Goal: Task Accomplishment & Management: Manage account settings

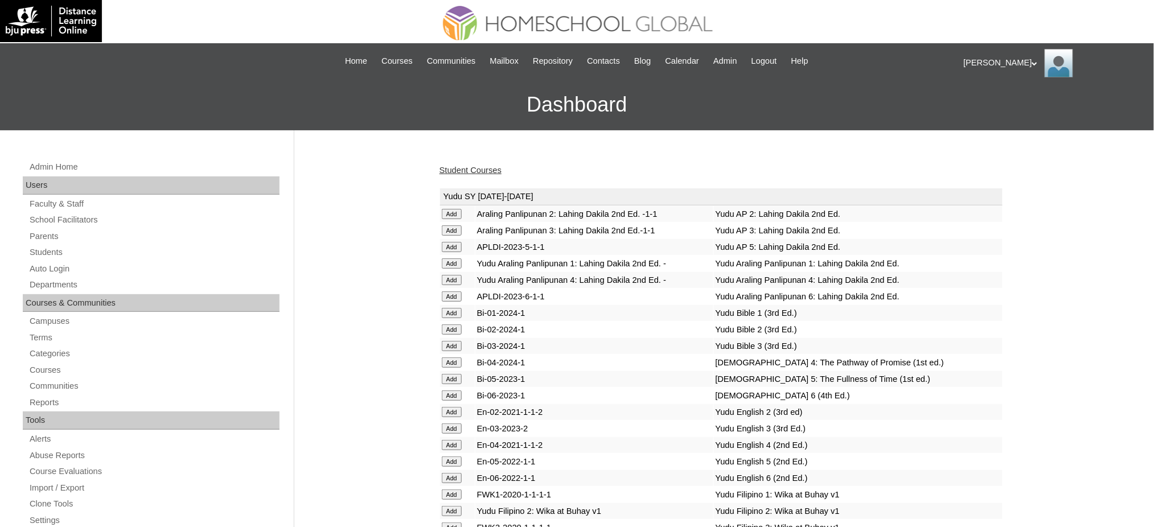
click at [447, 168] on link "Student Courses" at bounding box center [470, 170] width 62 height 9
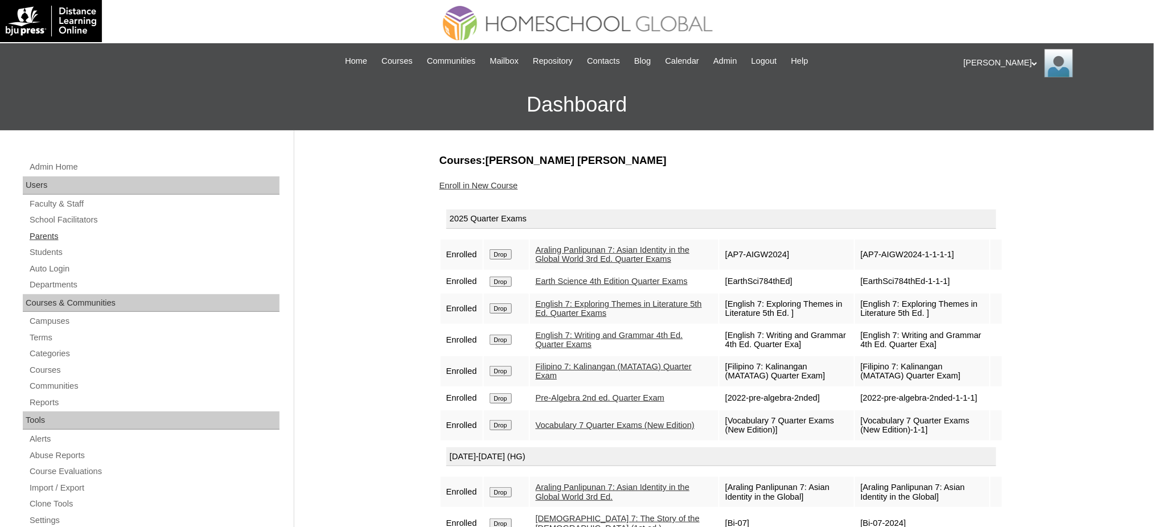
click at [56, 240] on link "Parents" at bounding box center [153, 236] width 251 height 14
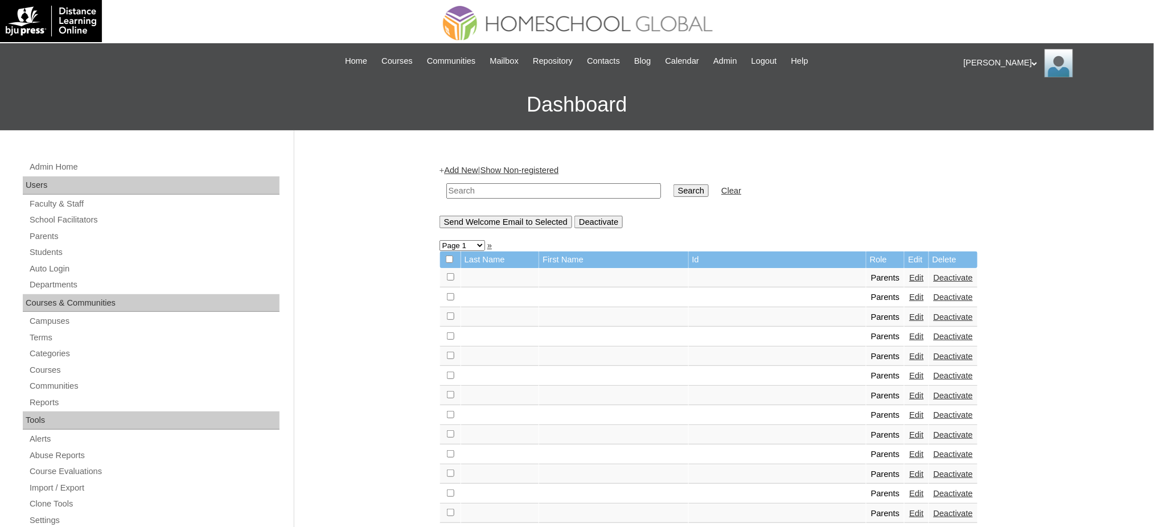
click at [524, 191] on input "text" at bounding box center [553, 190] width 215 height 15
paste input "MHP012692-TECHPH2020"
type input "MHP012692-TECHPH2020"
click at [673, 190] on input "Search" at bounding box center [690, 190] width 35 height 13
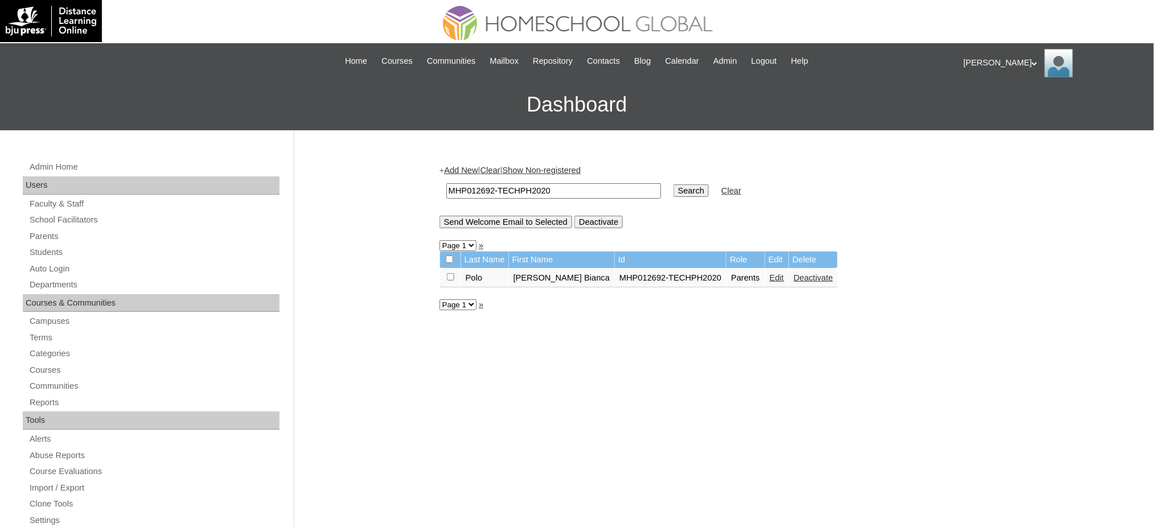
click at [769, 275] on link "Edit" at bounding box center [776, 277] width 14 height 9
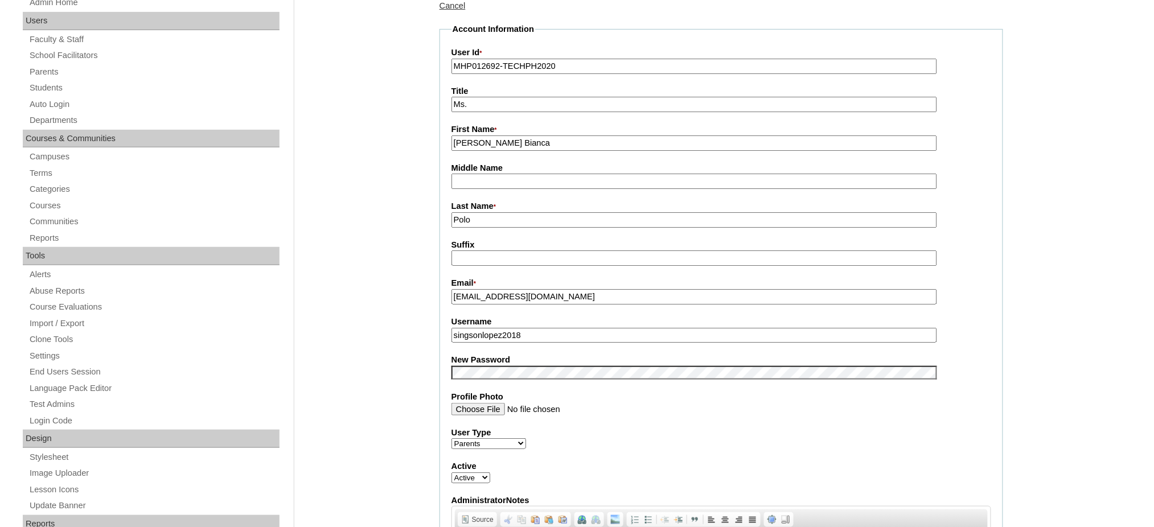
scroll to position [228, 0]
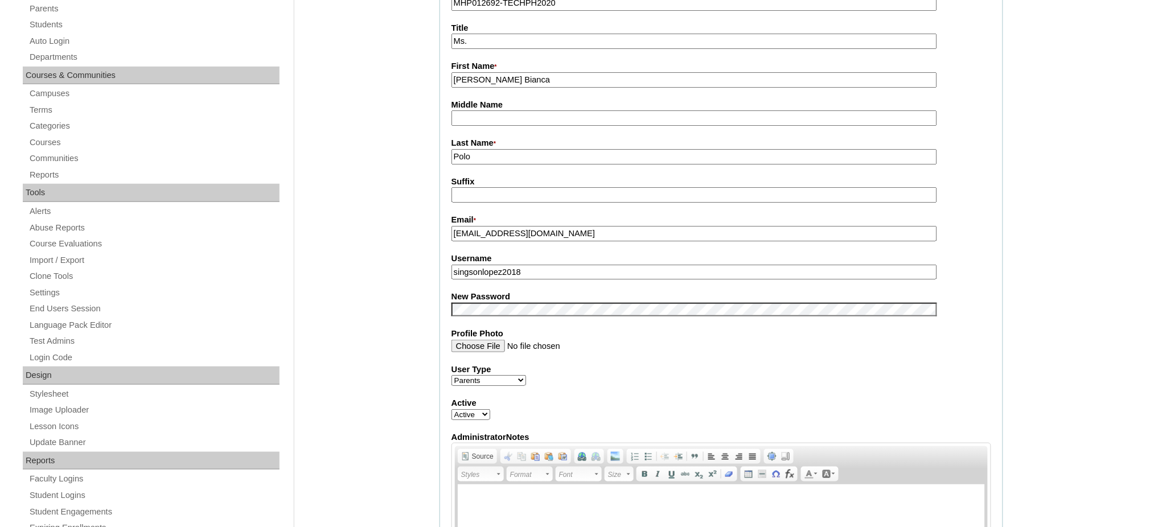
click at [519, 265] on input "singsonlopez2018" at bounding box center [693, 272] width 485 height 15
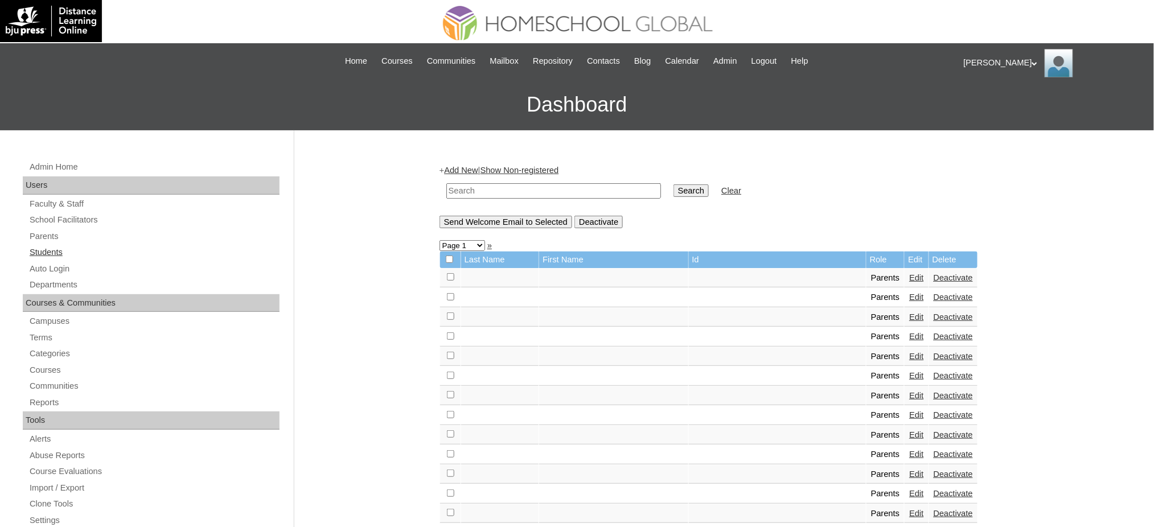
click at [57, 255] on link "Students" at bounding box center [153, 252] width 251 height 14
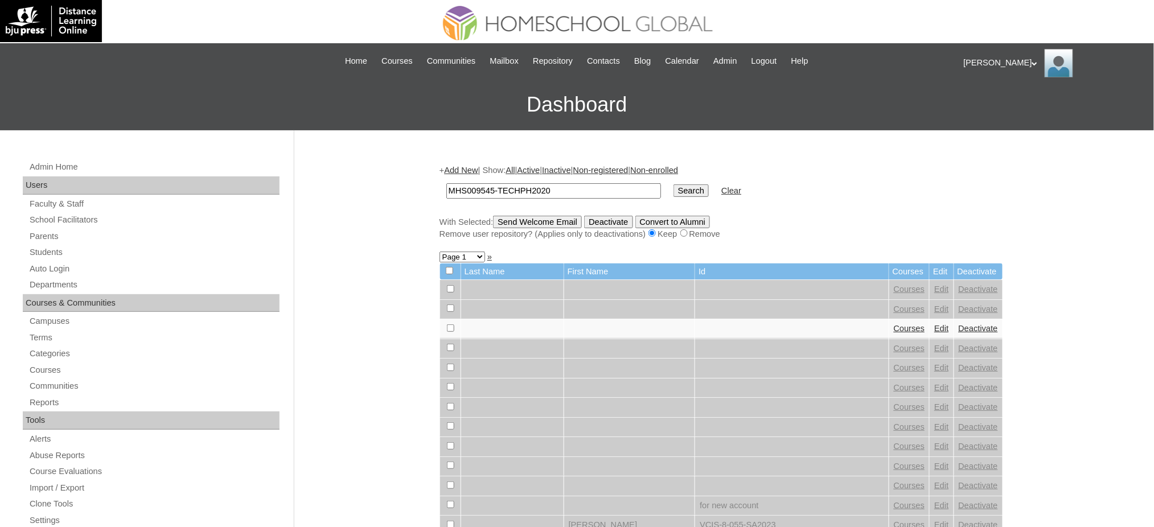
type input "MHS009545-TECHPH2020"
click at [673, 186] on input "Search" at bounding box center [690, 190] width 35 height 13
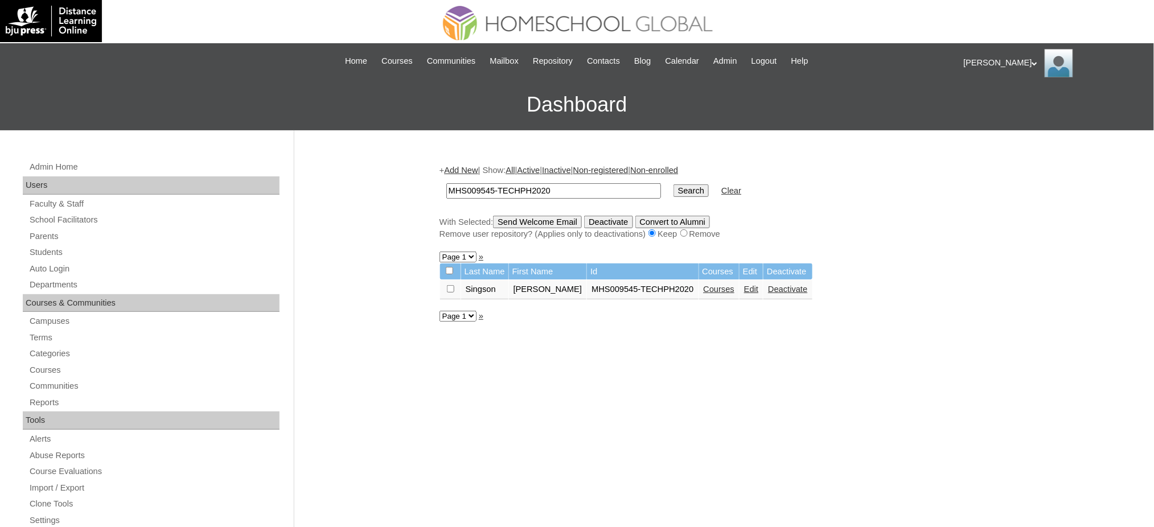
click at [744, 288] on link "Edit" at bounding box center [751, 289] width 14 height 9
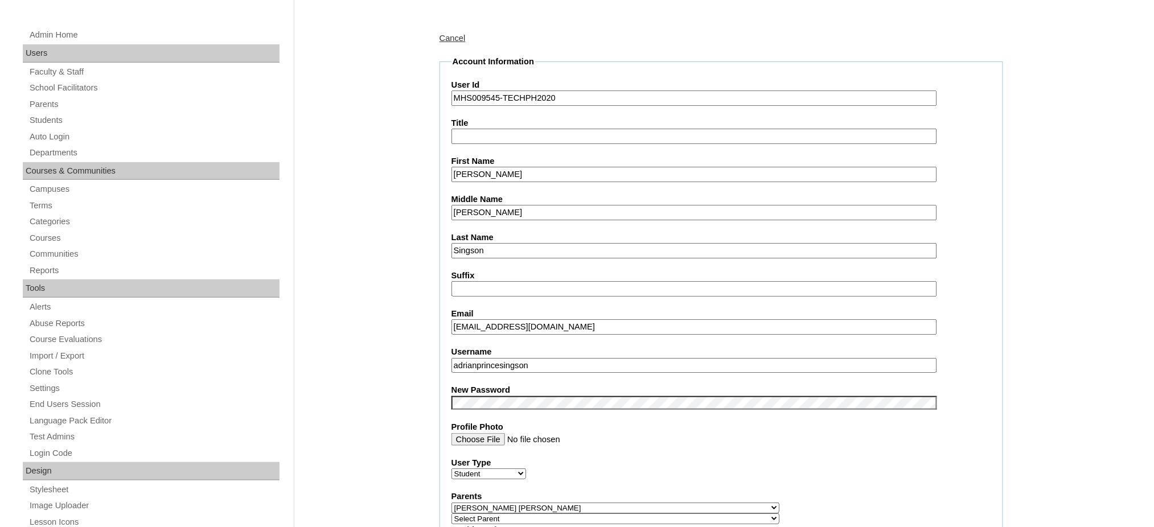
scroll to position [151, 0]
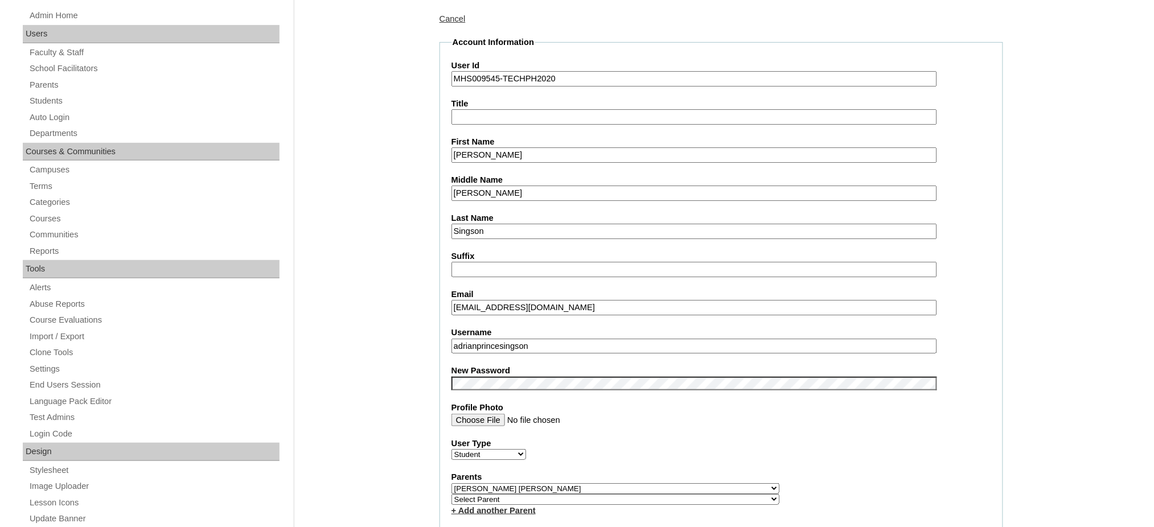
click at [483, 339] on input "adrianprincesingson" at bounding box center [693, 346] width 485 height 15
click at [496, 151] on input "Adrian Prince" at bounding box center [693, 154] width 485 height 15
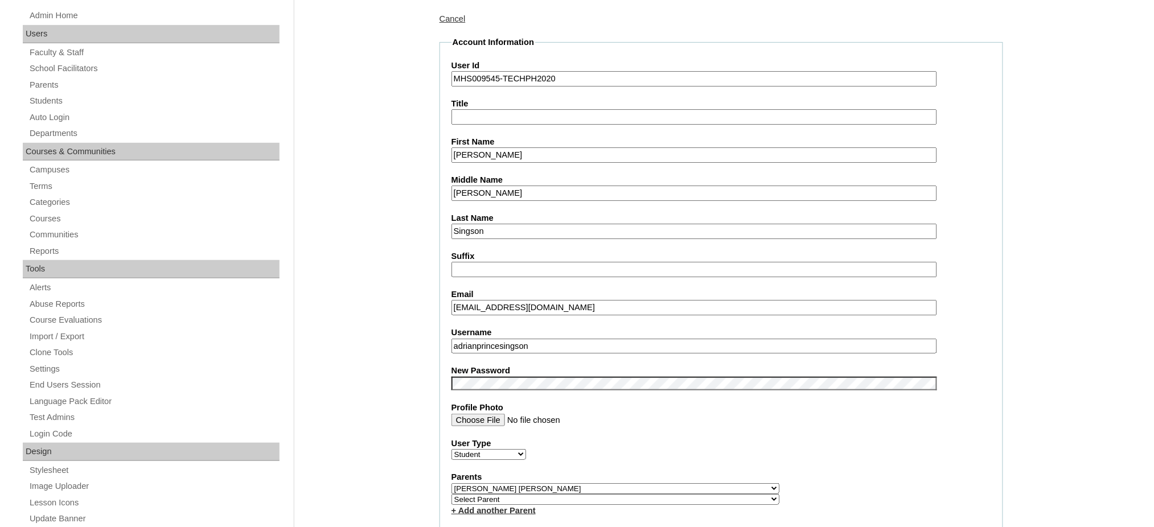
click at [496, 151] on input "Adrian Prince" at bounding box center [693, 154] width 485 height 15
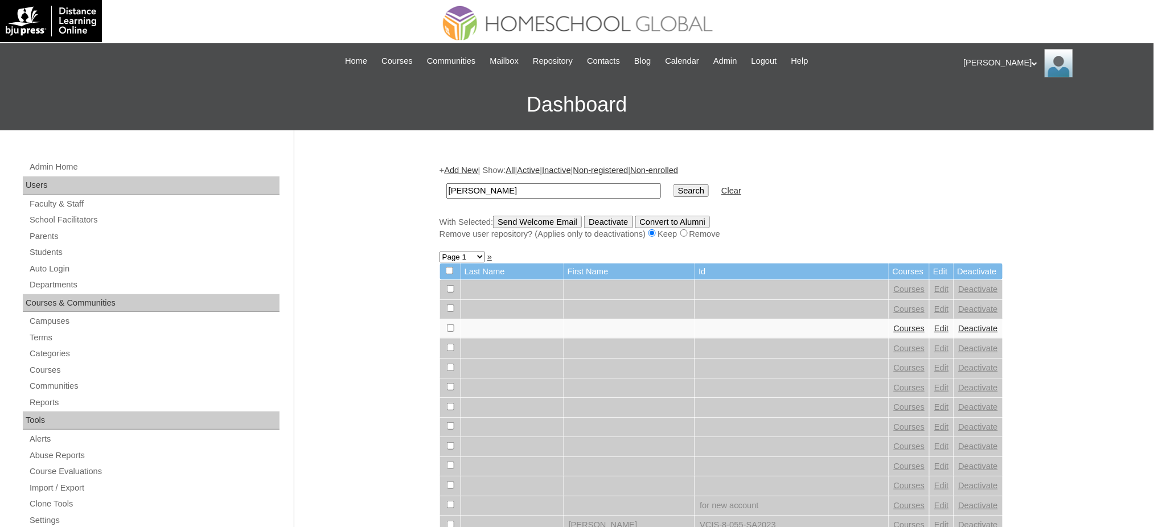
type input "[PERSON_NAME]"
click at [673, 190] on input "Search" at bounding box center [690, 190] width 35 height 13
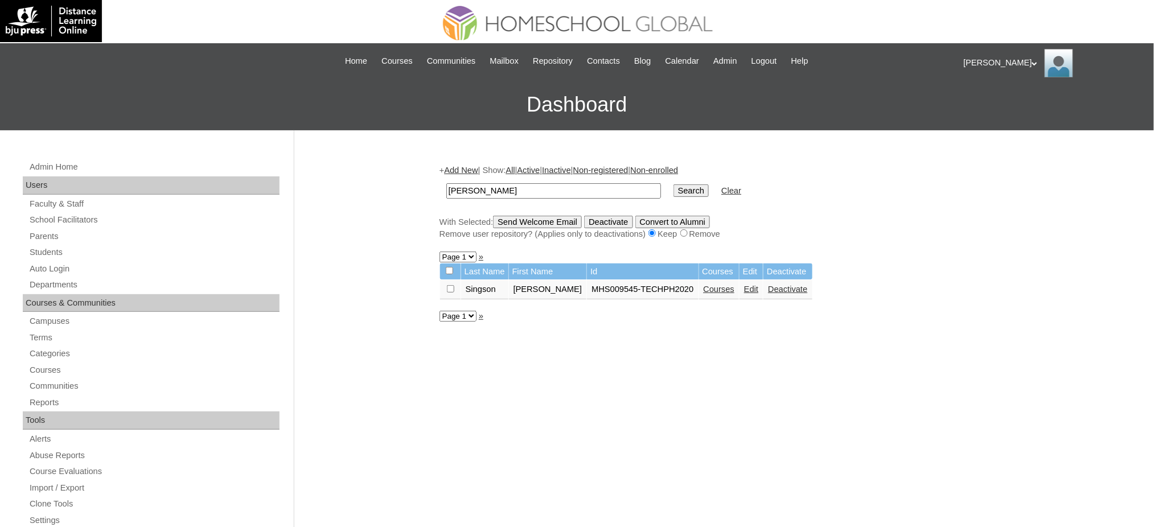
click at [703, 286] on link "Courses" at bounding box center [718, 289] width 31 height 9
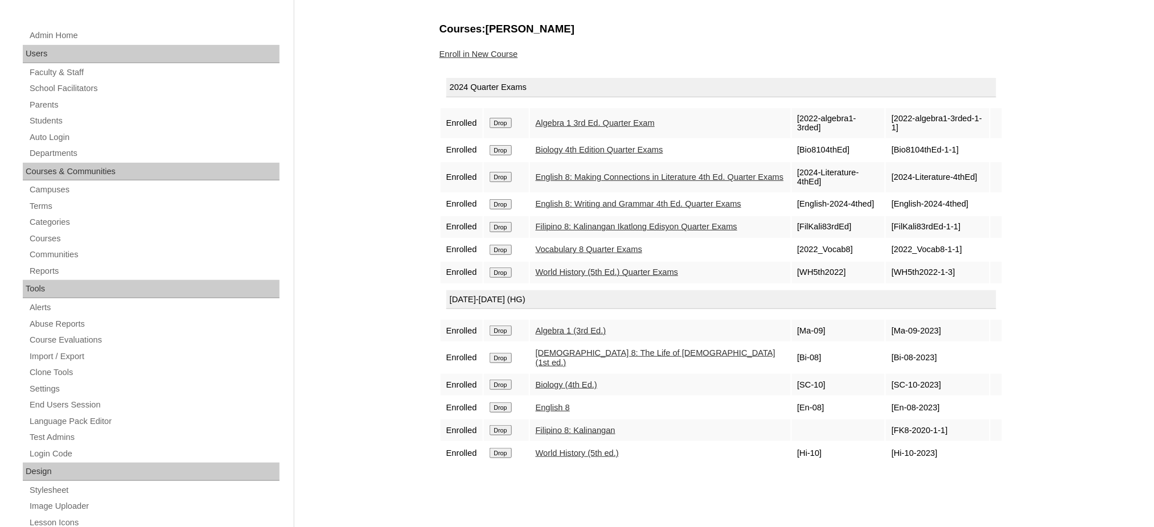
scroll to position [151, 0]
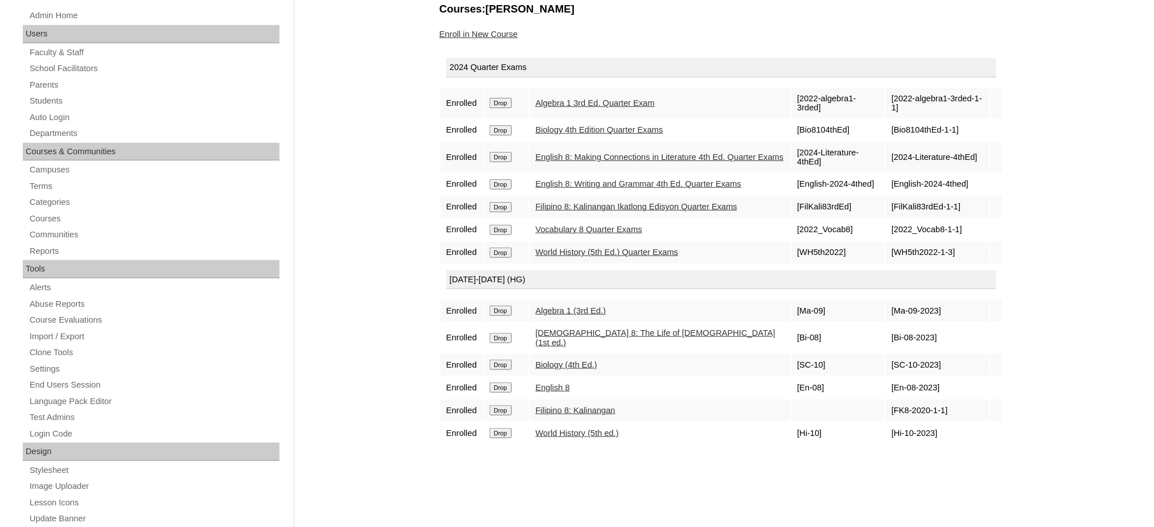
click at [498, 102] on input "Drop" at bounding box center [500, 103] width 22 height 10
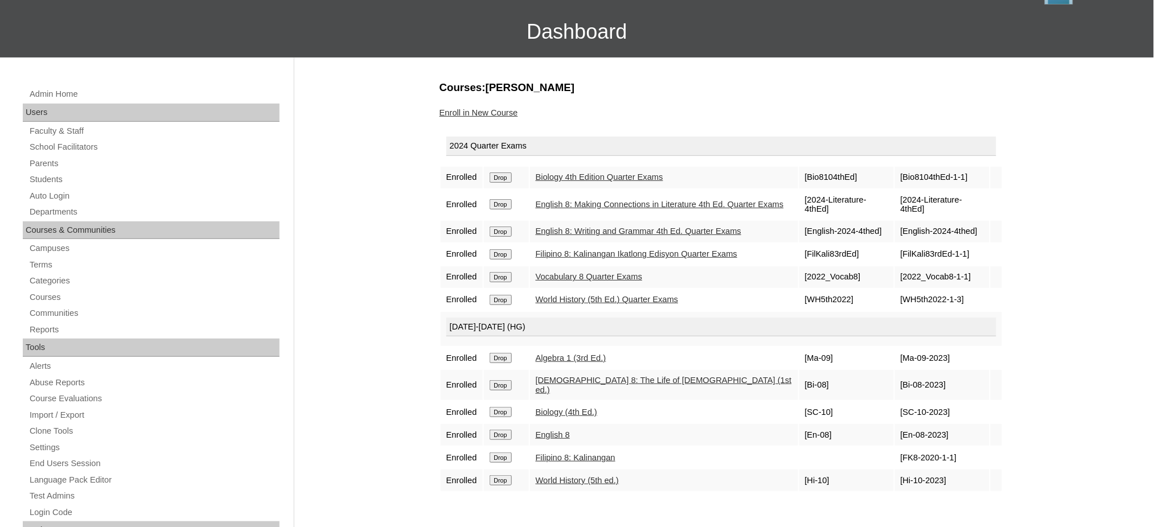
scroll to position [76, 0]
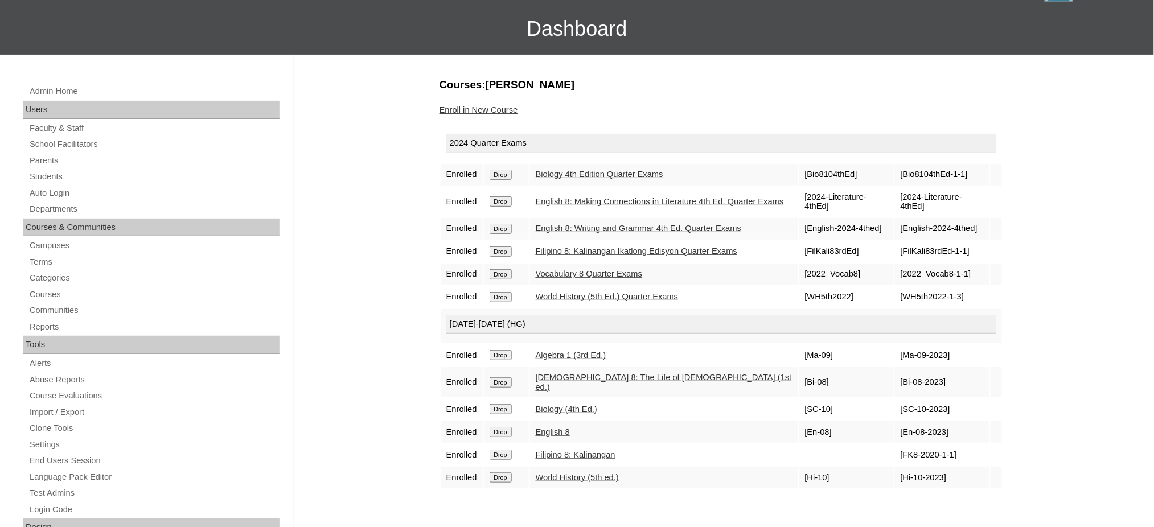
click at [502, 170] on input "Drop" at bounding box center [500, 175] width 22 height 10
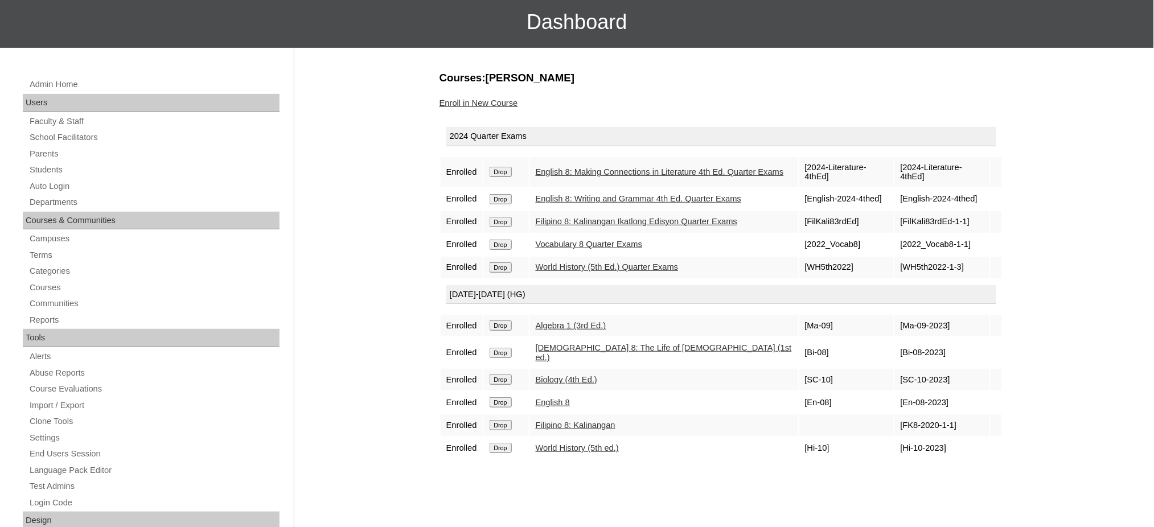
scroll to position [151, 0]
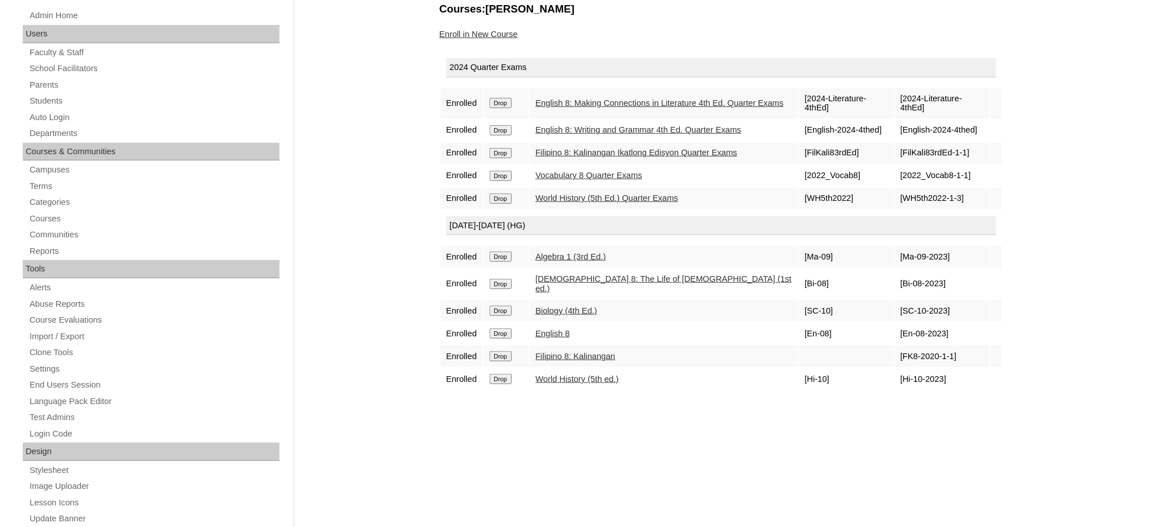
click at [501, 101] on input "Drop" at bounding box center [500, 103] width 22 height 10
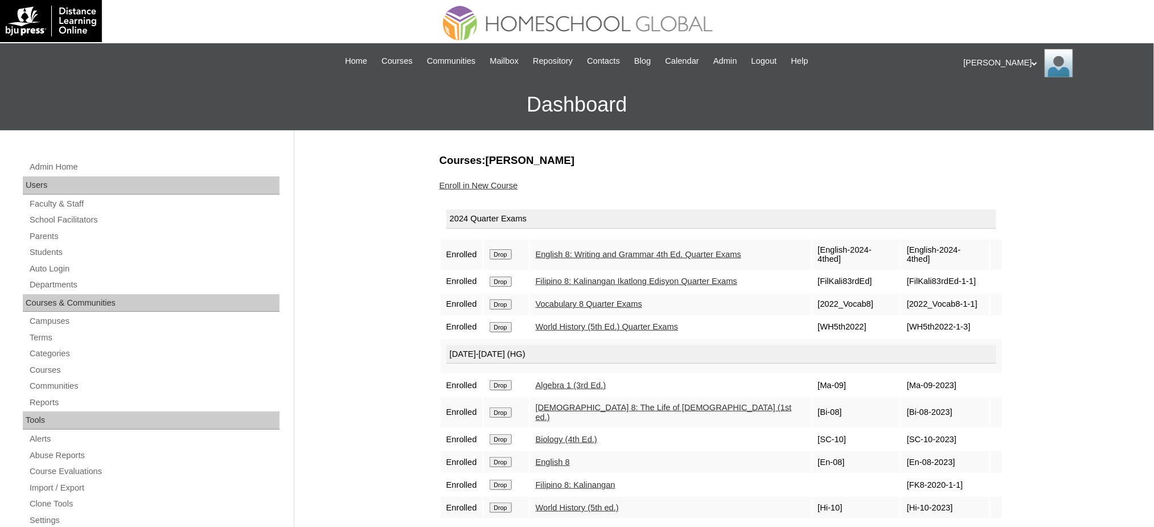
scroll to position [76, 0]
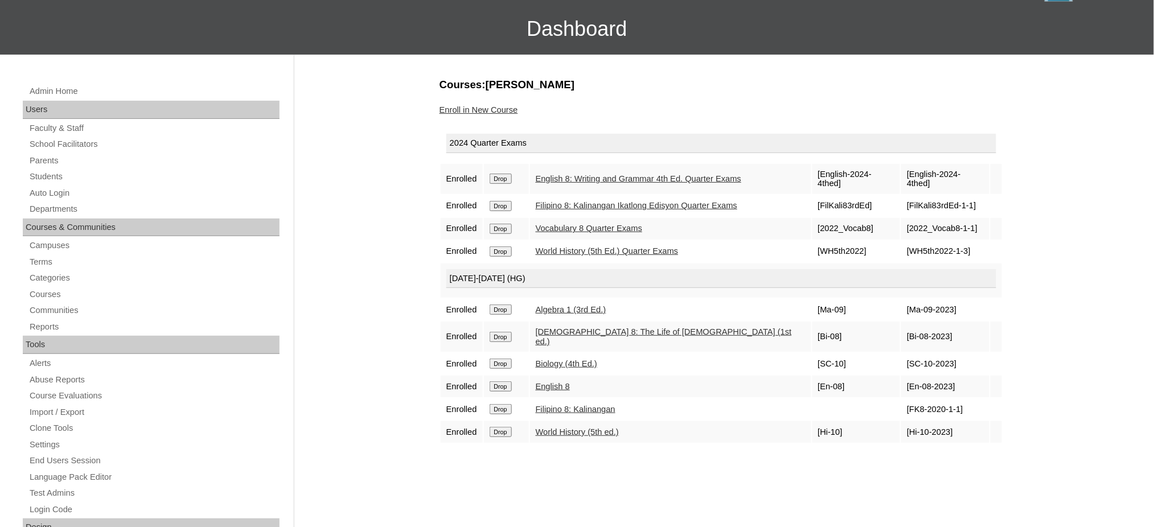
click at [505, 176] on input "Drop" at bounding box center [500, 179] width 22 height 10
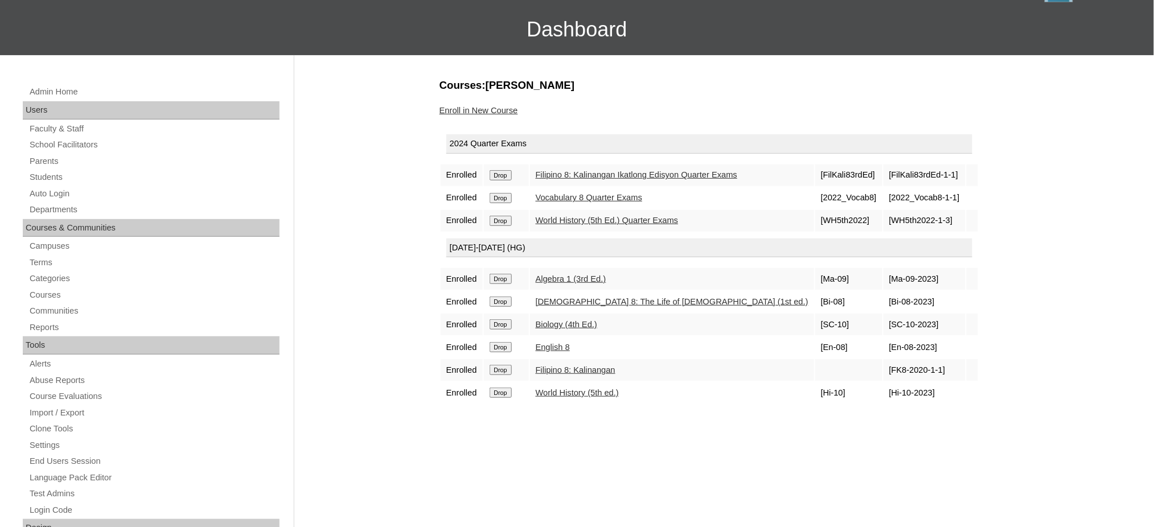
scroll to position [76, 0]
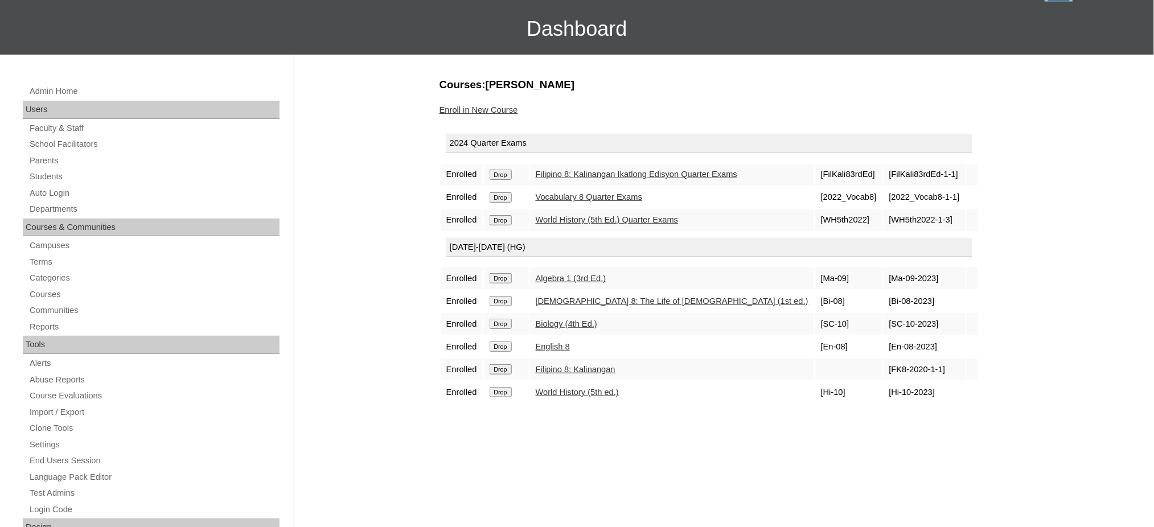
click at [505, 176] on input "Drop" at bounding box center [500, 175] width 22 height 10
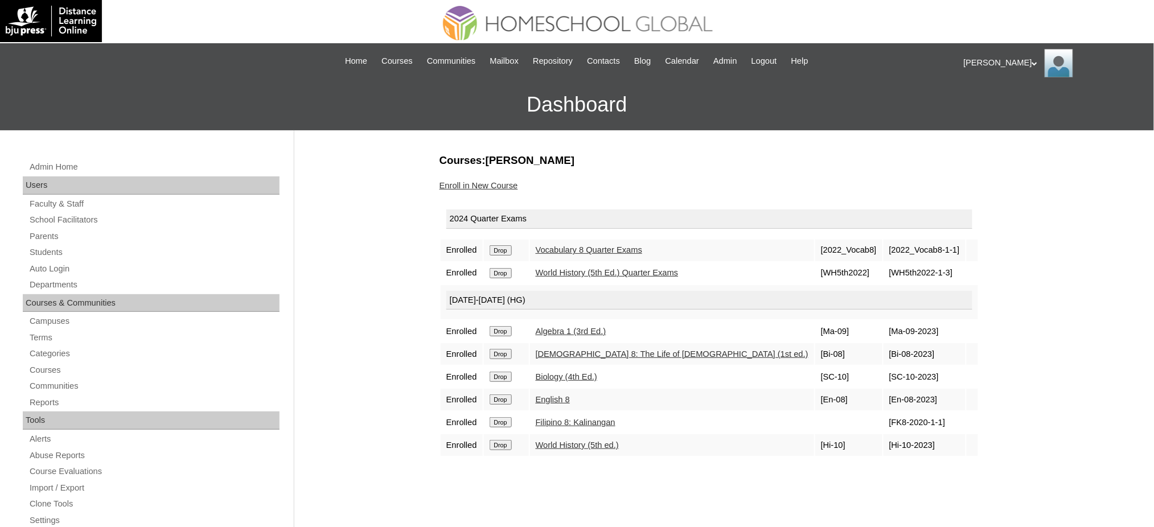
click at [508, 249] on input "Drop" at bounding box center [500, 250] width 22 height 10
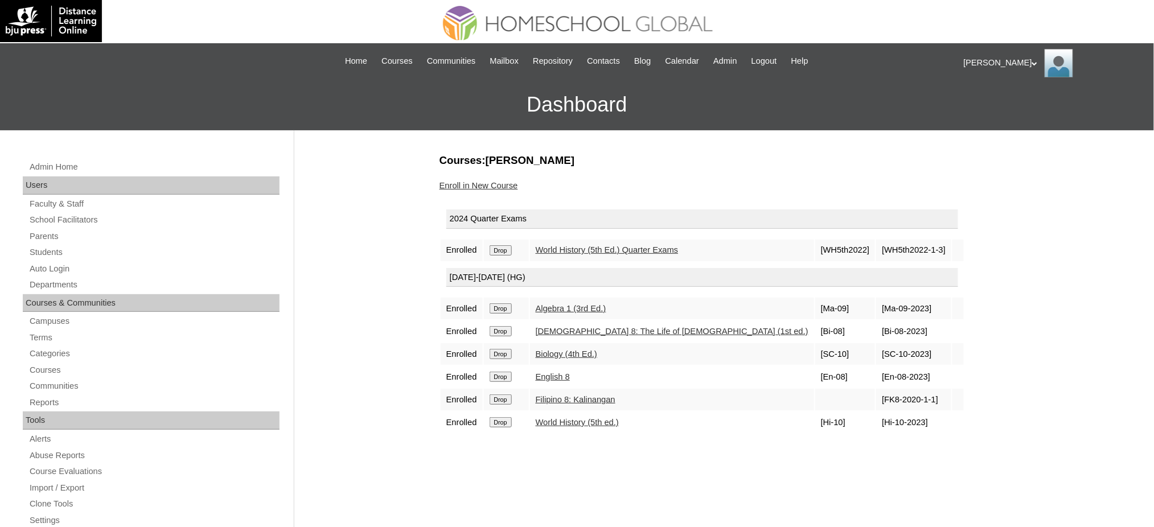
click at [504, 249] on input "Drop" at bounding box center [500, 250] width 22 height 10
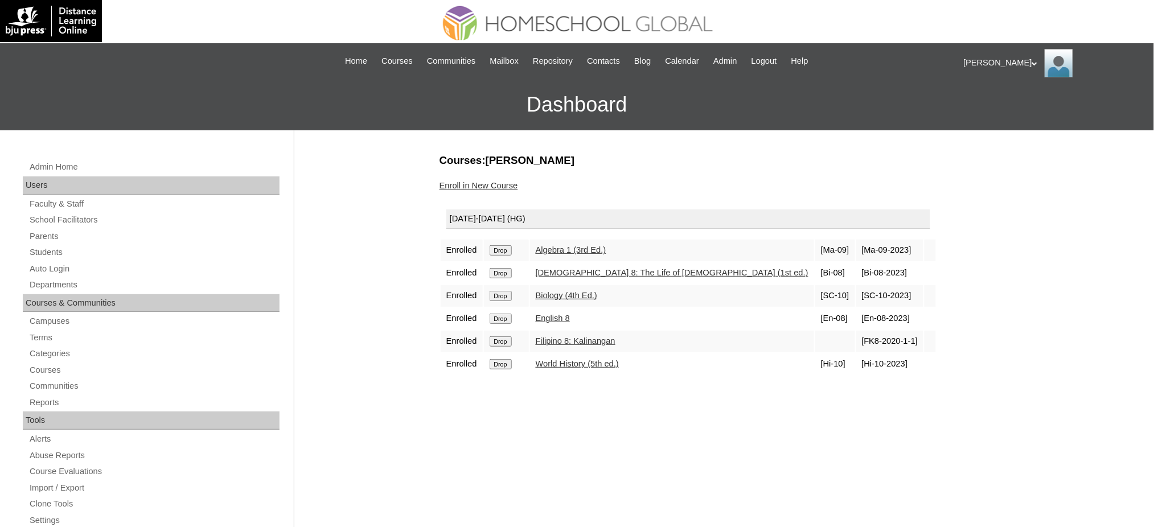
click at [509, 245] on input "Drop" at bounding box center [500, 250] width 22 height 10
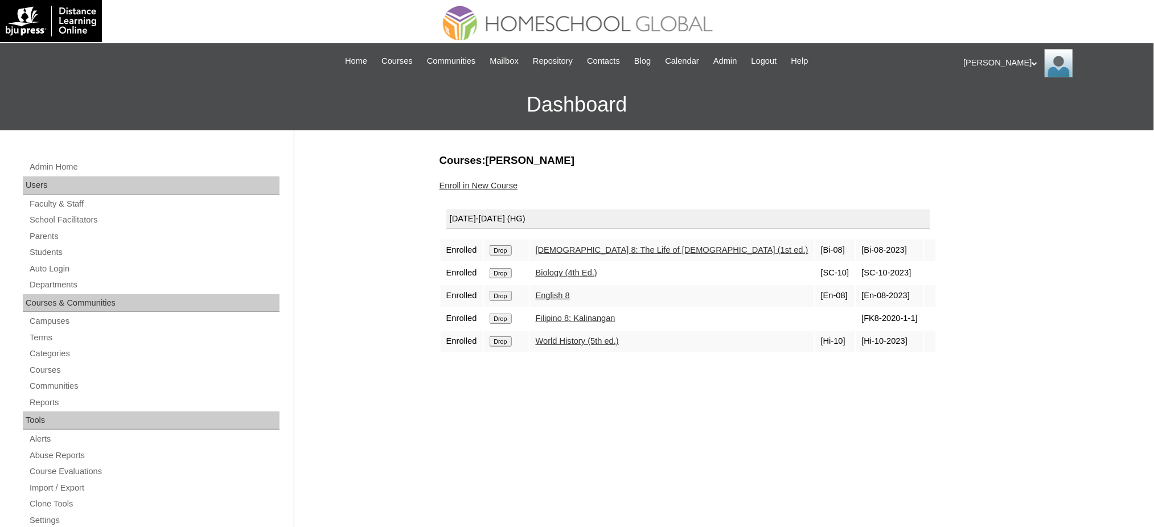
click at [508, 251] on input "Drop" at bounding box center [500, 250] width 22 height 10
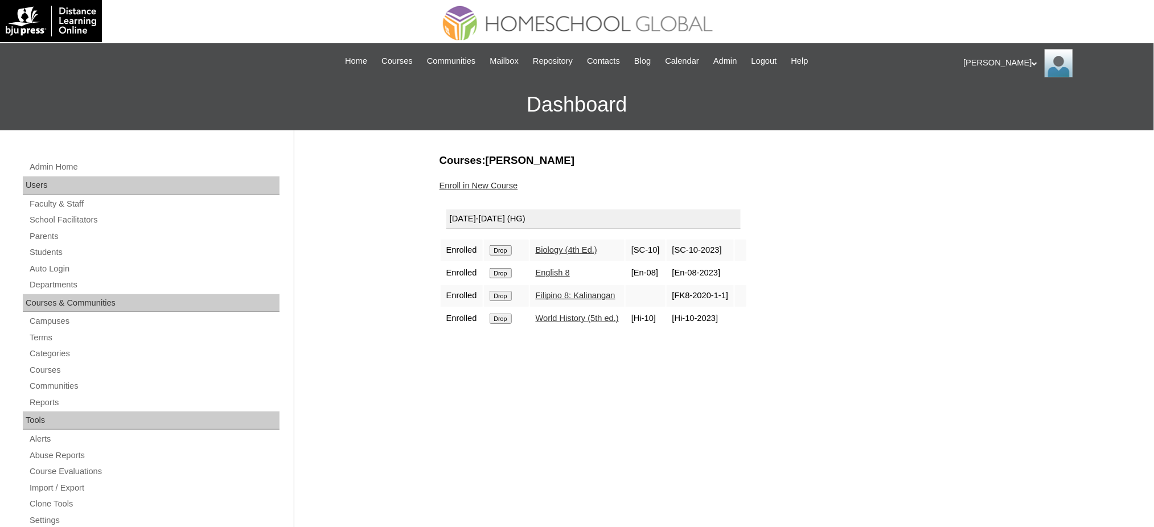
click at [501, 249] on input "Drop" at bounding box center [500, 250] width 22 height 10
click at [503, 250] on input "Drop" at bounding box center [500, 250] width 22 height 10
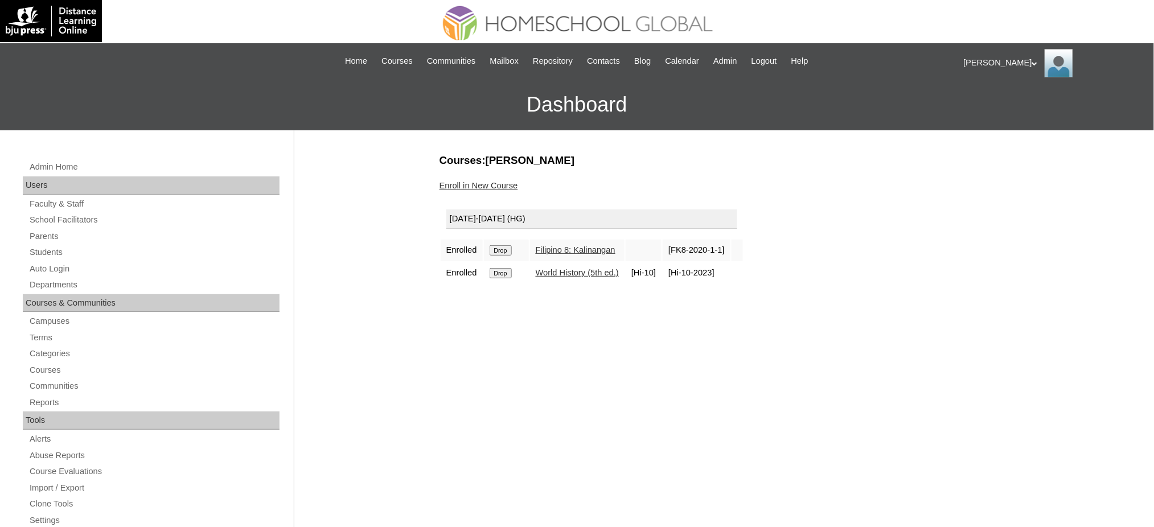
click at [506, 252] on input "Drop" at bounding box center [500, 250] width 22 height 10
click at [491, 249] on input "Drop" at bounding box center [500, 250] width 22 height 10
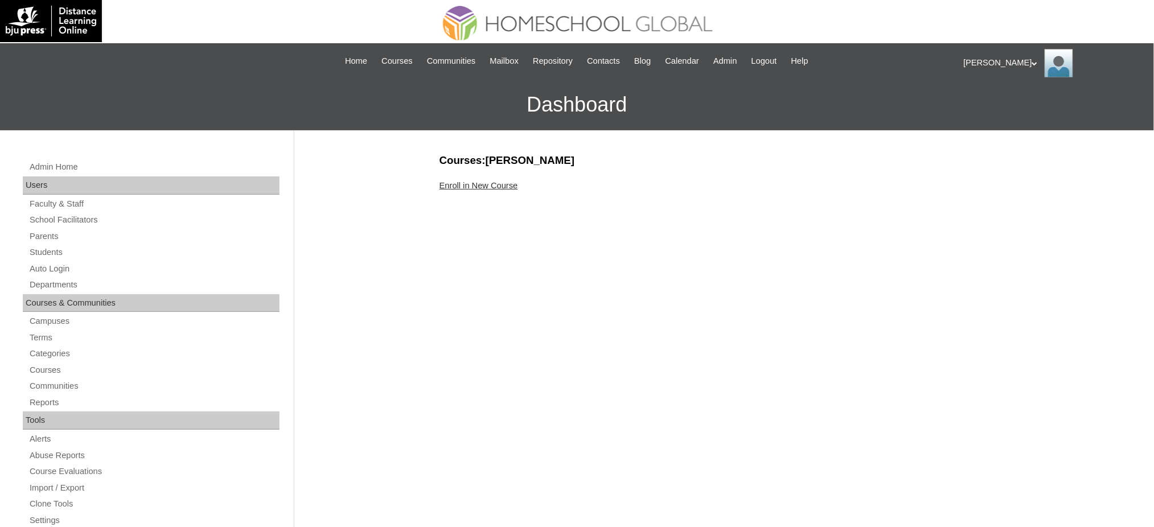
click at [501, 186] on link "Enroll in New Course" at bounding box center [478, 185] width 79 height 9
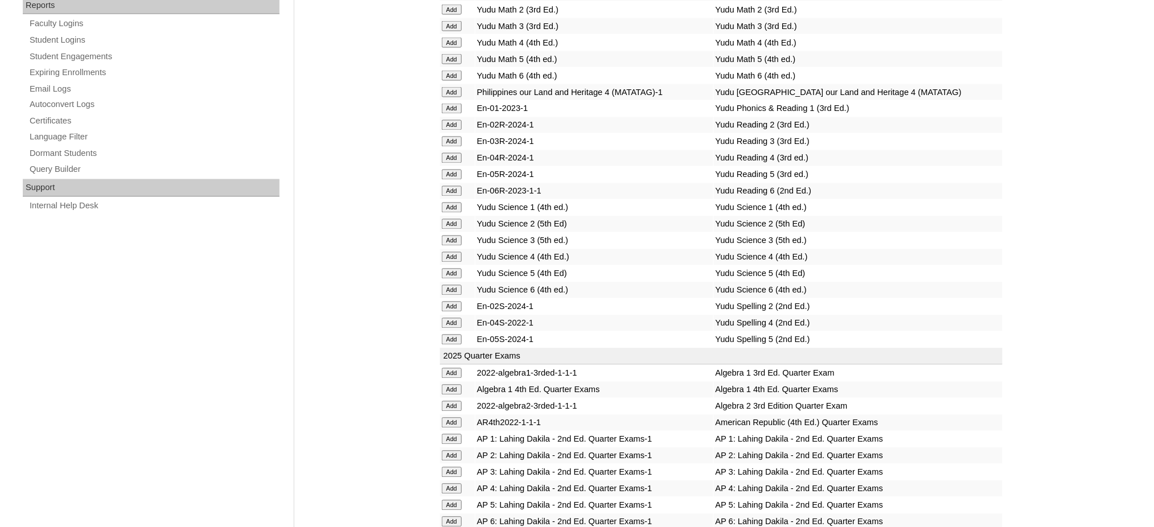
scroll to position [911, 0]
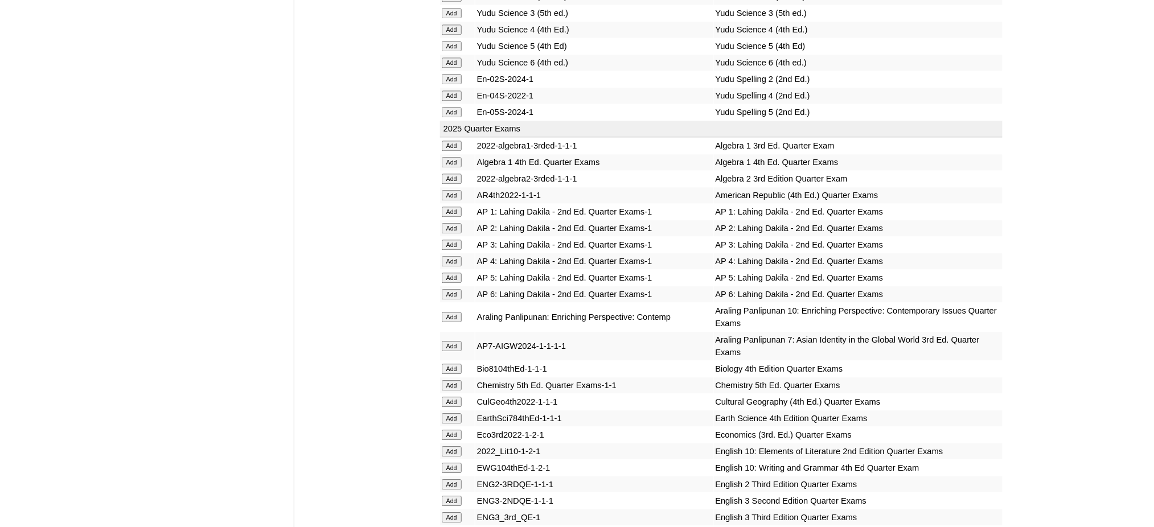
click at [452, 174] on input "Add" at bounding box center [452, 179] width 20 height 10
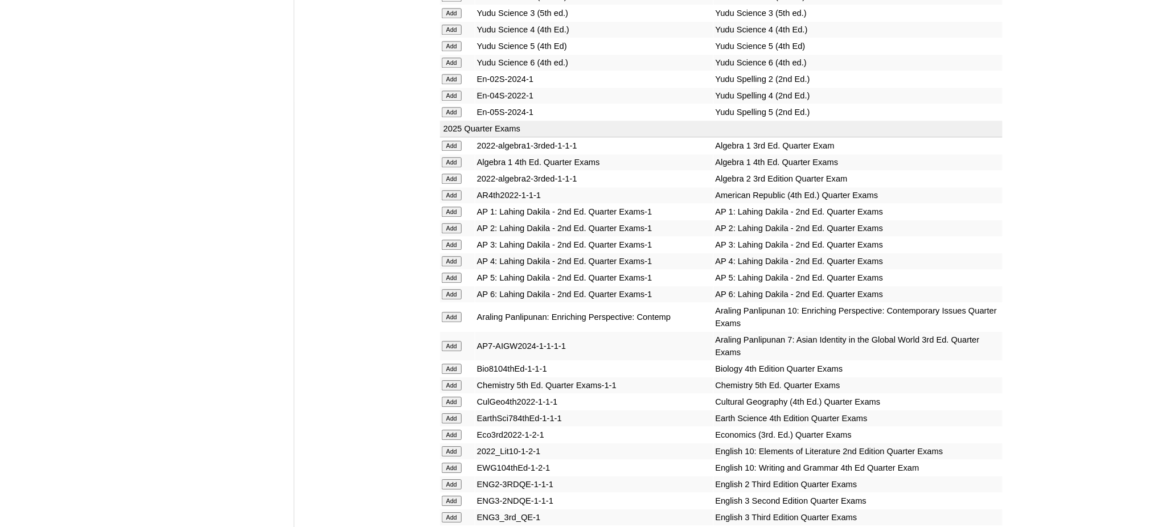
click at [452, 174] on input "Add" at bounding box center [452, 179] width 20 height 10
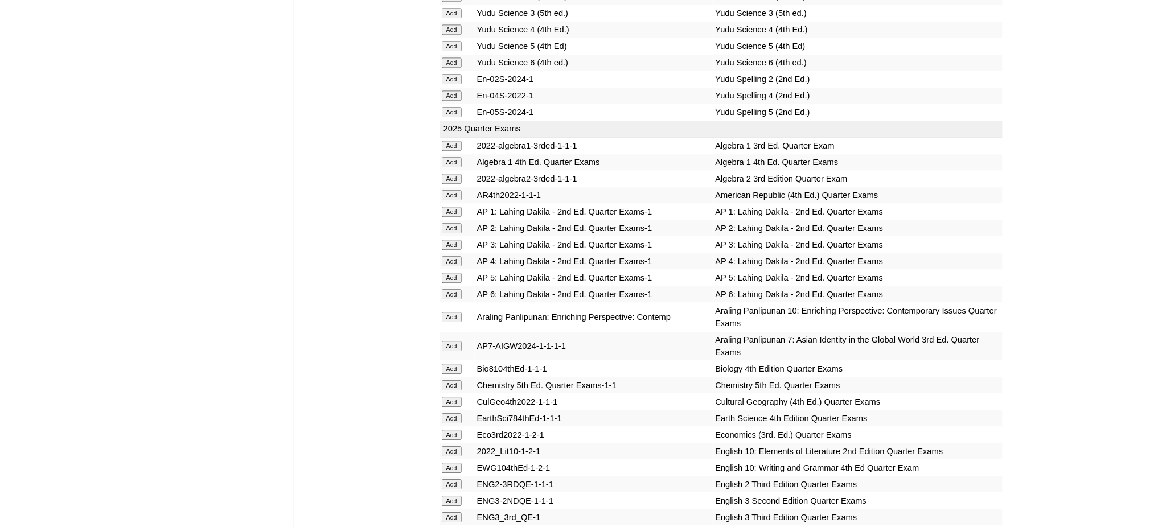
click at [452, 174] on input "Add" at bounding box center [452, 179] width 20 height 10
click at [450, 380] on input "Add" at bounding box center [452, 385] width 20 height 10
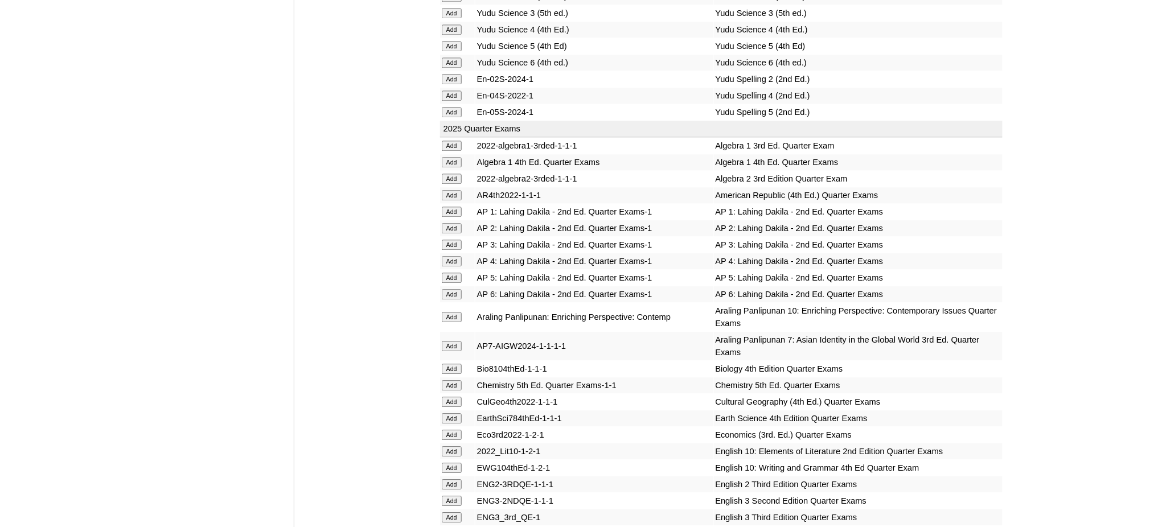
click at [450, 380] on input "Add" at bounding box center [452, 385] width 20 height 10
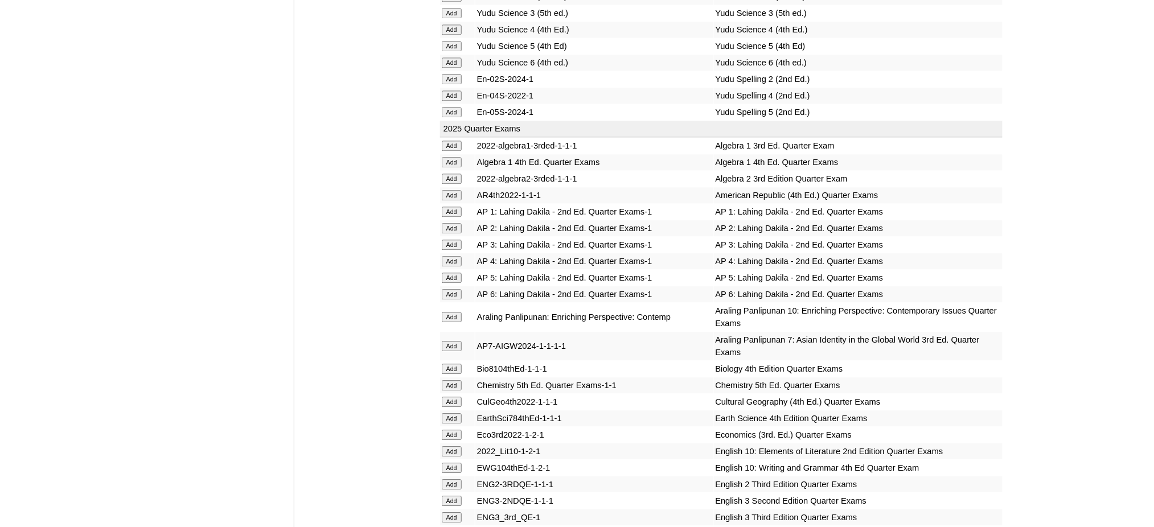
click at [447, 430] on input "Add" at bounding box center [452, 435] width 20 height 10
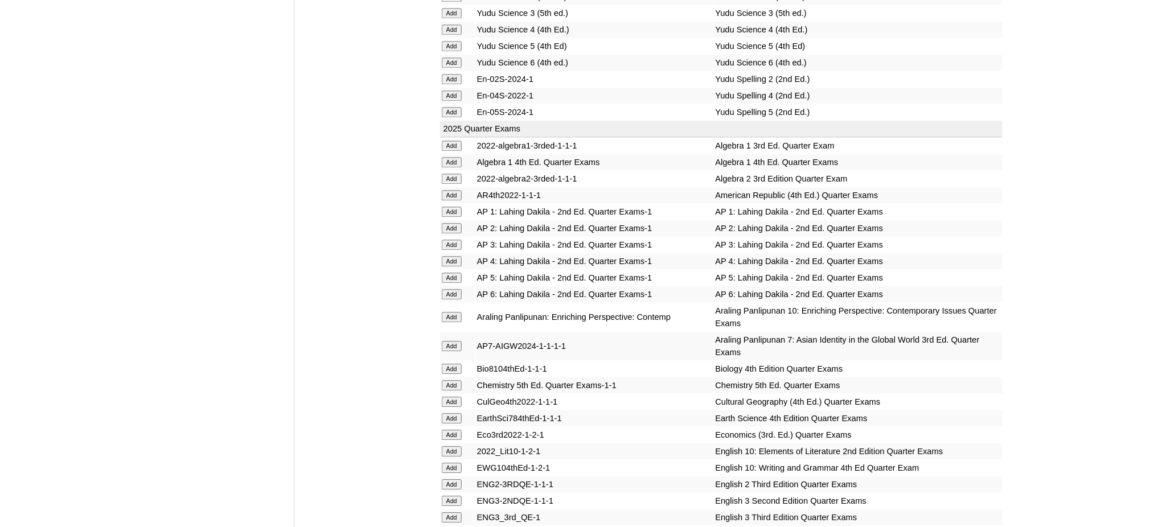
click at [447, 430] on input "Add" at bounding box center [452, 435] width 20 height 10
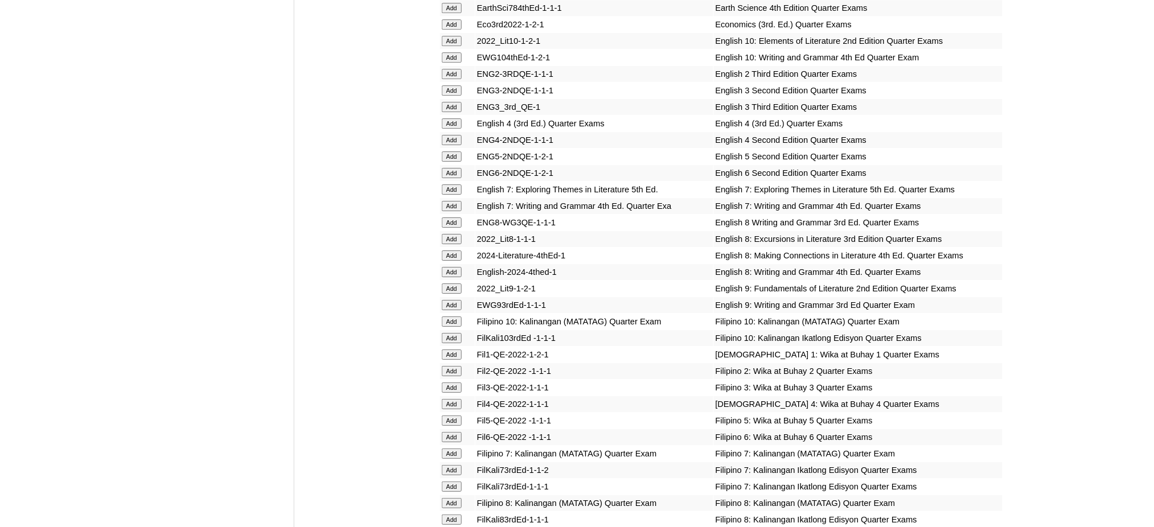
scroll to position [1366, 0]
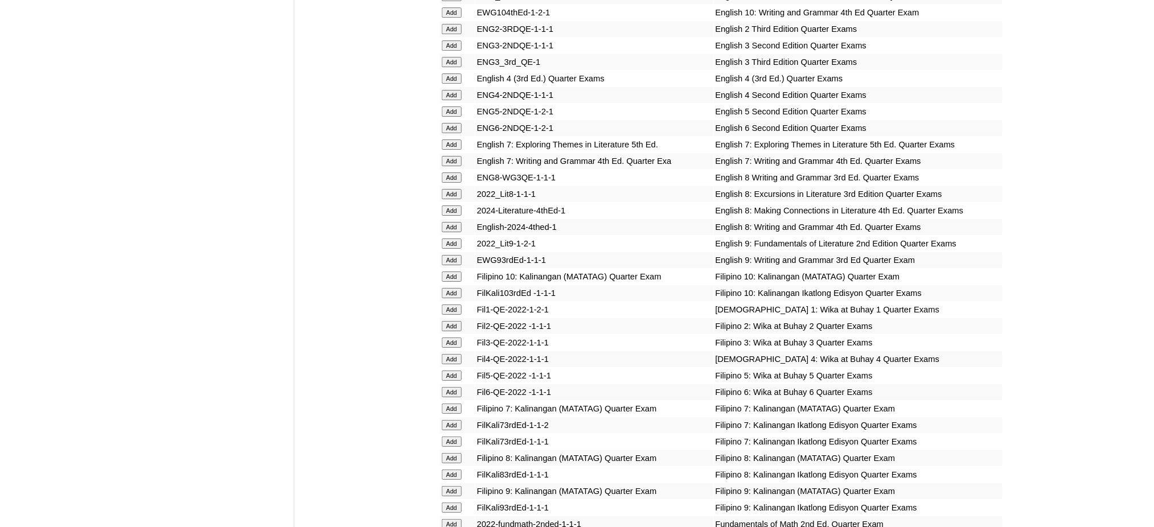
click at [447, 238] on input "Add" at bounding box center [452, 243] width 20 height 10
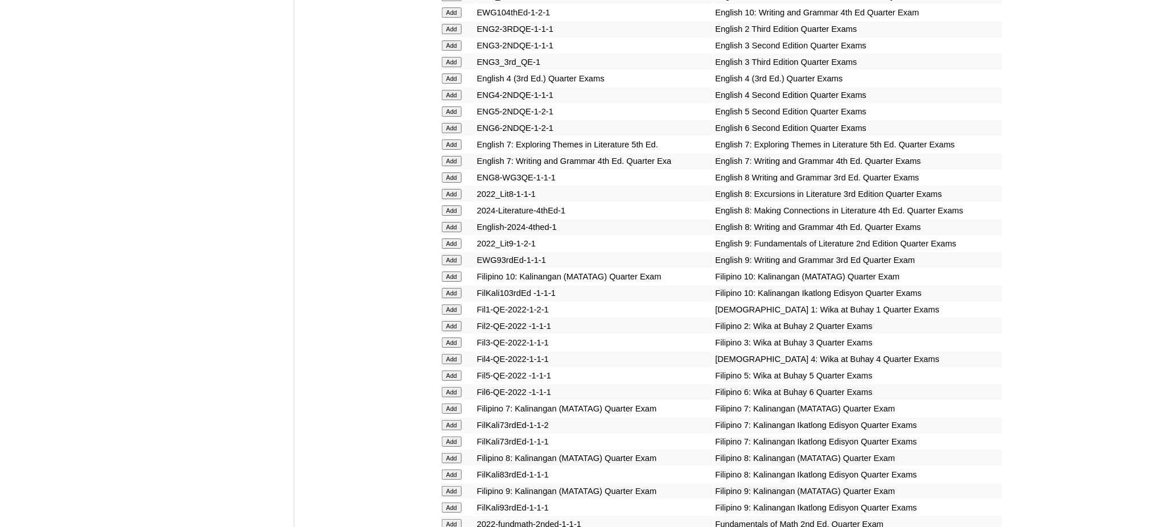
click at [447, 238] on input "Add" at bounding box center [452, 243] width 20 height 10
click at [452, 255] on input "Add" at bounding box center [452, 260] width 20 height 10
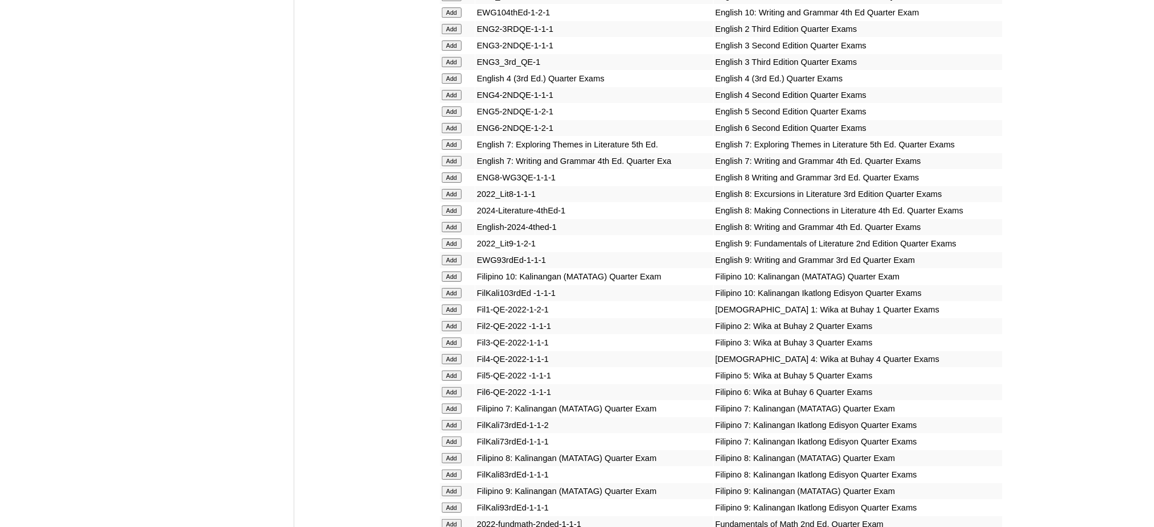
click at [452, 255] on input "Add" at bounding box center [452, 260] width 20 height 10
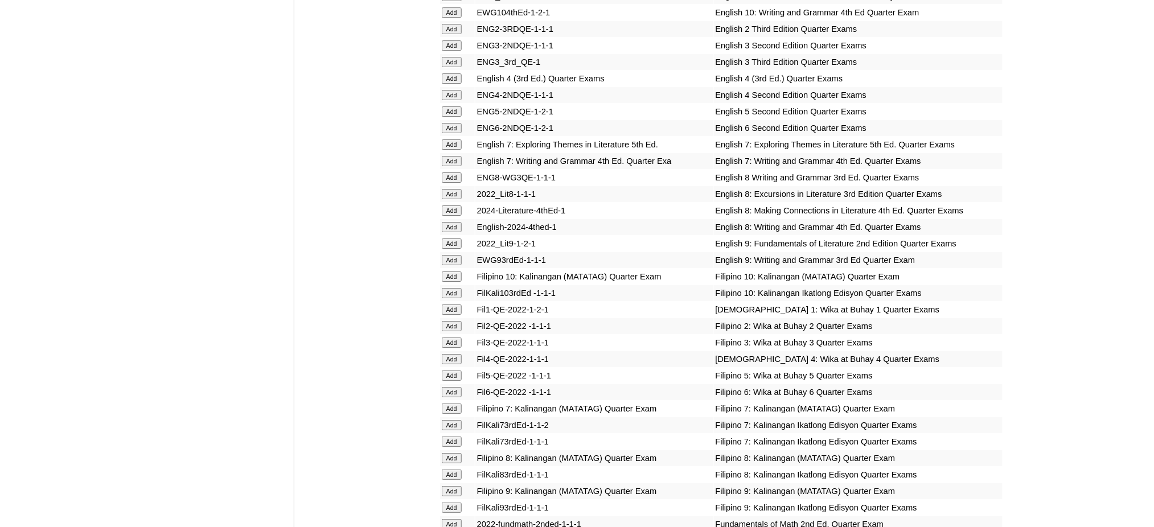
click at [452, 255] on input "Add" at bounding box center [452, 260] width 20 height 10
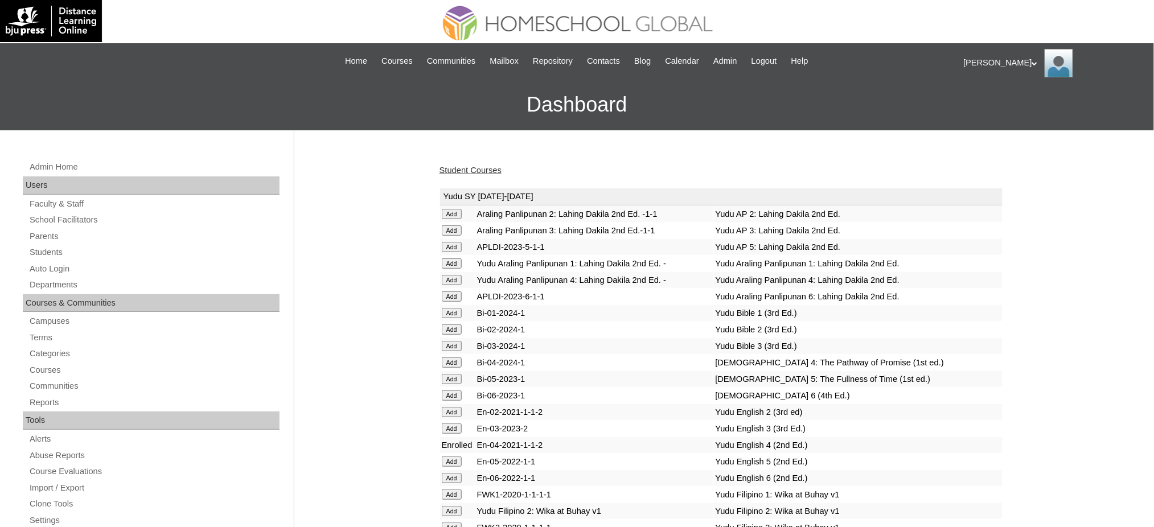
click at [467, 172] on link "Student Courses" at bounding box center [470, 170] width 62 height 9
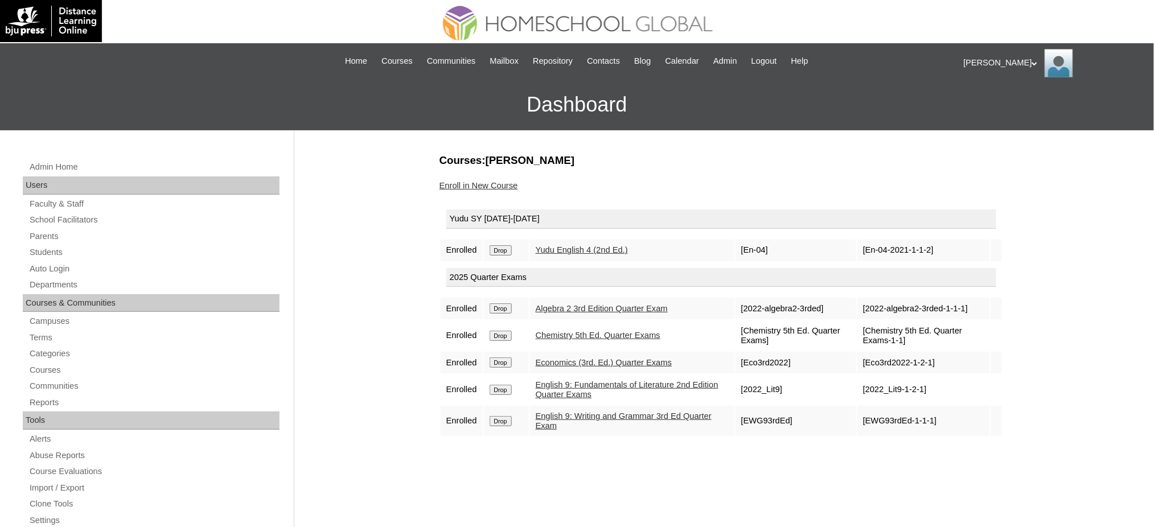
click at [500, 249] on input "Drop" at bounding box center [500, 250] width 22 height 10
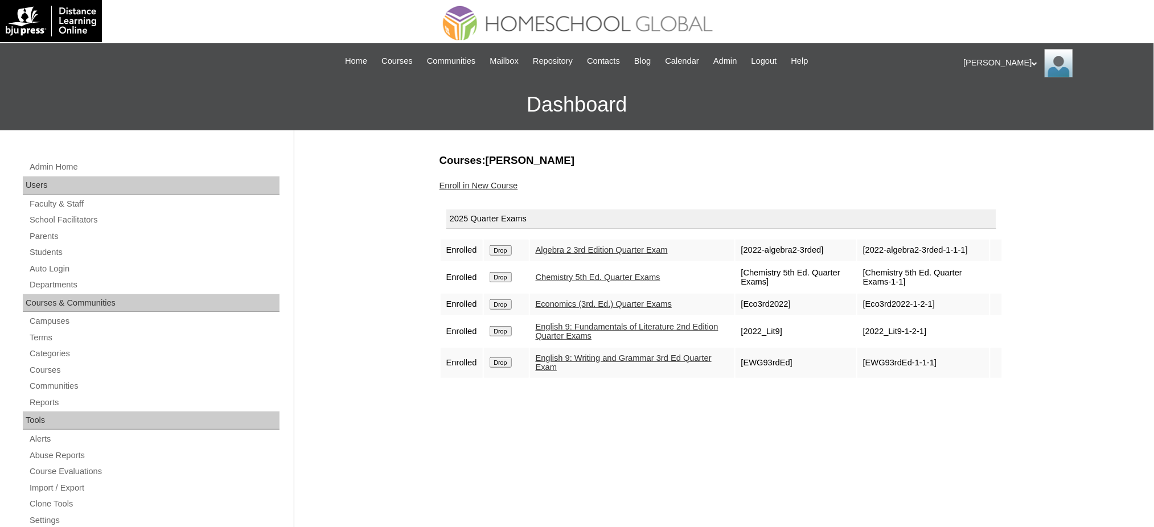
click at [493, 185] on link "Enroll in New Course" at bounding box center [478, 185] width 79 height 9
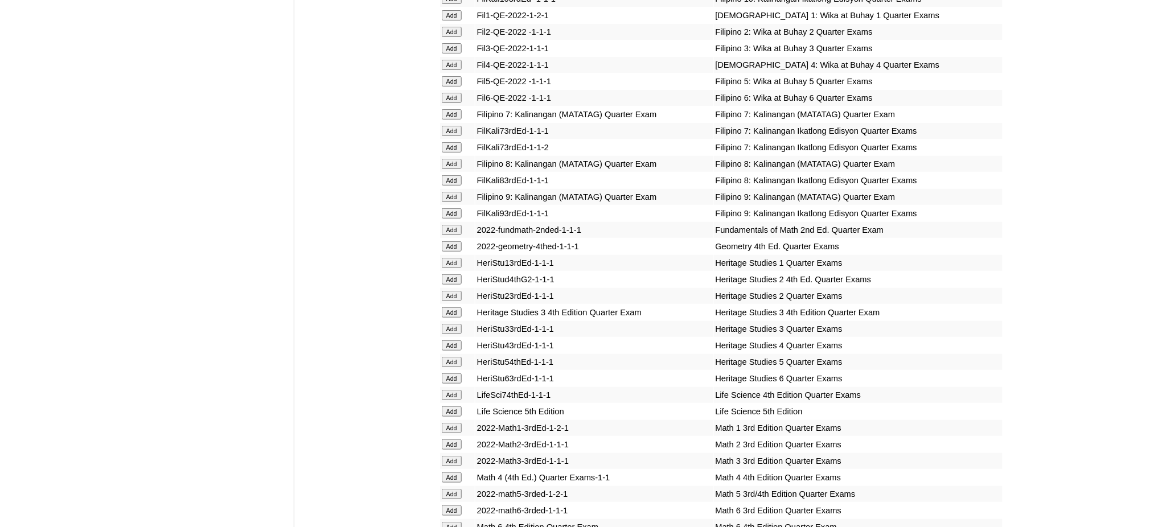
scroll to position [1669, 0]
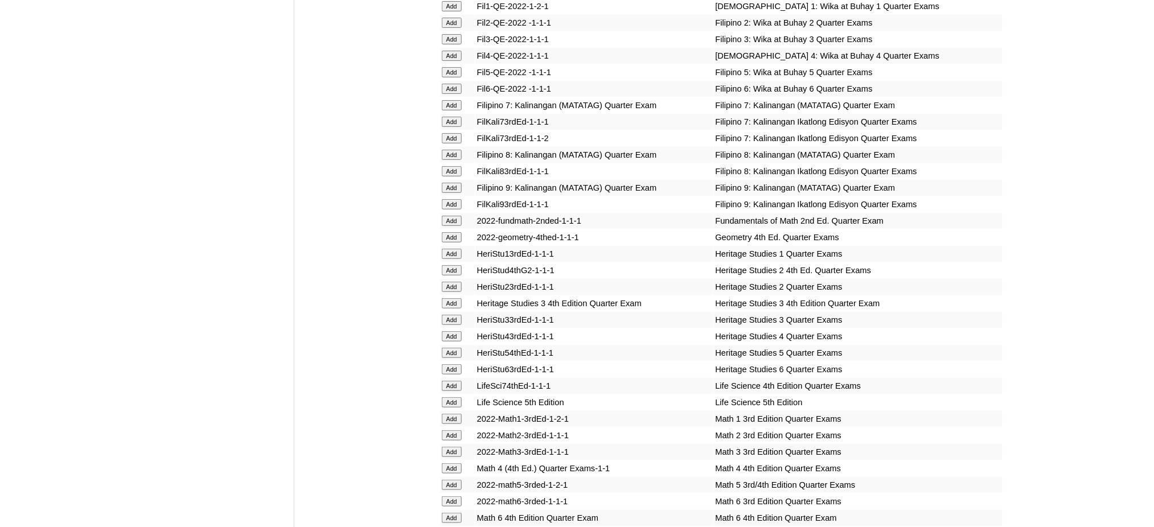
click at [453, 183] on input "Add" at bounding box center [452, 188] width 20 height 10
click at [451, 183] on input "Add" at bounding box center [452, 188] width 20 height 10
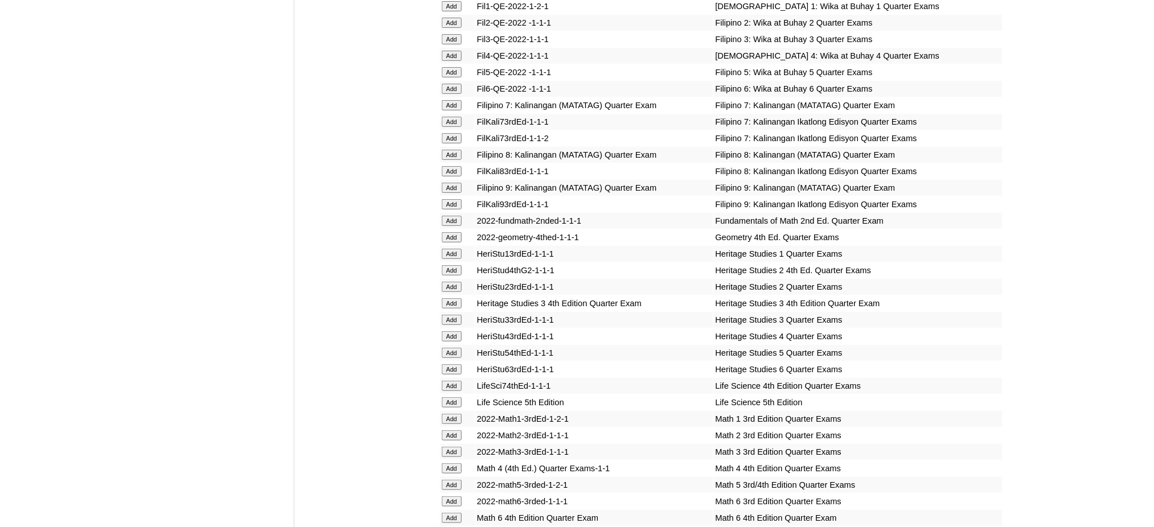
click at [451, 183] on input "Add" at bounding box center [452, 188] width 20 height 10
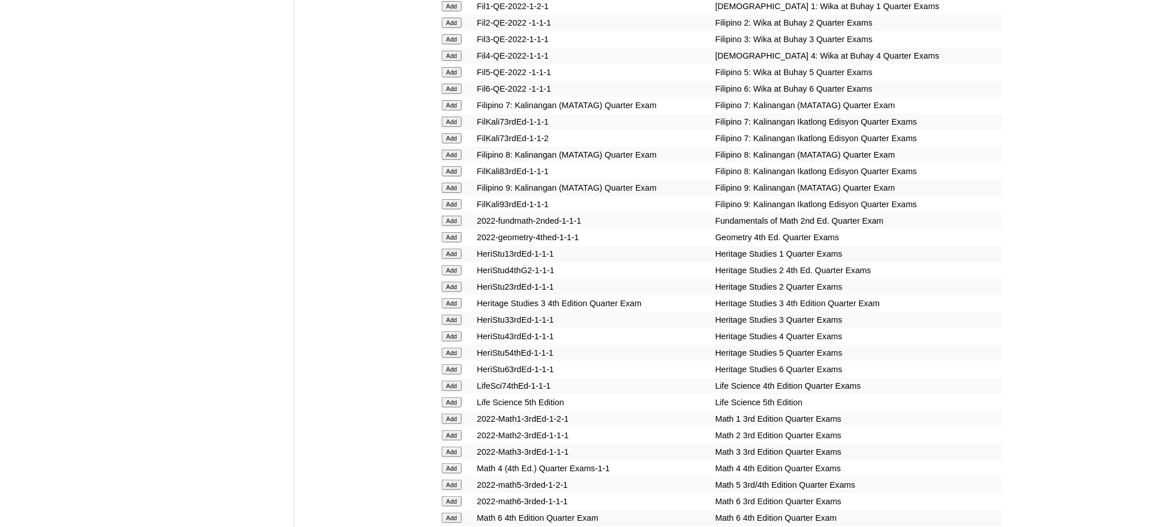
click at [451, 183] on input "Add" at bounding box center [452, 188] width 20 height 10
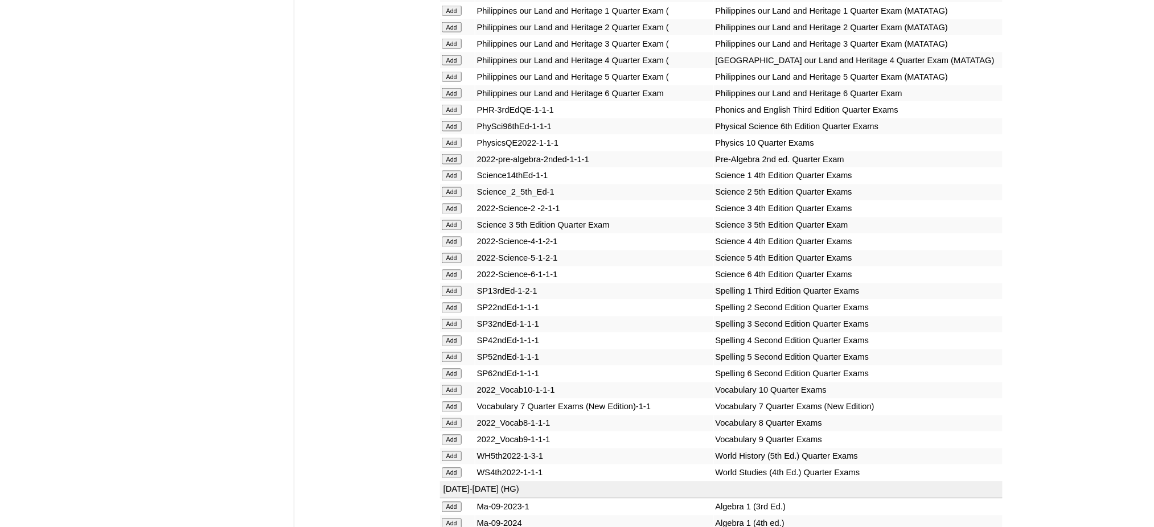
scroll to position [2277, 0]
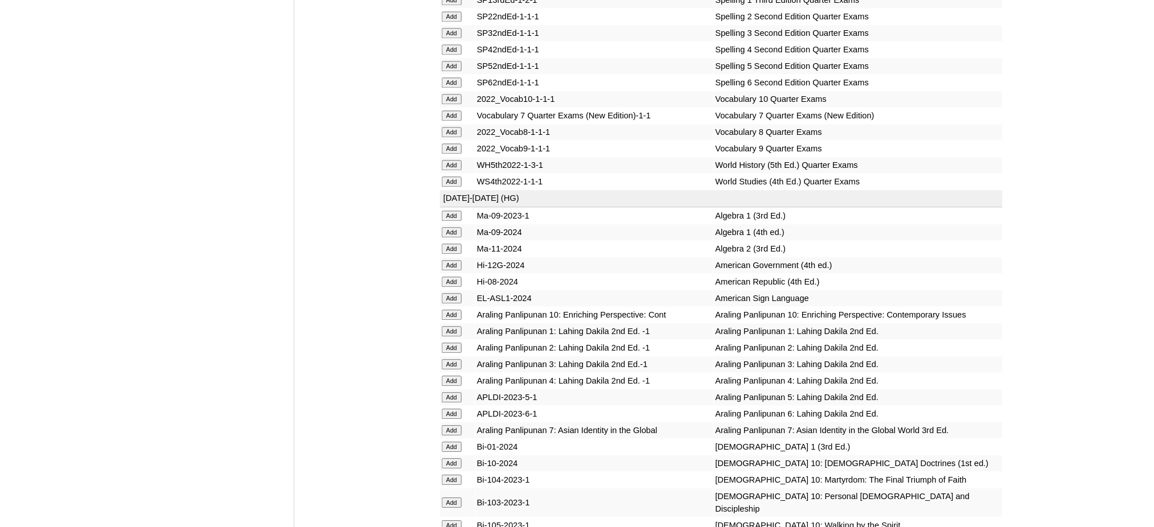
scroll to position [2504, 0]
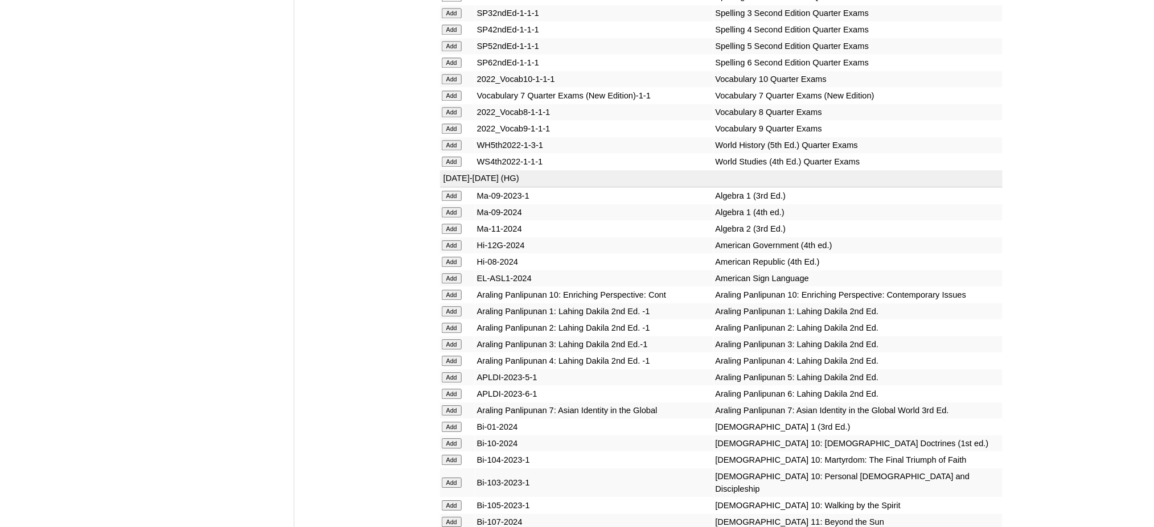
click at [452, 124] on input "Add" at bounding box center [452, 129] width 20 height 10
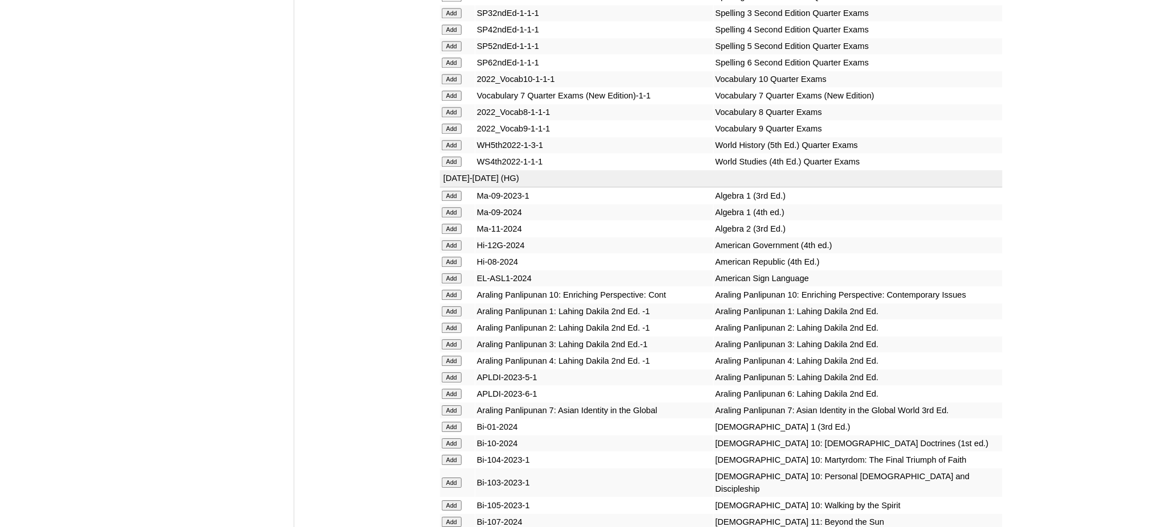
click at [454, 224] on input "Add" at bounding box center [452, 229] width 20 height 10
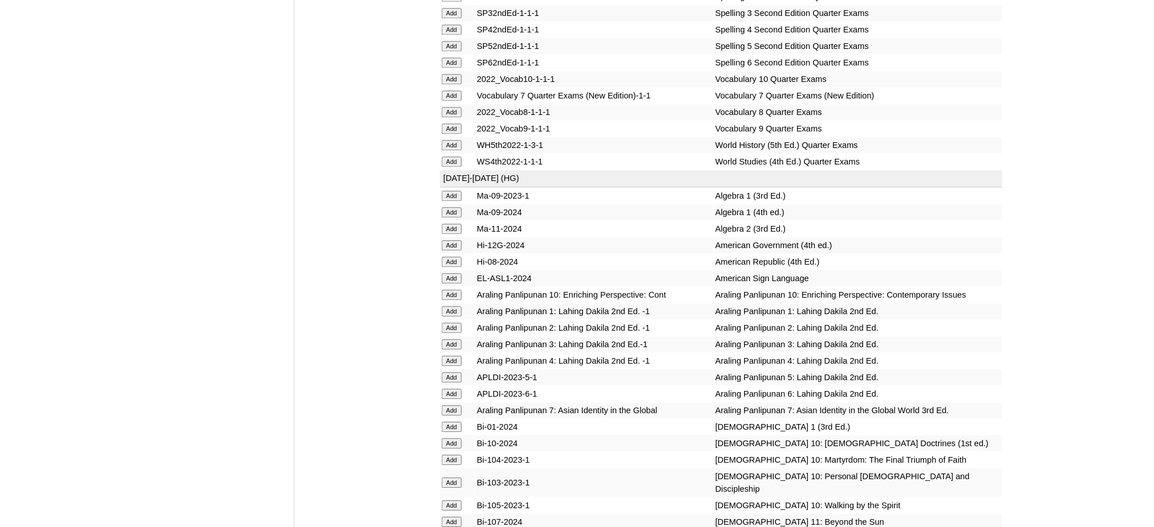
click at [454, 224] on input "Add" at bounding box center [452, 229] width 20 height 10
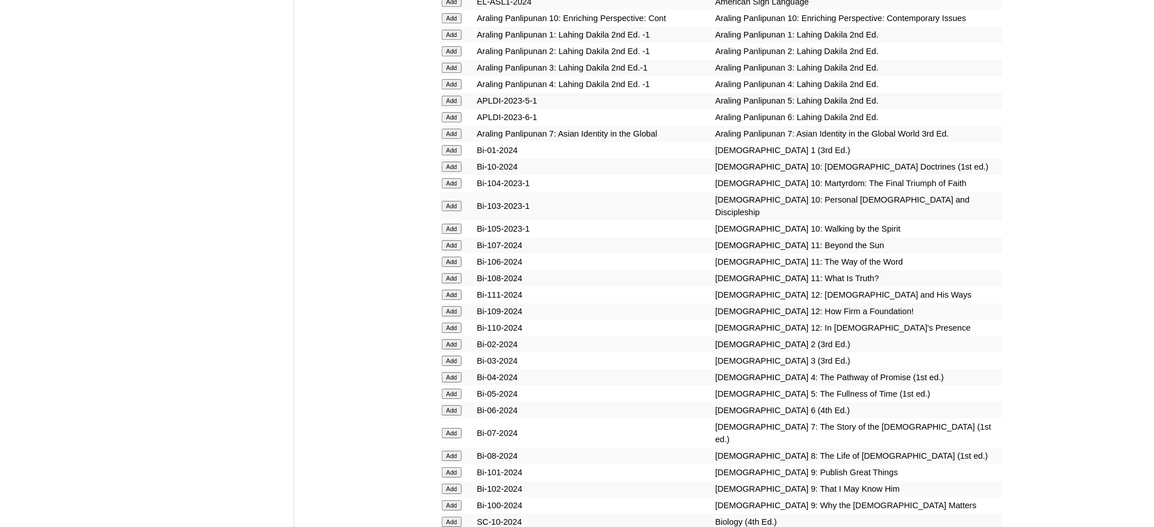
scroll to position [2883, 0]
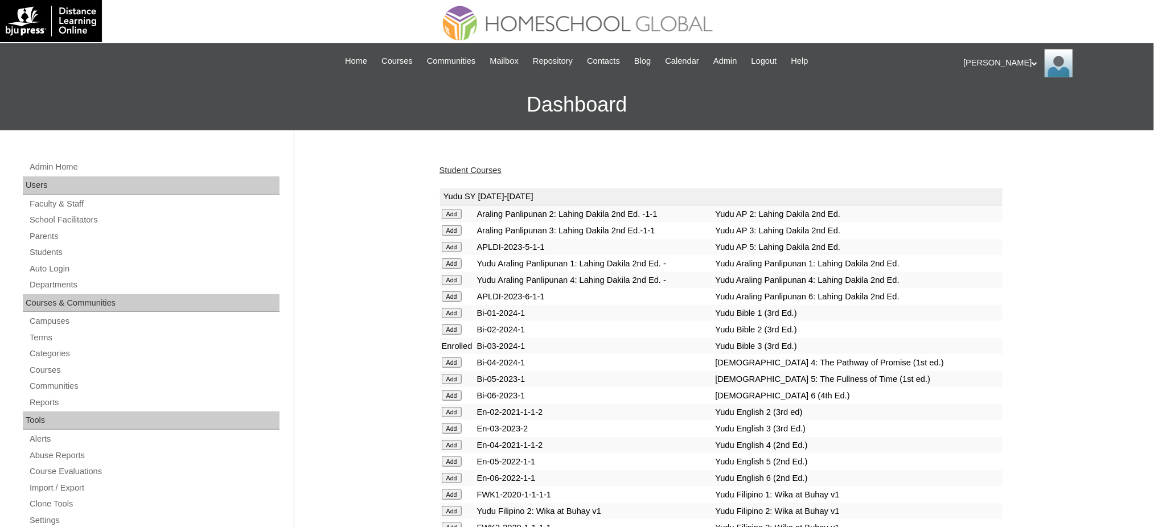
click at [470, 171] on link "Student Courses" at bounding box center [470, 170] width 62 height 9
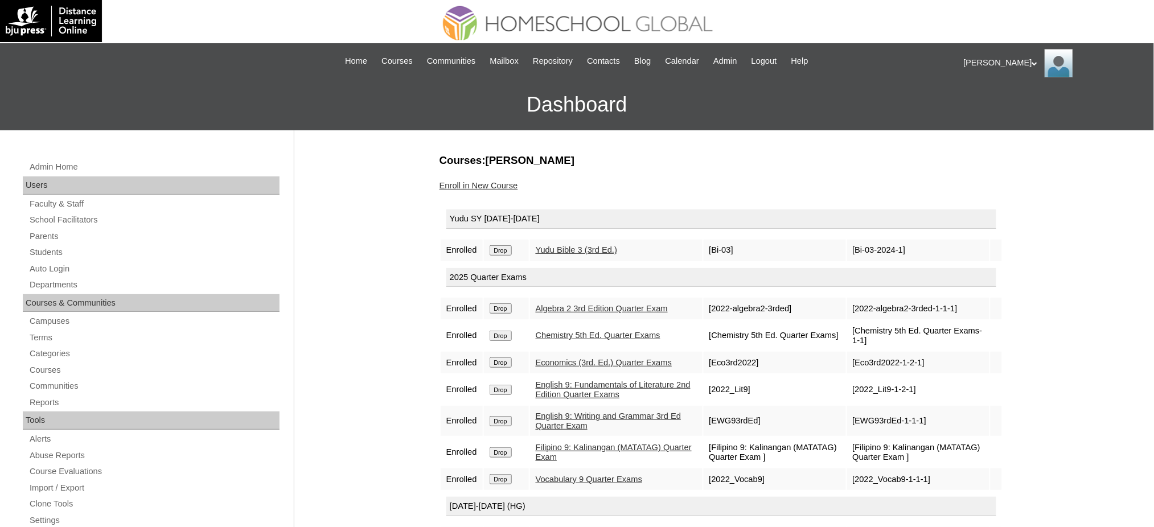
click at [500, 249] on input "Drop" at bounding box center [500, 250] width 22 height 10
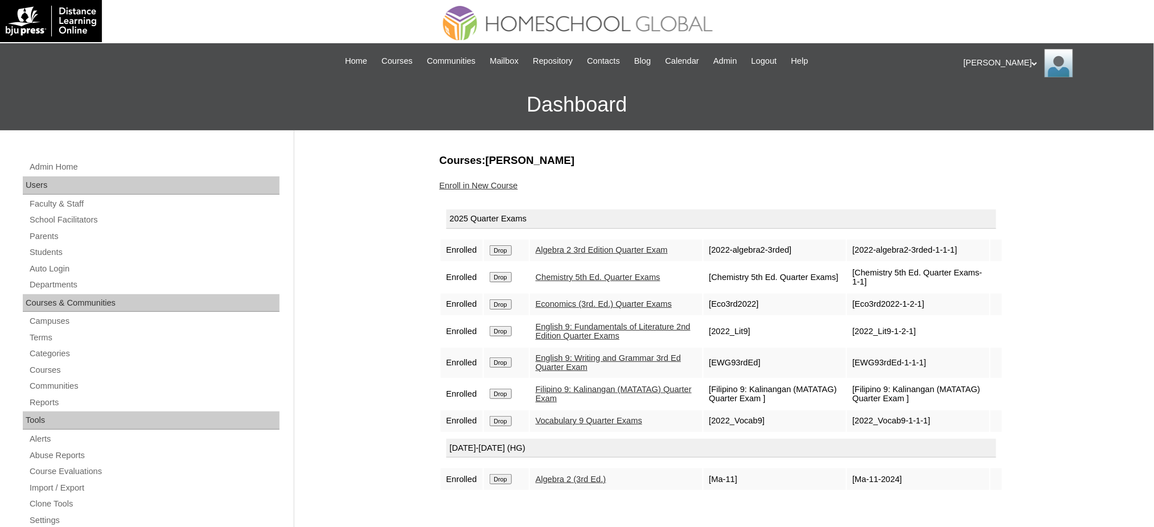
click at [504, 181] on link "Enroll in New Course" at bounding box center [478, 185] width 79 height 9
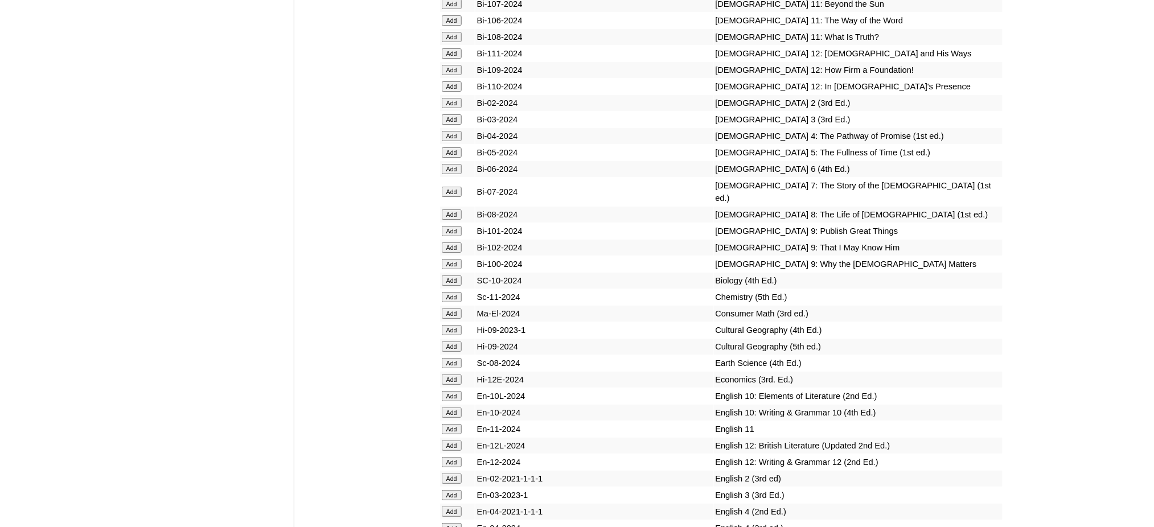
scroll to position [3035, 0]
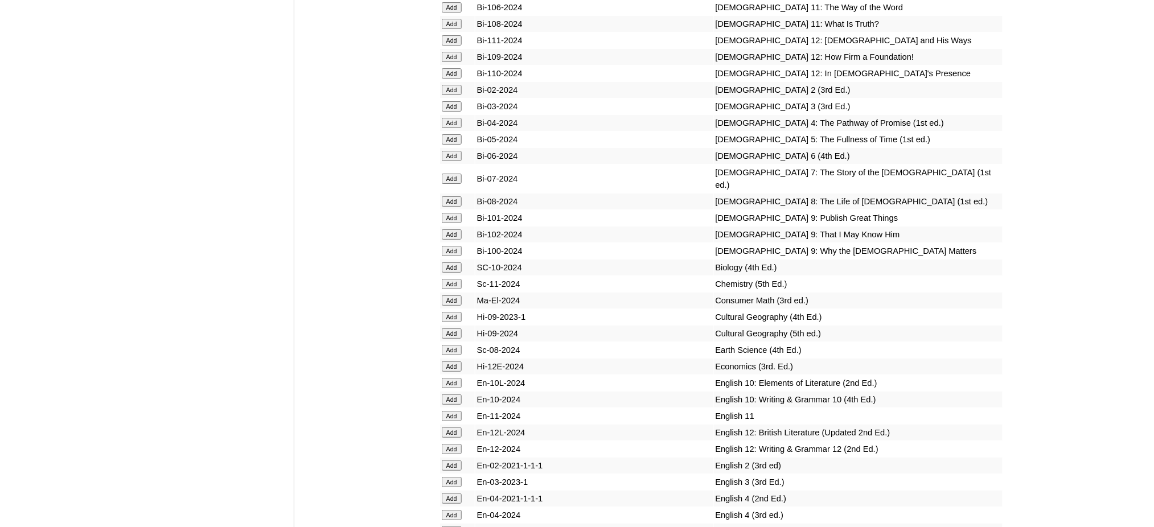
click at [454, 213] on input "Add" at bounding box center [452, 218] width 20 height 10
click at [456, 229] on input "Add" at bounding box center [452, 234] width 20 height 10
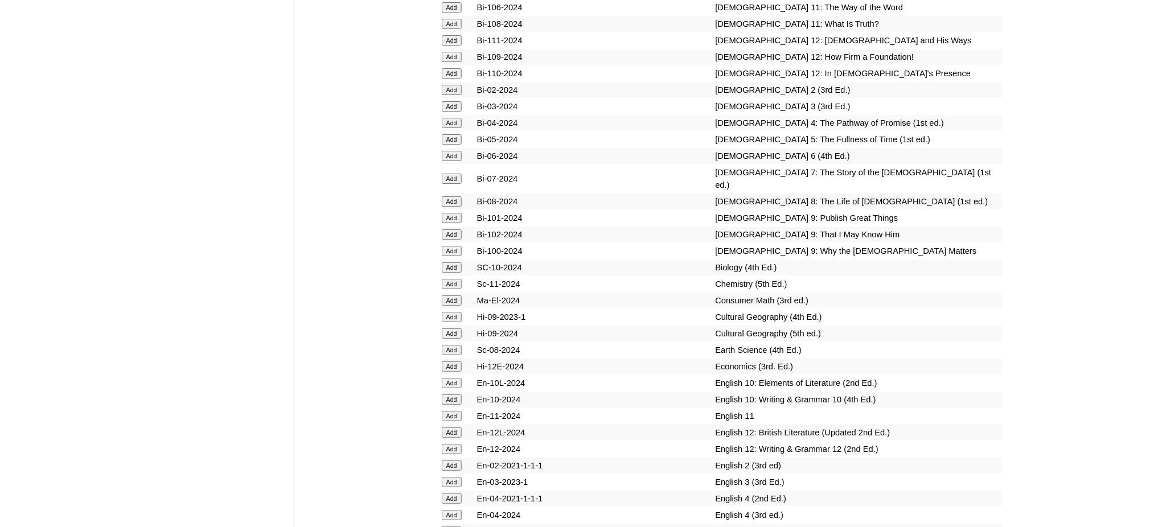
click at [456, 229] on input "Add" at bounding box center [452, 234] width 20 height 10
click at [452, 246] on input "Add" at bounding box center [452, 251] width 20 height 10
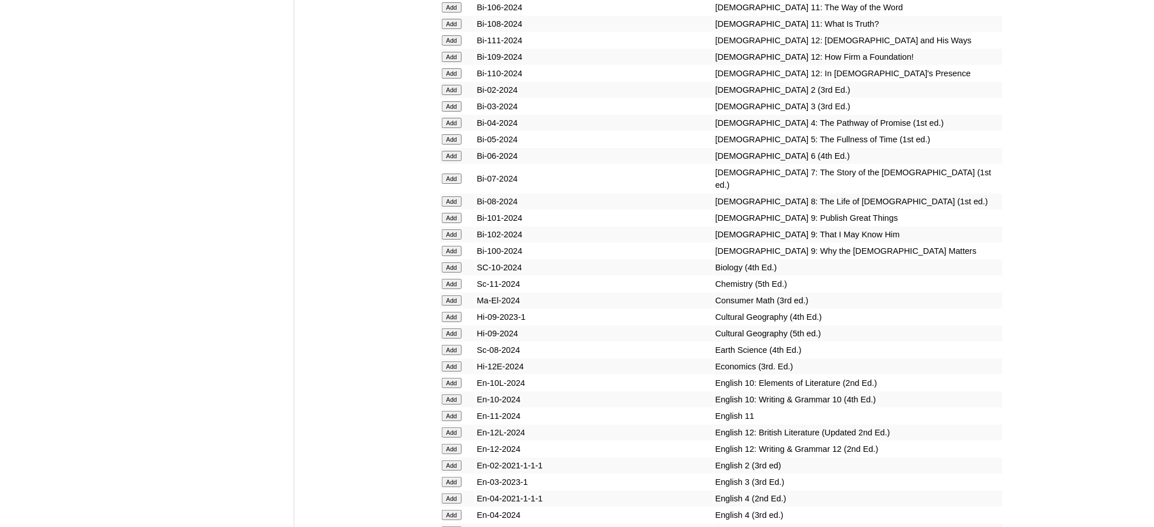
click at [452, 246] on input "Add" at bounding box center [452, 251] width 20 height 10
click at [446, 279] on input "Add" at bounding box center [452, 284] width 20 height 10
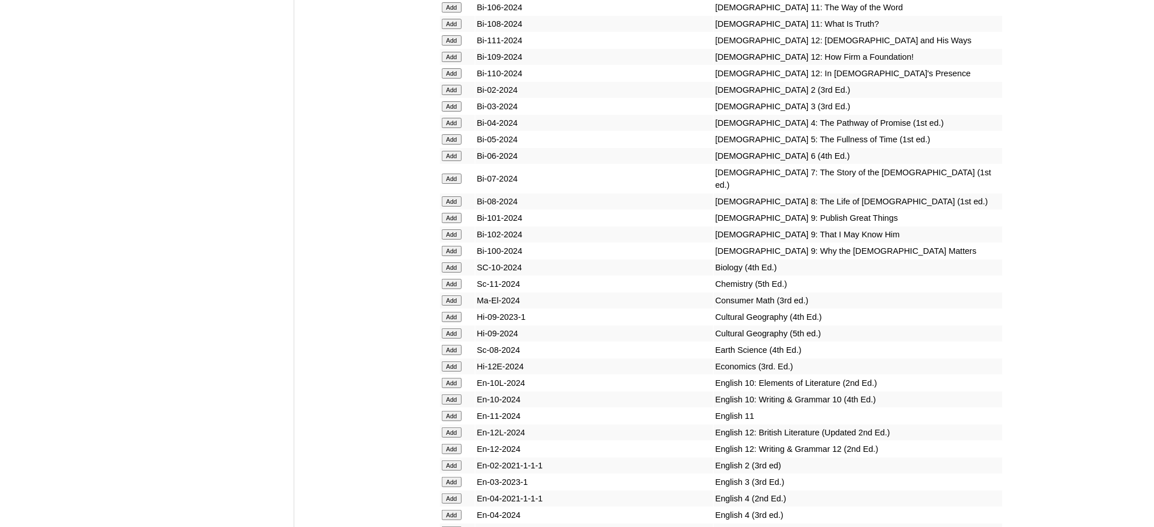
click at [446, 279] on input "Add" at bounding box center [452, 284] width 20 height 10
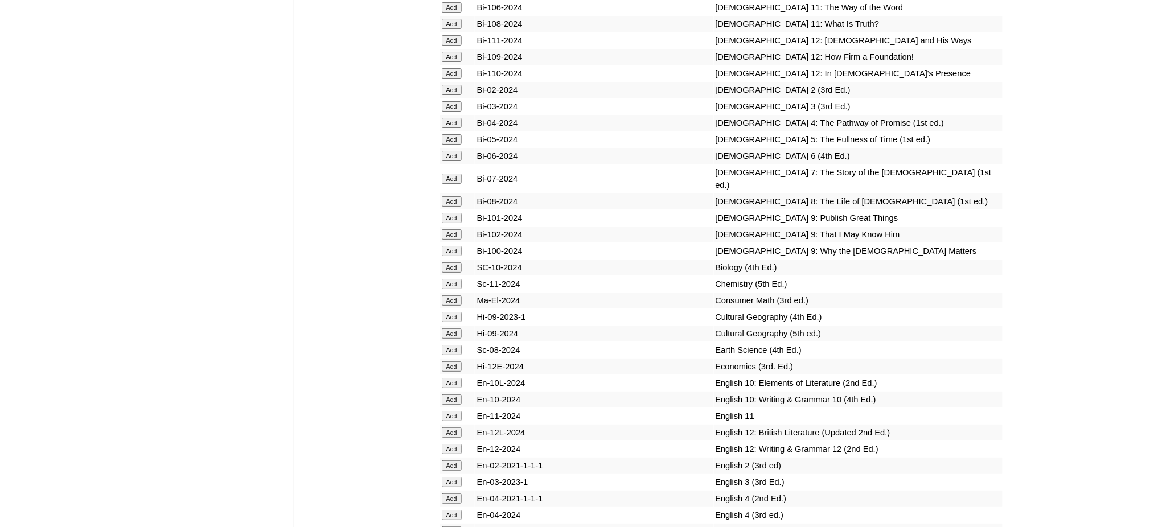
click at [446, 279] on input "Add" at bounding box center [452, 284] width 20 height 10
click at [453, 361] on input "Add" at bounding box center [452, 366] width 20 height 10
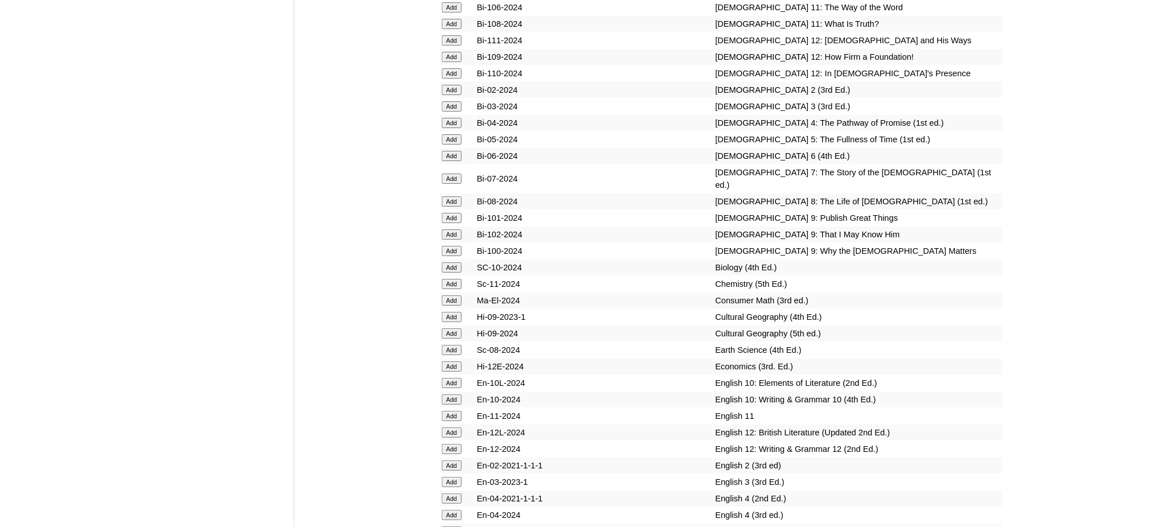
click at [453, 361] on input "Add" at bounding box center [452, 366] width 20 height 10
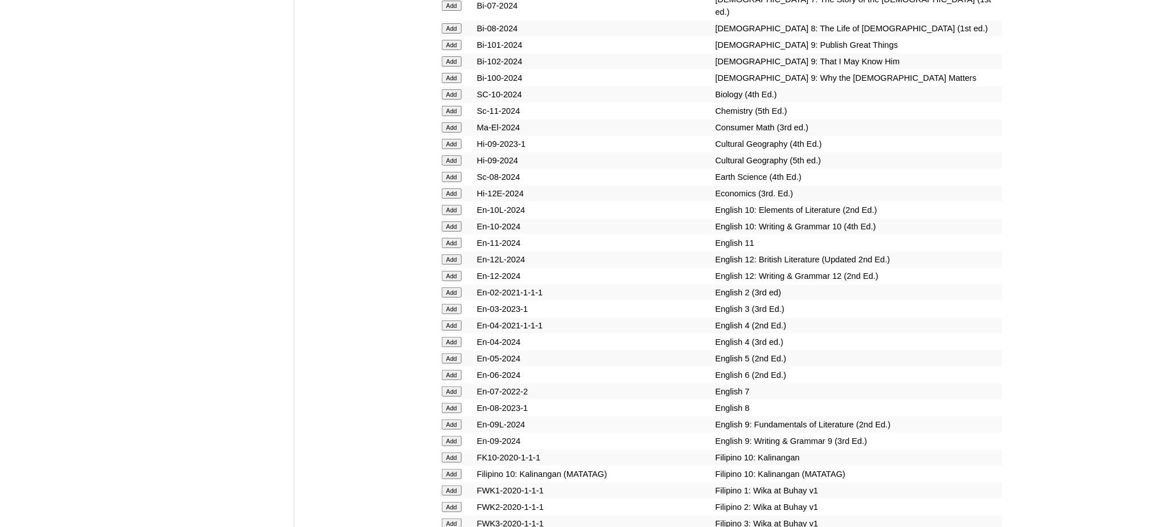
scroll to position [3263, 0]
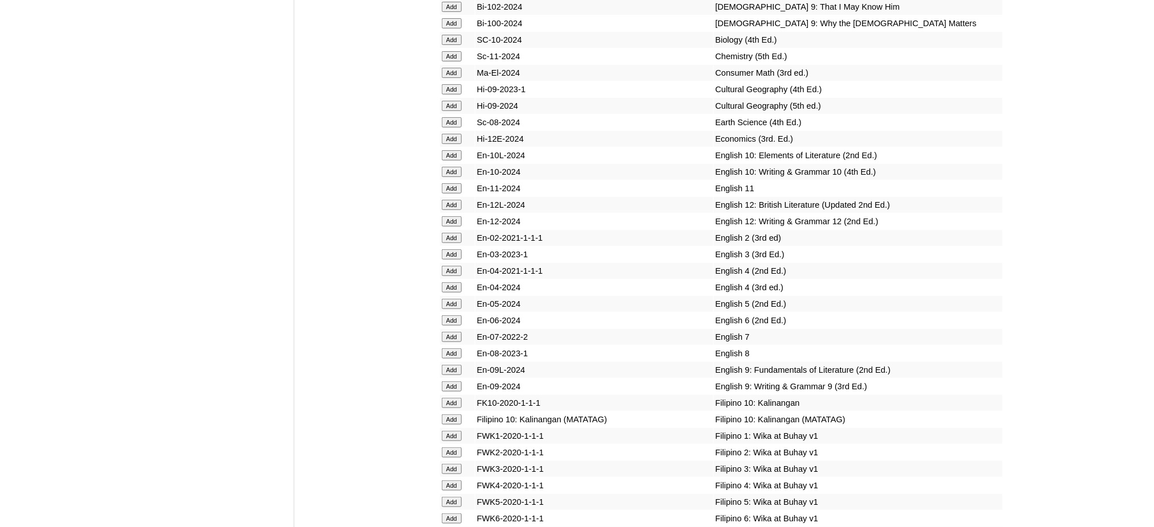
drag, startPoint x: 463, startPoint y: 289, endPoint x: 454, endPoint y: 289, distance: 9.1
click at [463, 365] on form "Add" at bounding box center [457, 369] width 31 height 9
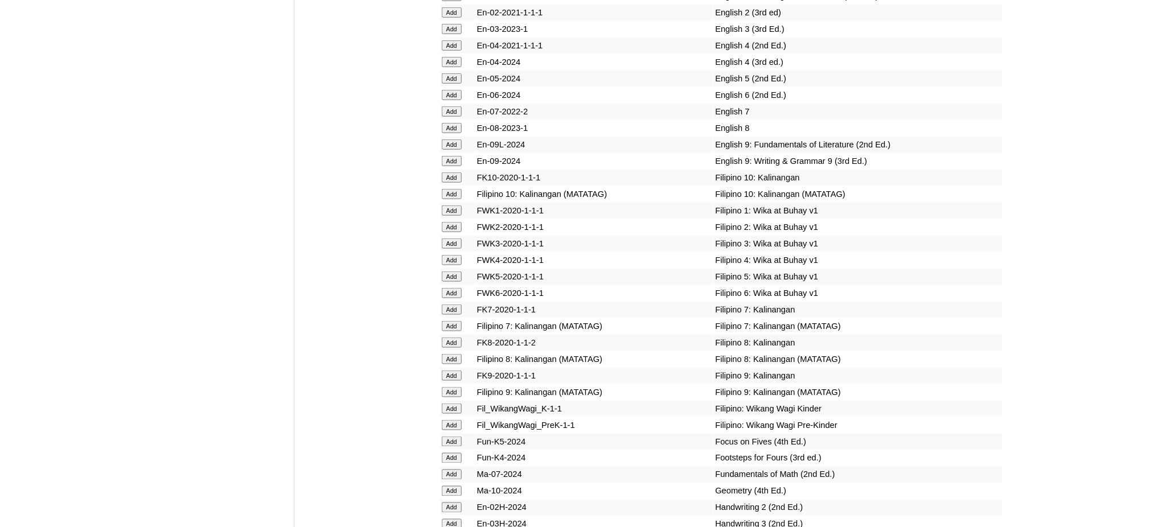
scroll to position [3490, 0]
click at [455, 137] on input "Add" at bounding box center [452, 142] width 20 height 10
click at [452, 154] on input "Add" at bounding box center [452, 159] width 20 height 10
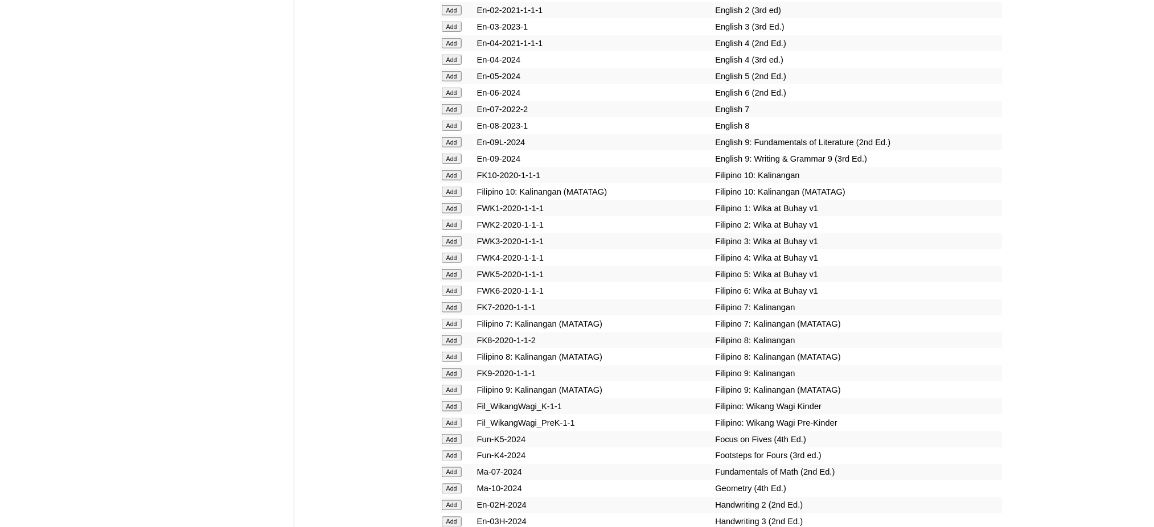
click at [452, 154] on input "Add" at bounding box center [452, 159] width 20 height 10
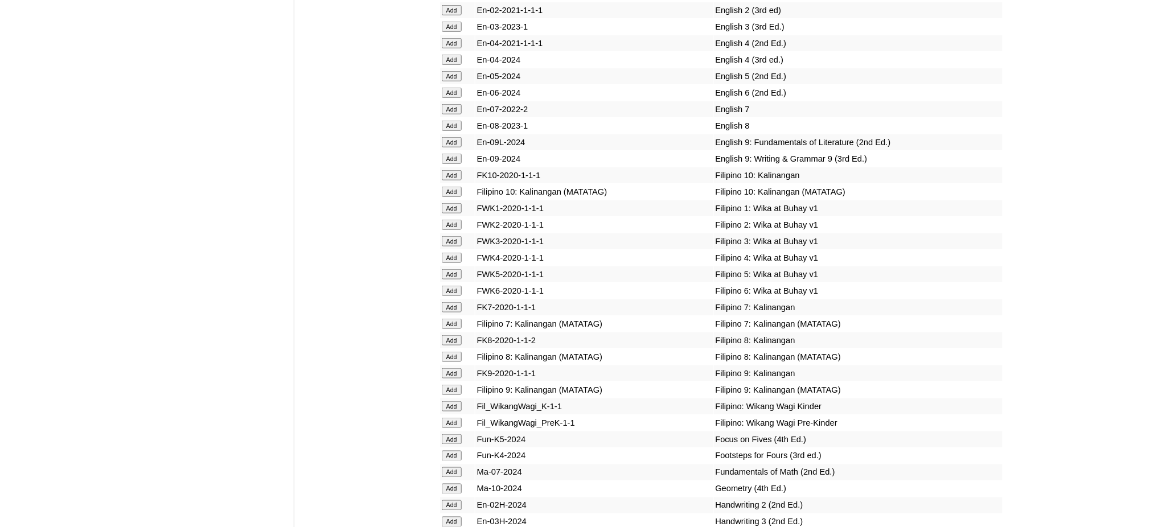
click at [452, 154] on input "Add" at bounding box center [452, 159] width 20 height 10
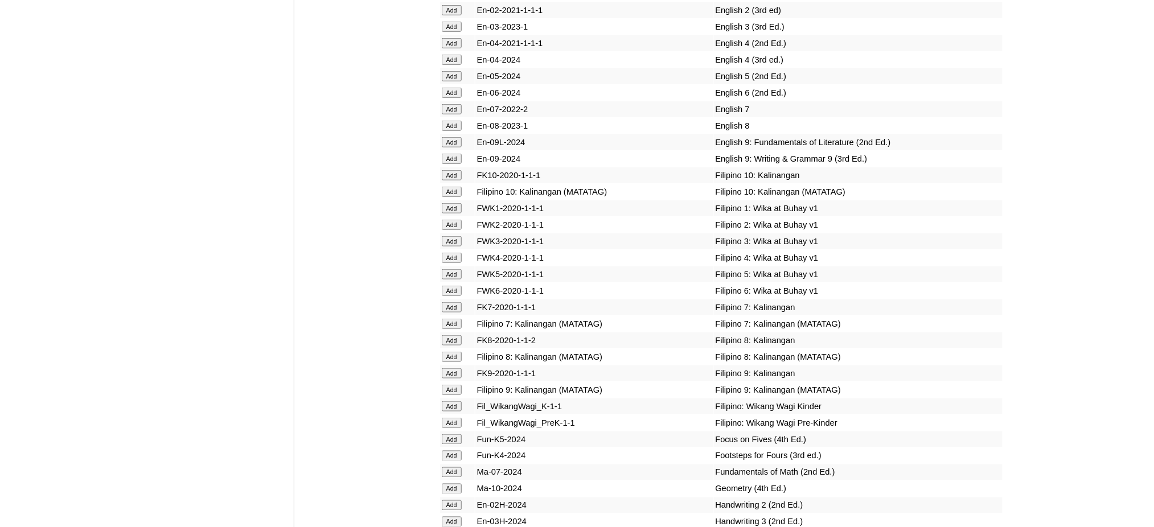
click at [452, 154] on input "Add" at bounding box center [452, 159] width 20 height 10
click at [456, 385] on input "Add" at bounding box center [452, 390] width 20 height 10
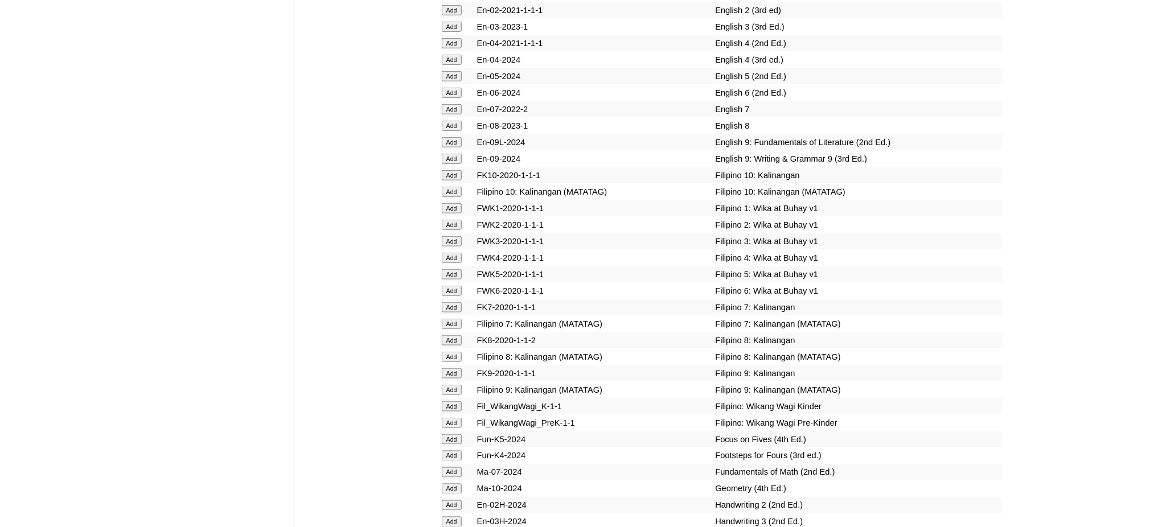
click at [456, 385] on input "Add" at bounding box center [452, 390] width 20 height 10
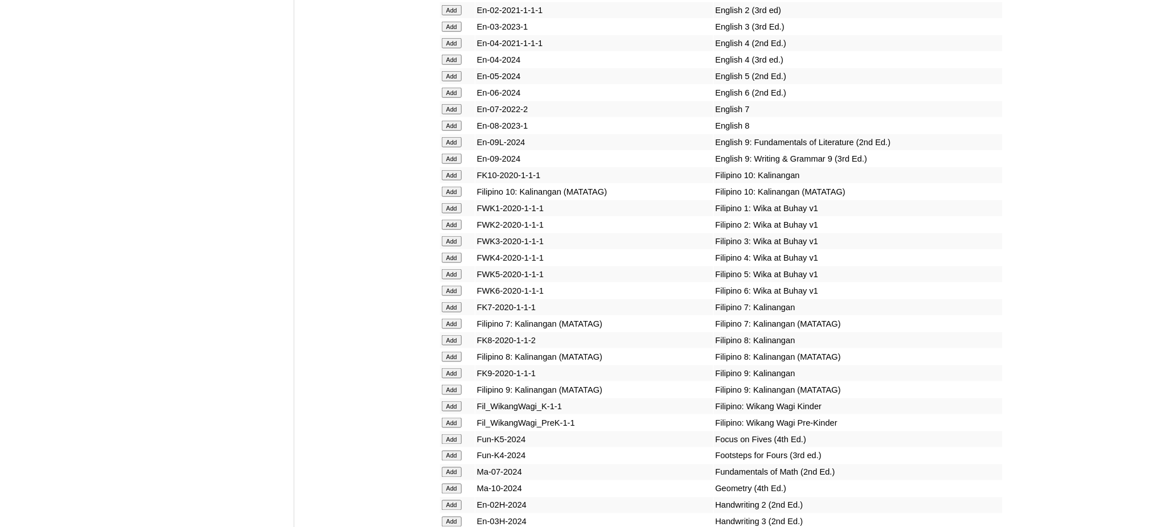
click at [456, 385] on input "Add" at bounding box center [452, 390] width 20 height 10
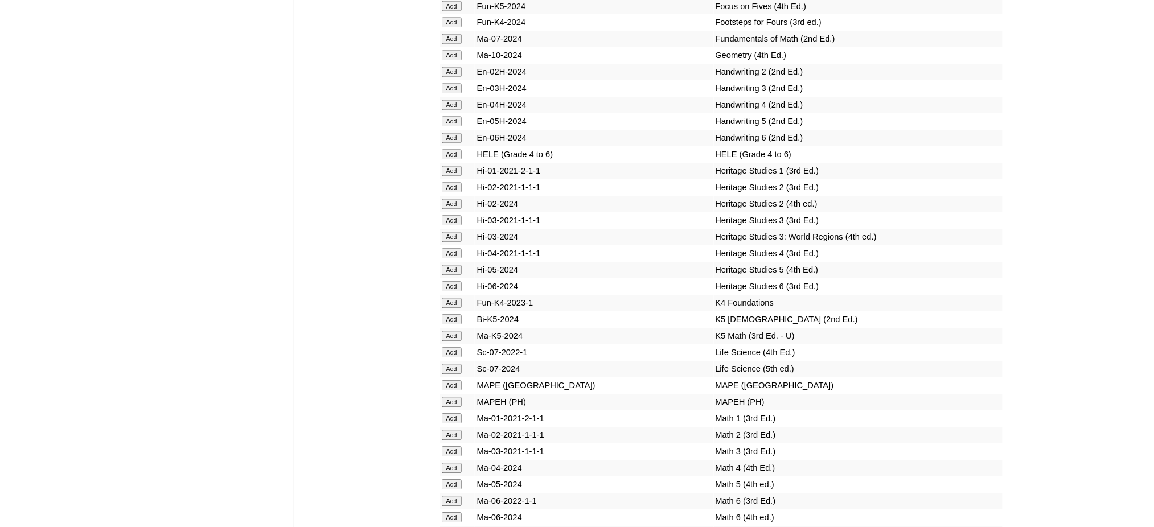
scroll to position [3946, 0]
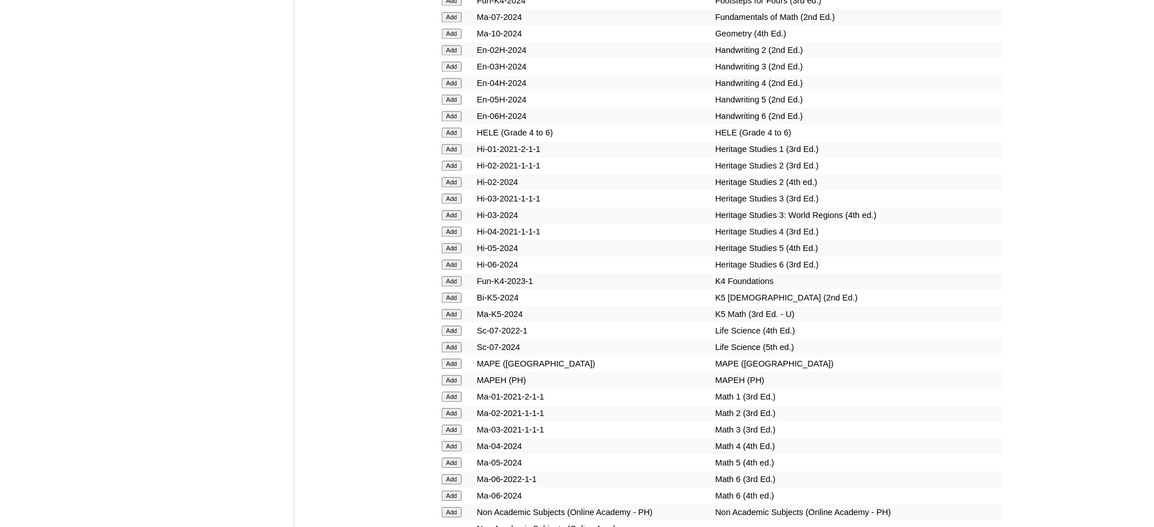
click at [448, 375] on input "Add" at bounding box center [452, 380] width 20 height 10
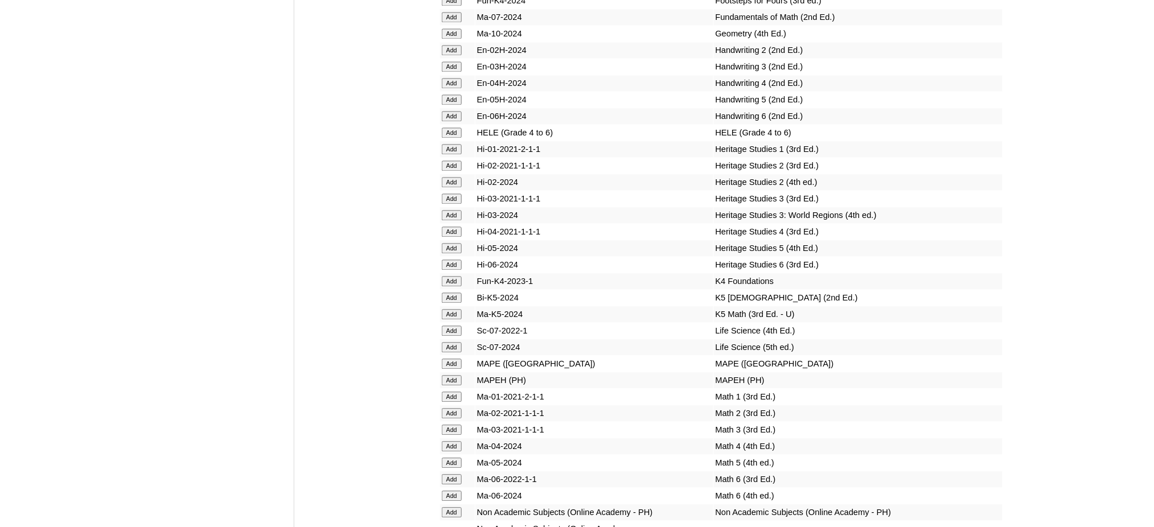
click at [448, 375] on input "Add" at bounding box center [452, 380] width 20 height 10
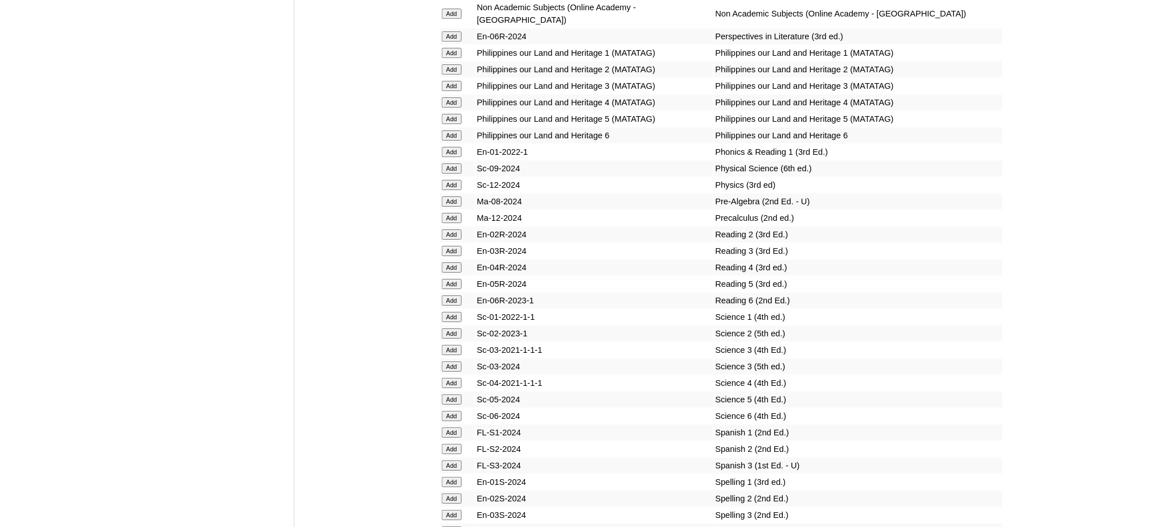
scroll to position [4553, 0]
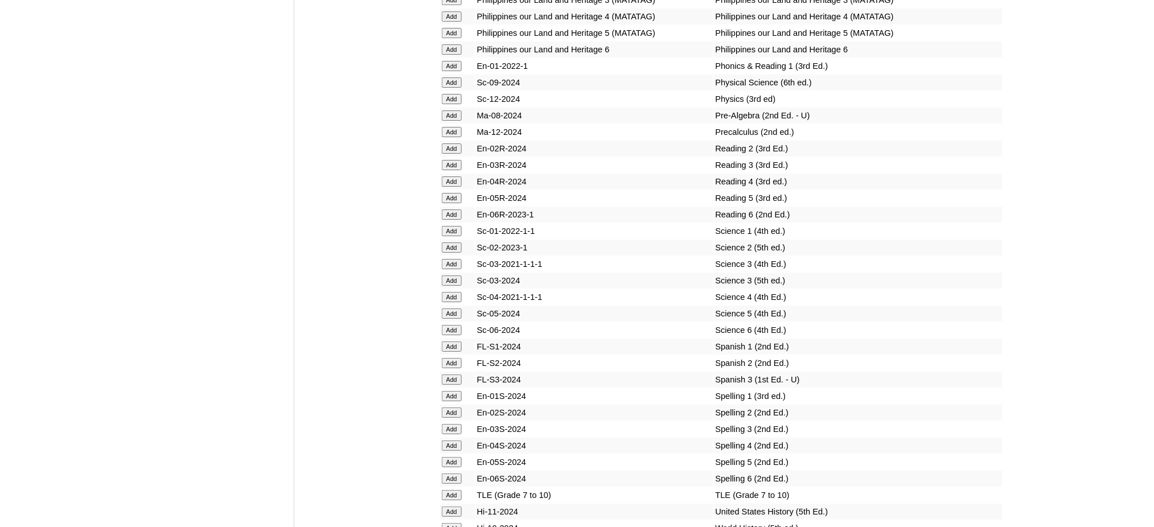
click at [460, 490] on input "Add" at bounding box center [452, 495] width 20 height 10
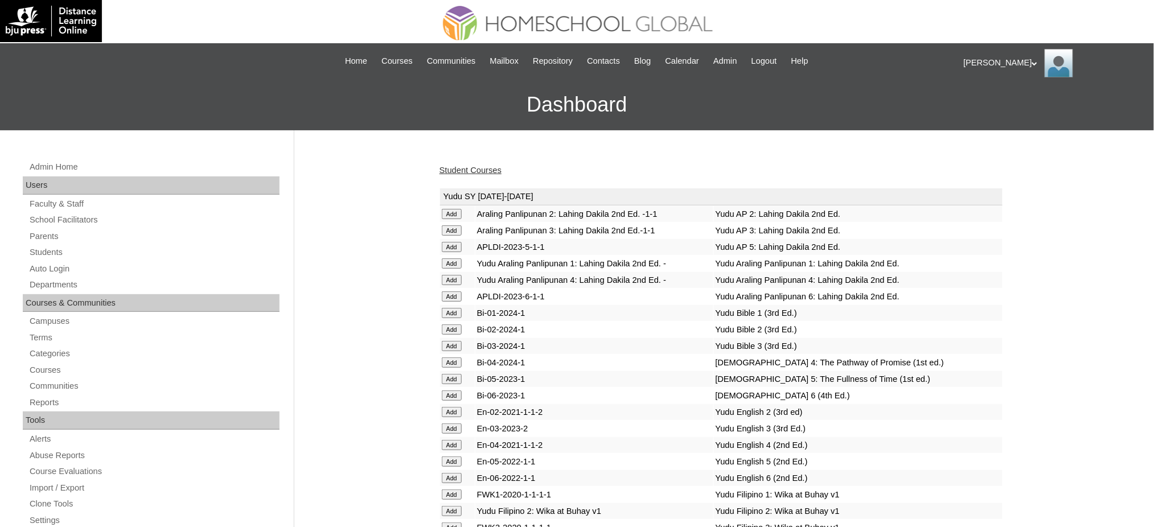
click at [472, 166] on link "Student Courses" at bounding box center [470, 170] width 62 height 9
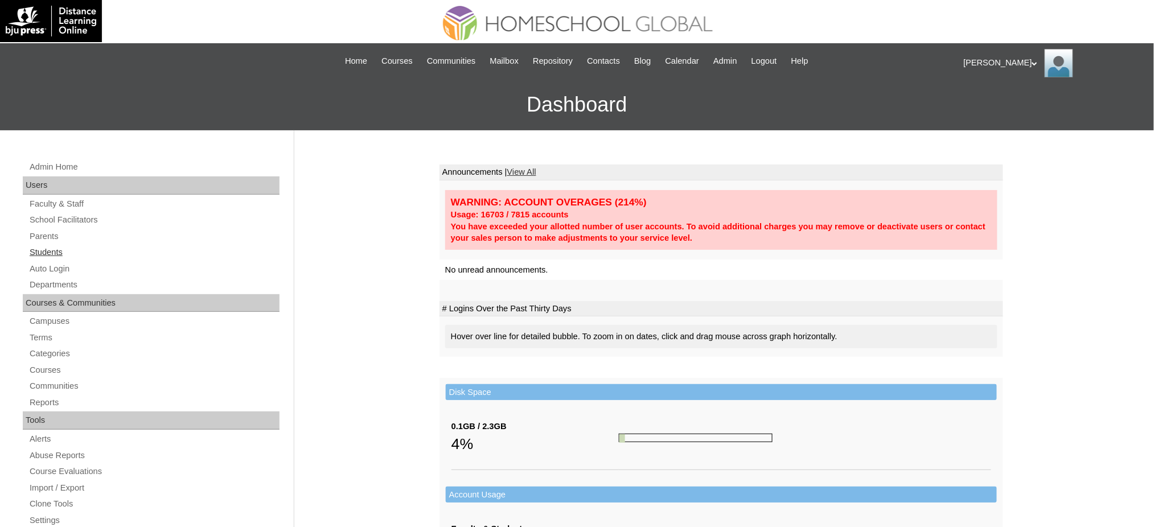
click at [46, 247] on link "Students" at bounding box center [153, 252] width 251 height 14
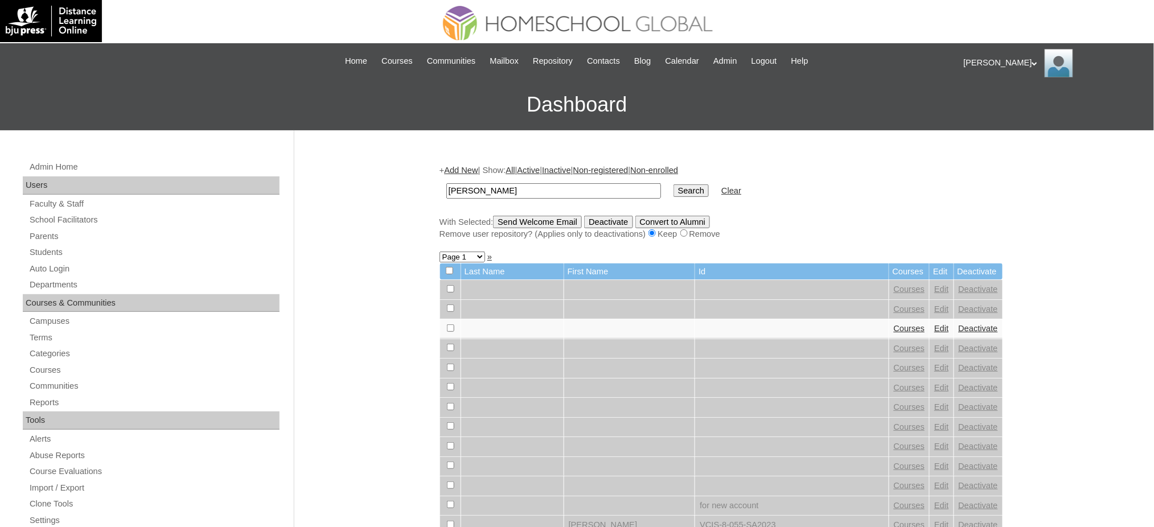
type input "[PERSON_NAME]"
click at [673, 187] on input "Search" at bounding box center [690, 190] width 35 height 13
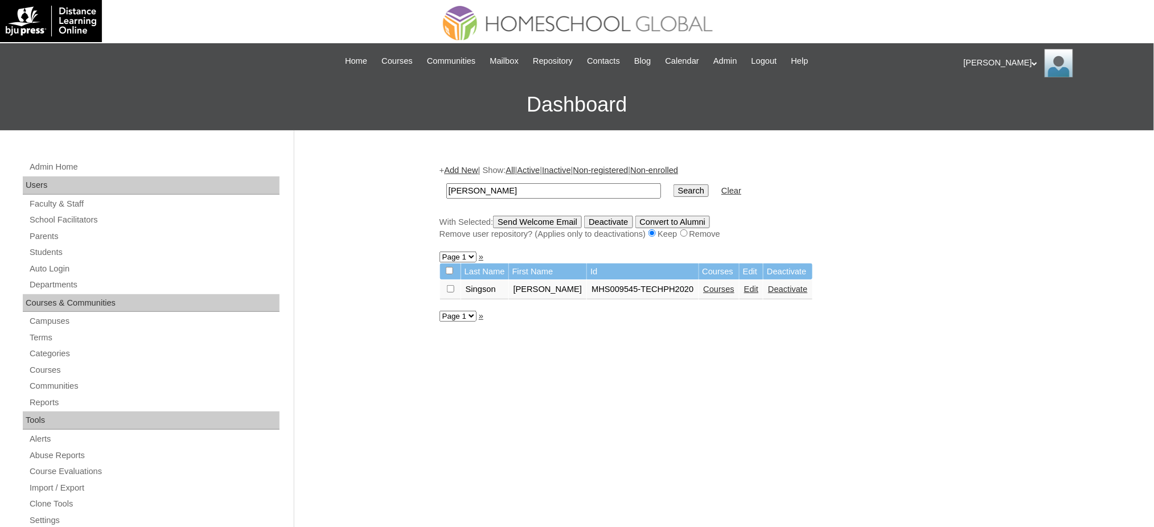
click at [703, 285] on link "Courses" at bounding box center [718, 289] width 31 height 9
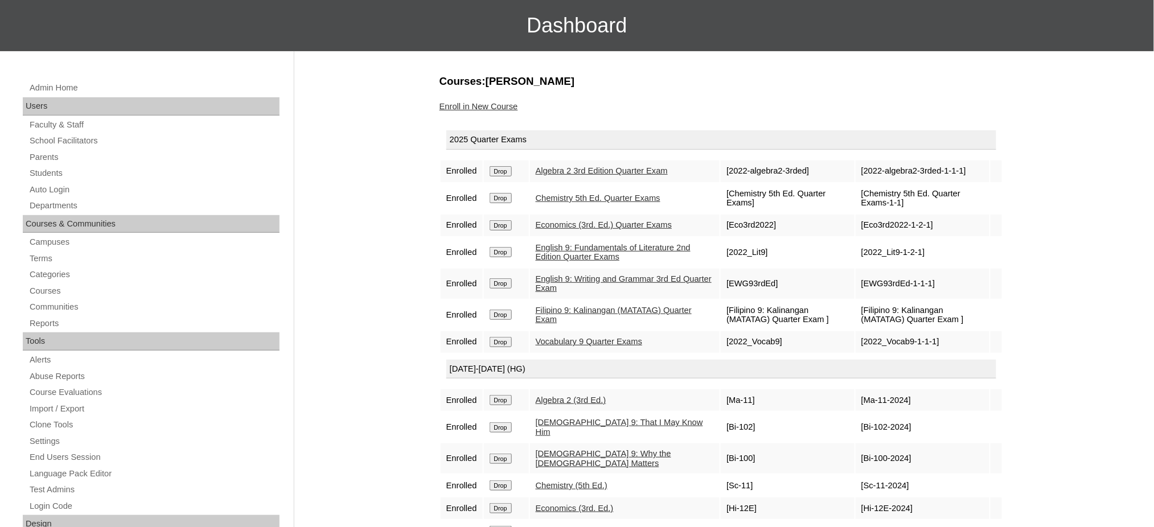
scroll to position [76, 0]
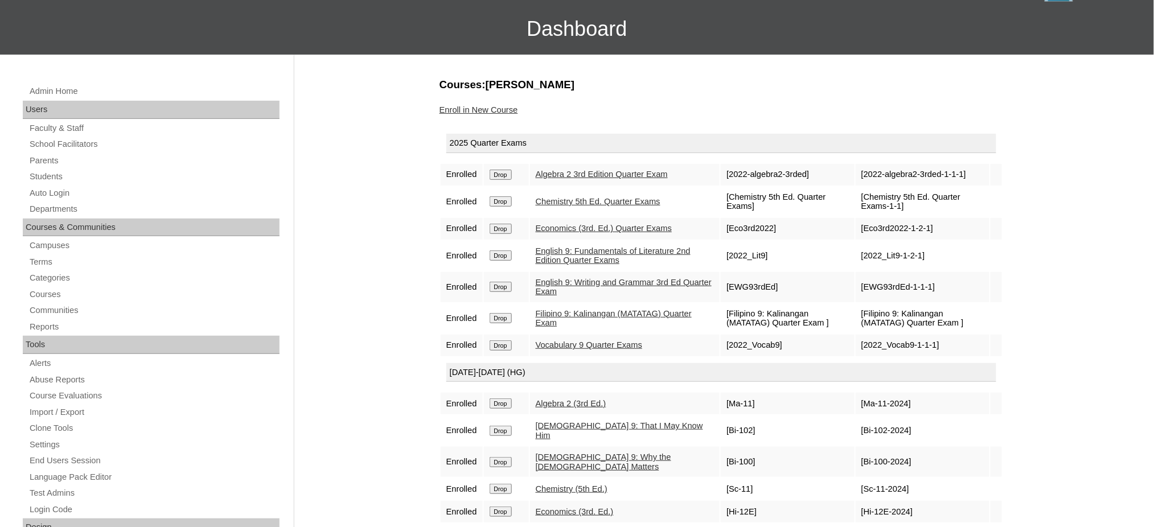
click at [480, 109] on link "Enroll in New Course" at bounding box center [478, 109] width 79 height 9
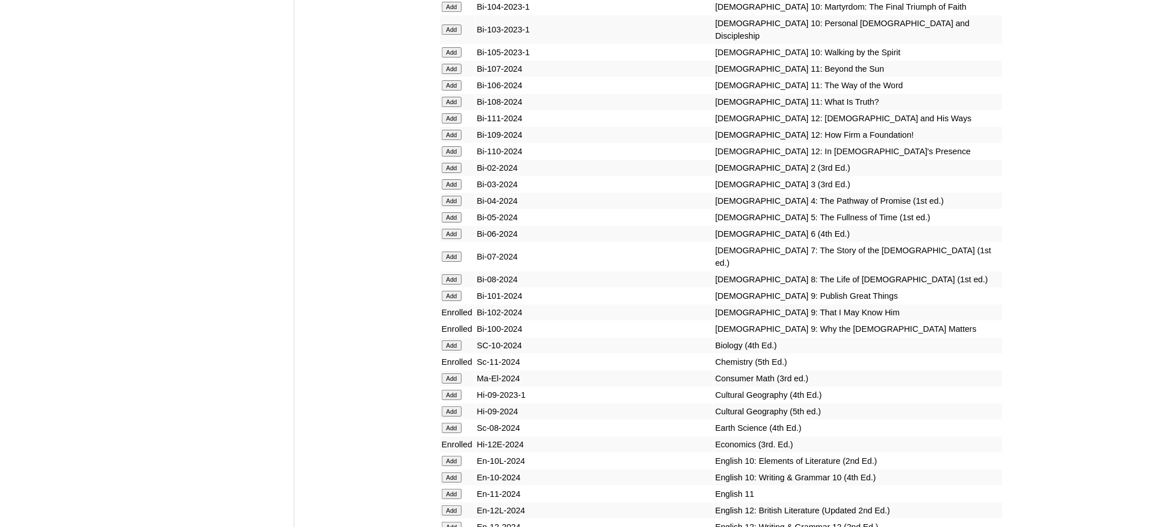
scroll to position [2959, 0]
click at [457, 289] on input "Add" at bounding box center [452, 294] width 20 height 10
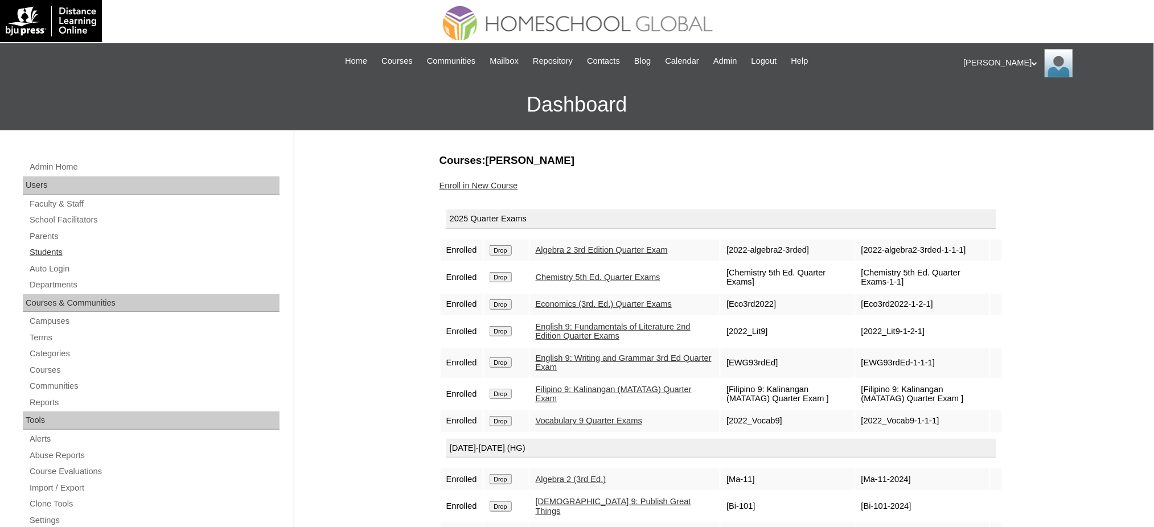
click at [57, 253] on link "Students" at bounding box center [153, 252] width 251 height 14
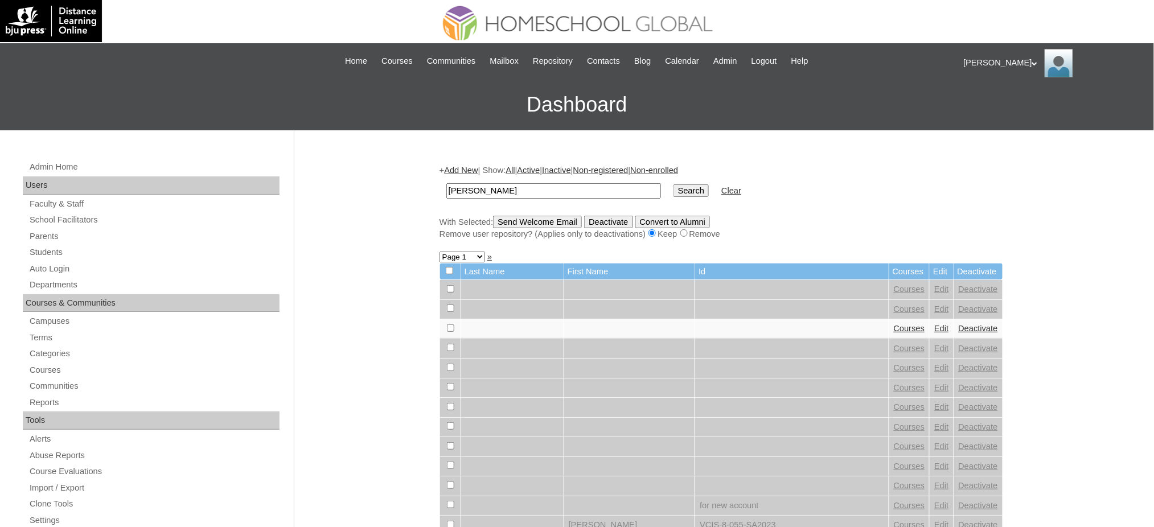
type input "[PERSON_NAME]"
click at [673, 188] on input "Search" at bounding box center [690, 190] width 35 height 13
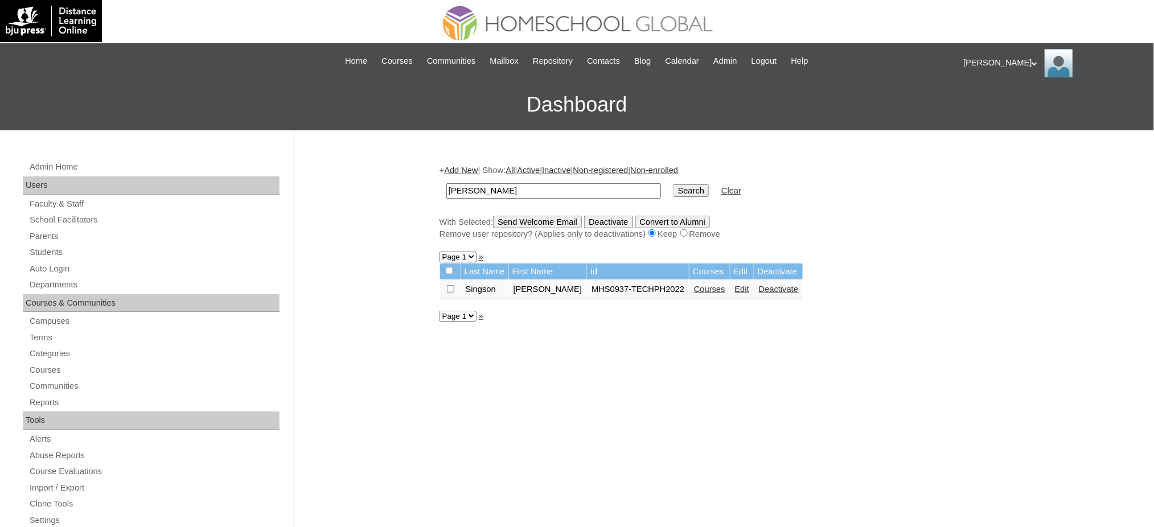
click at [735, 287] on link "Edit" at bounding box center [742, 289] width 14 height 9
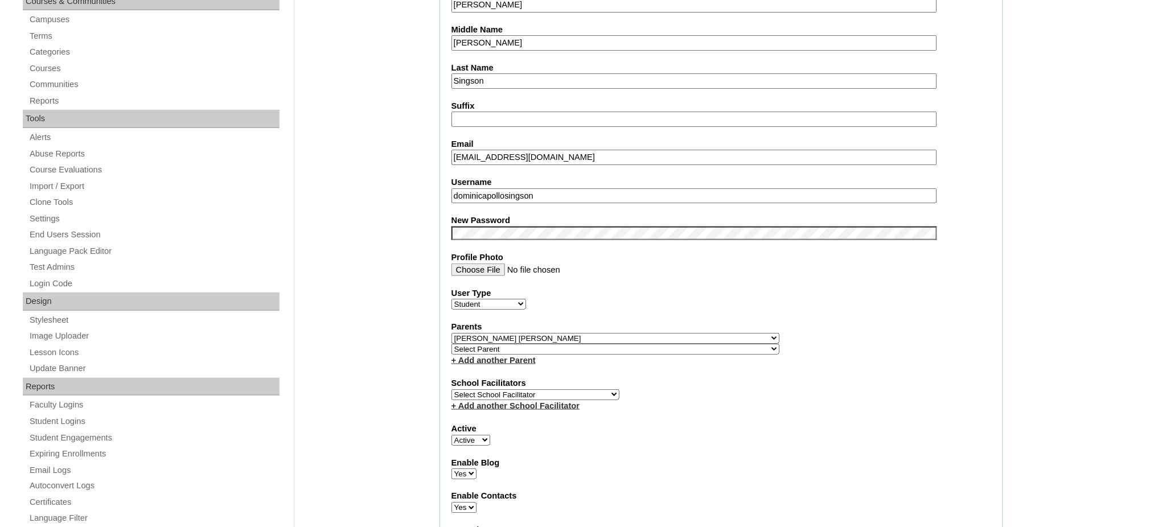
scroll to position [303, 0]
click at [532, 191] on input "dominicapollosingson" at bounding box center [693, 194] width 485 height 15
click at [525, 192] on fieldset "Account Information User Id MHS0937-TECHPH2022 Title First Name Dominic Apollo …" at bounding box center [720, 344] width 563 height 921
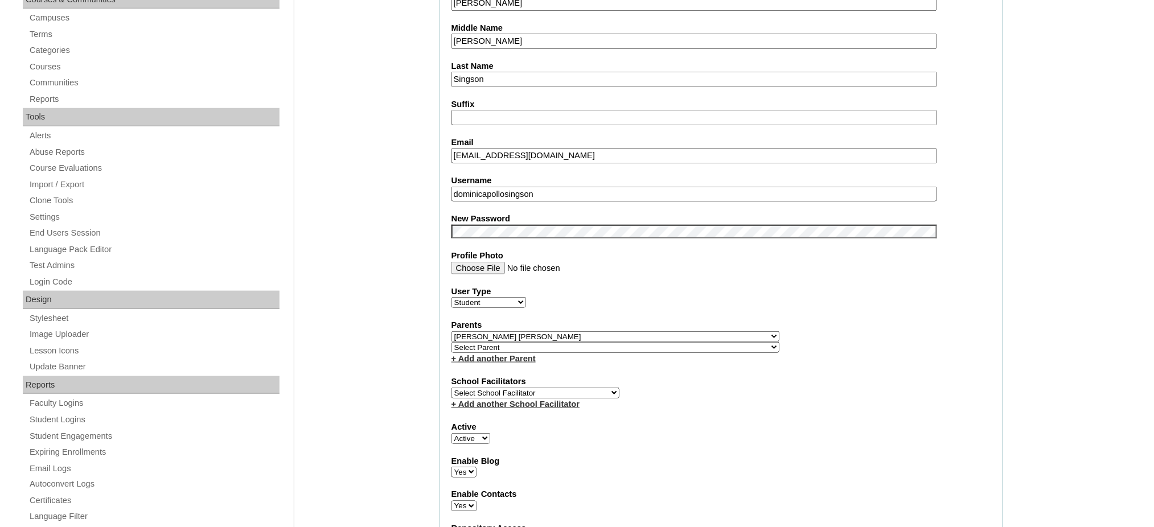
click at [530, 187] on input "dominicapollosingson" at bounding box center [693, 194] width 485 height 15
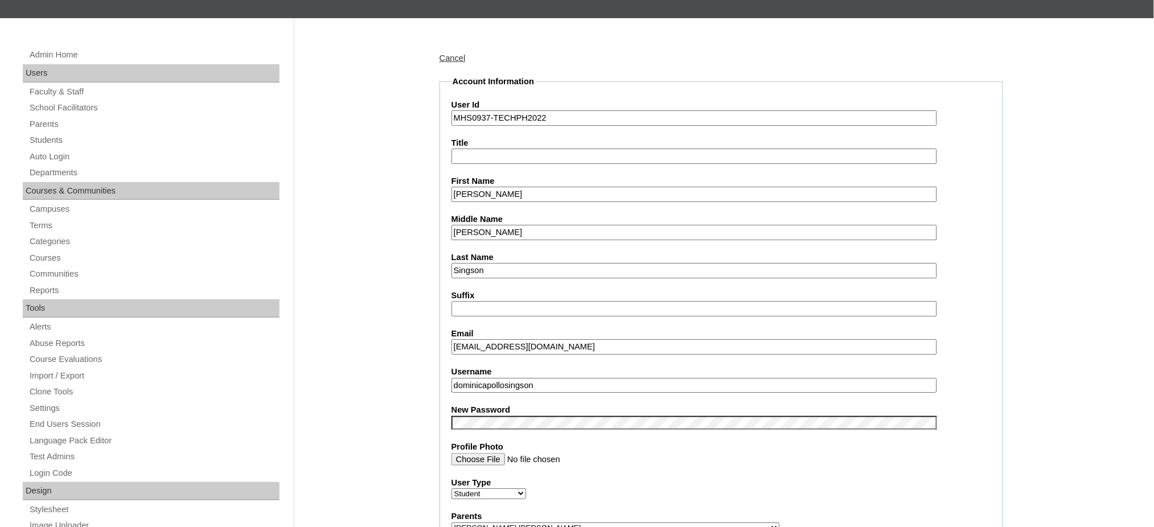
scroll to position [76, 0]
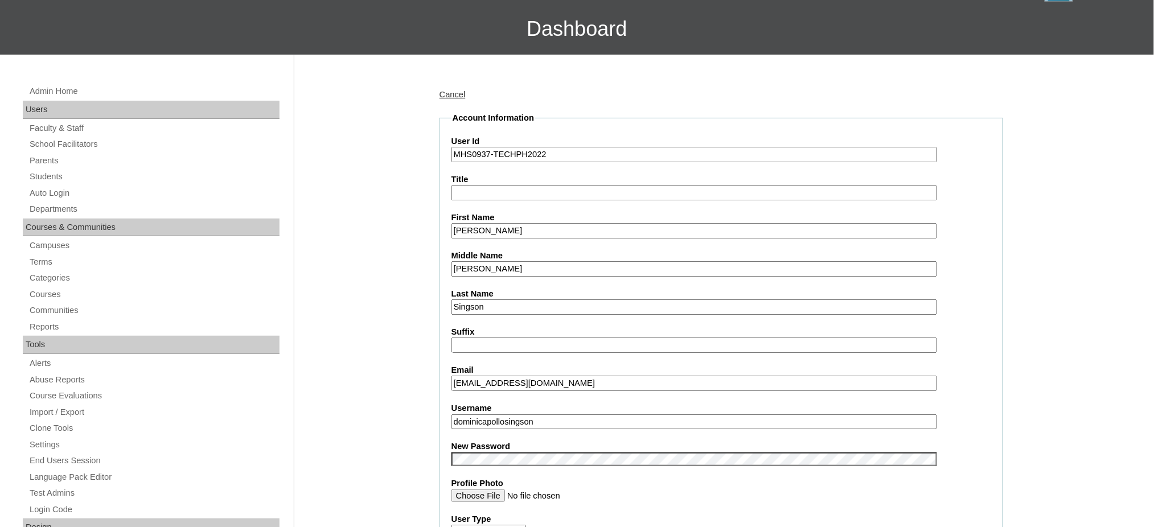
click at [531, 228] on input "Dominic Apollo" at bounding box center [693, 230] width 485 height 15
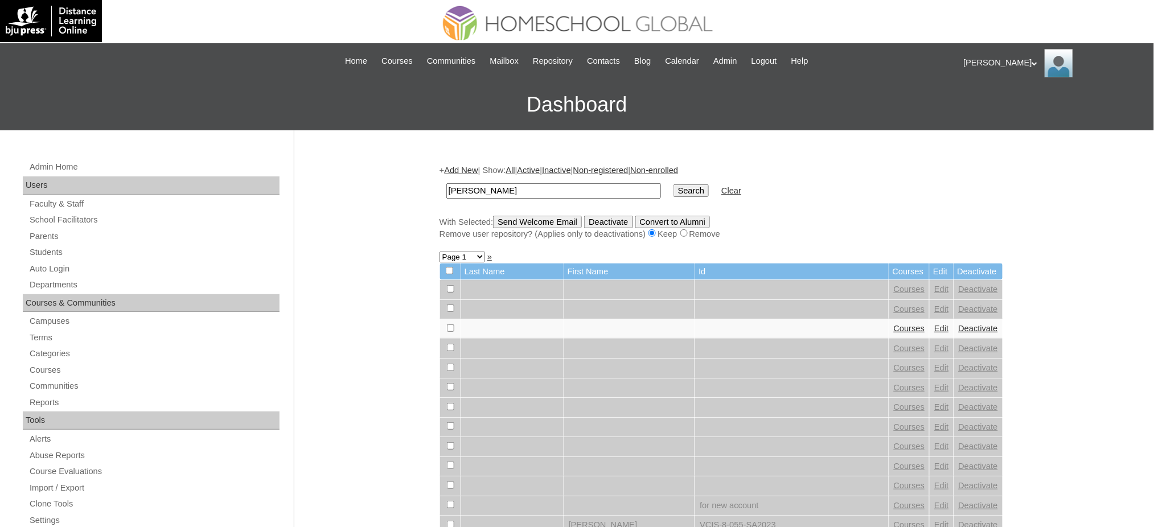
type input "[PERSON_NAME]"
click at [673, 186] on input "Search" at bounding box center [690, 190] width 35 height 13
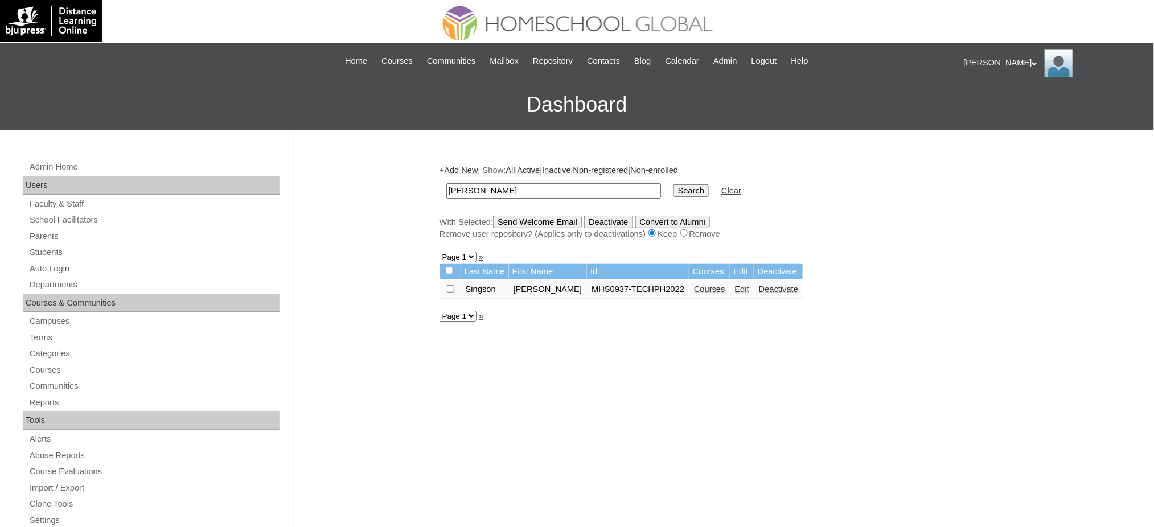
click at [707, 285] on link "Courses" at bounding box center [709, 289] width 31 height 9
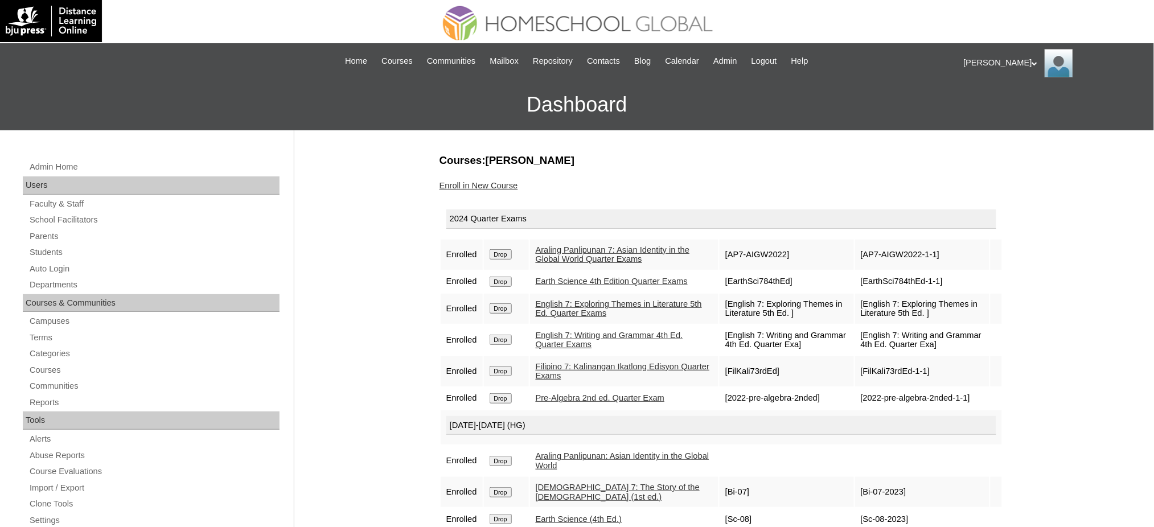
click at [504, 253] on input "Drop" at bounding box center [500, 254] width 22 height 10
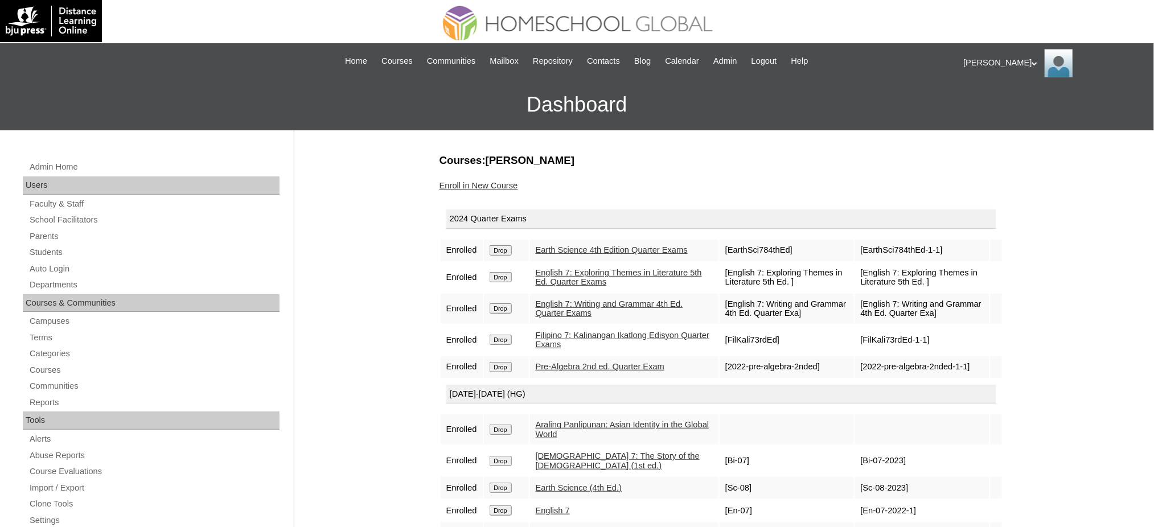
click at [507, 252] on input "Drop" at bounding box center [500, 250] width 22 height 10
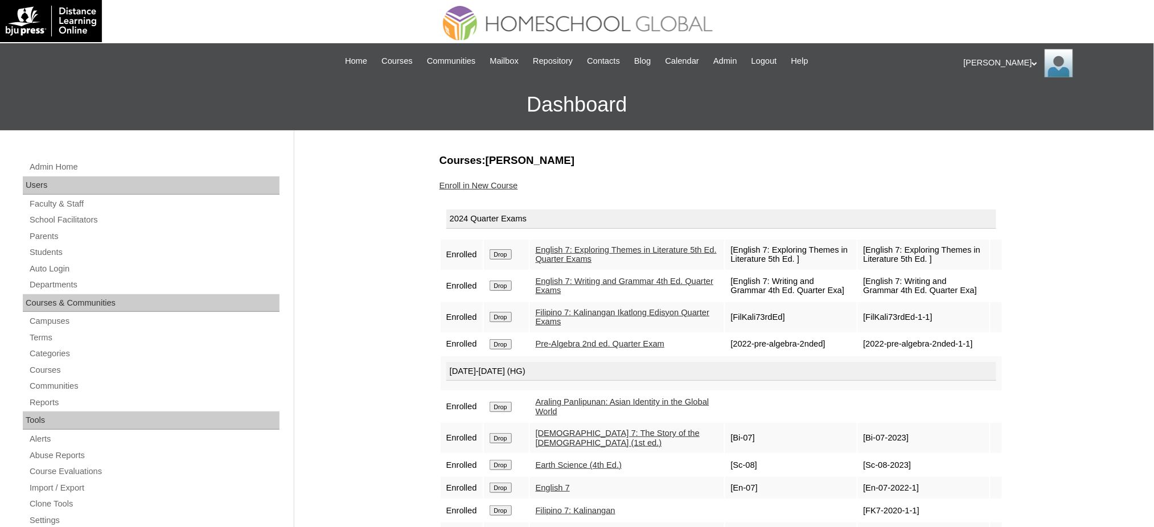
click at [506, 254] on input "Drop" at bounding box center [500, 254] width 22 height 10
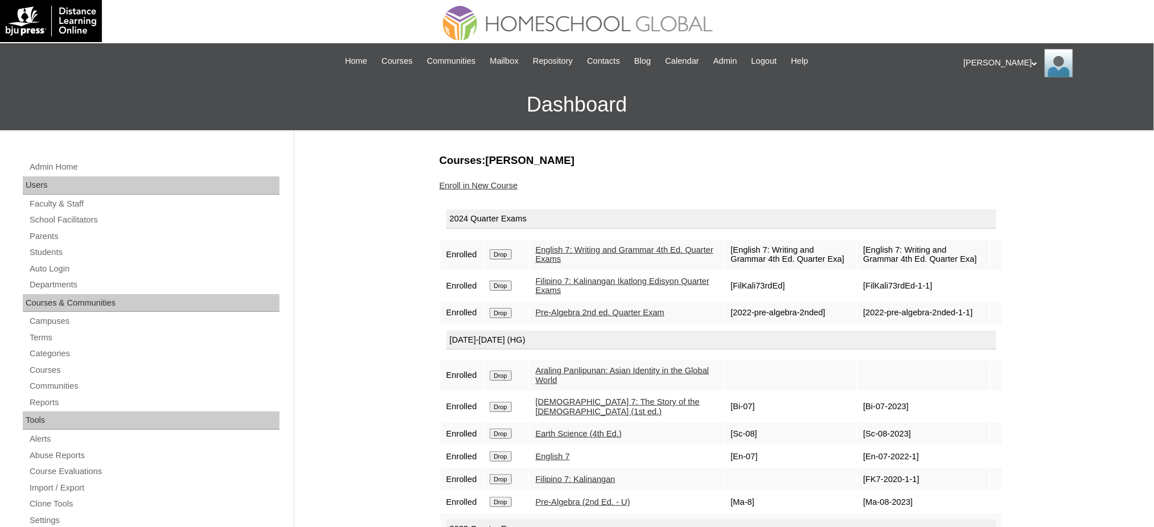
drag, startPoint x: 0, startPoint y: 0, endPoint x: 504, endPoint y: 252, distance: 563.3
click at [504, 252] on input "Drop" at bounding box center [500, 254] width 22 height 10
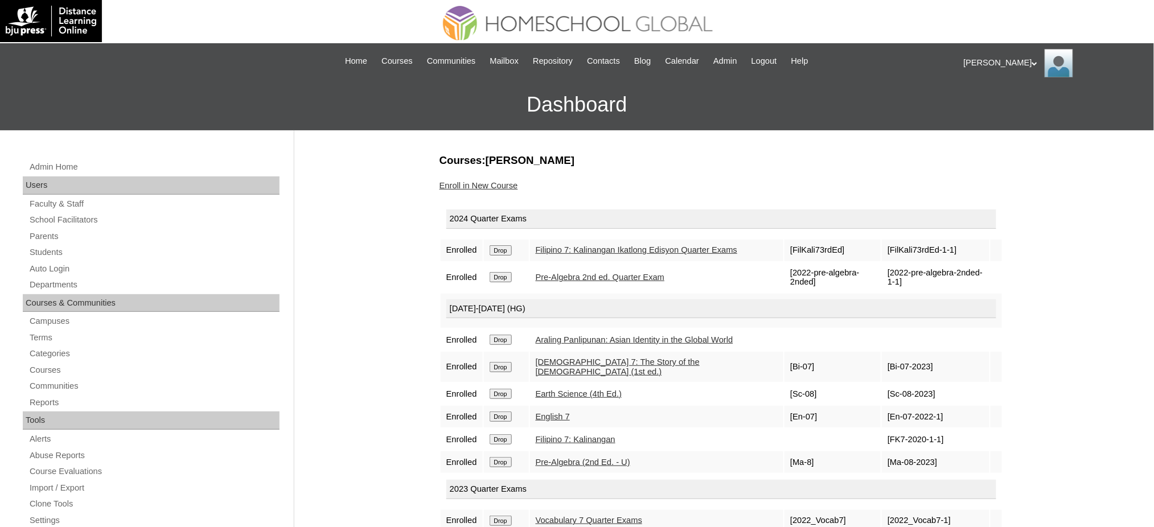
click at [509, 252] on input "Drop" at bounding box center [500, 250] width 22 height 10
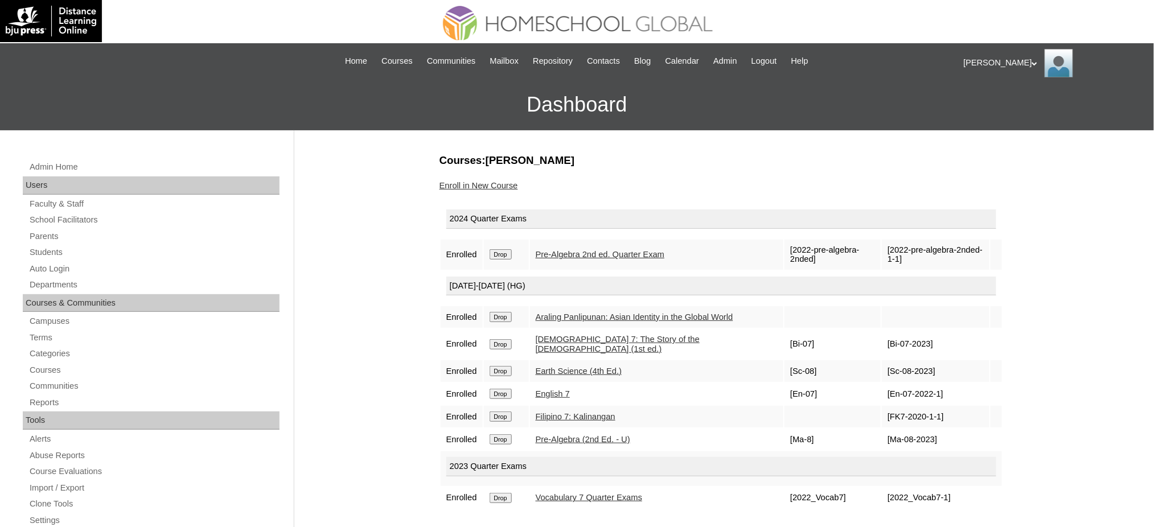
click at [501, 253] on input "Drop" at bounding box center [500, 254] width 22 height 10
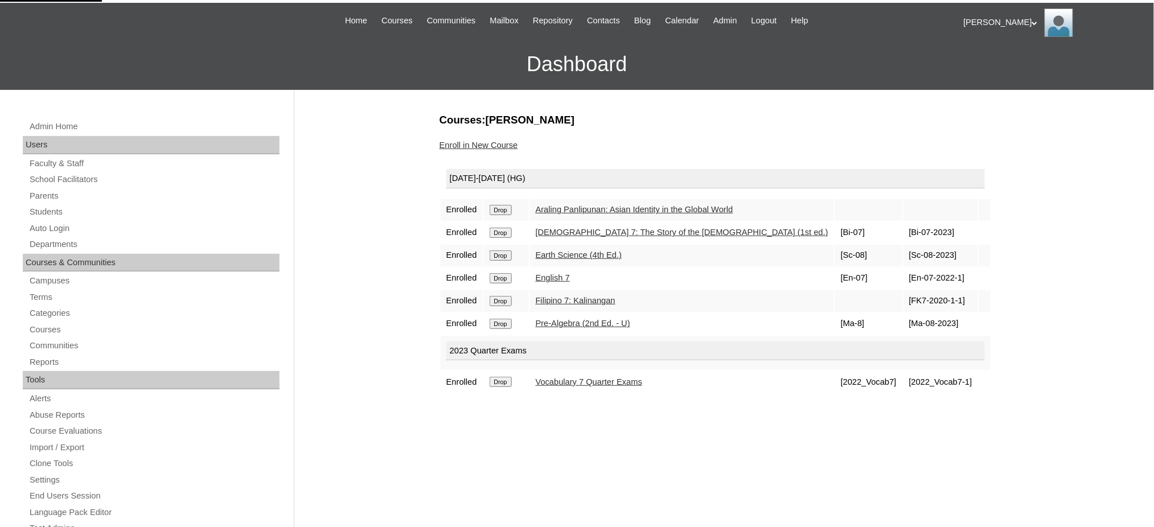
scroll to position [76, 0]
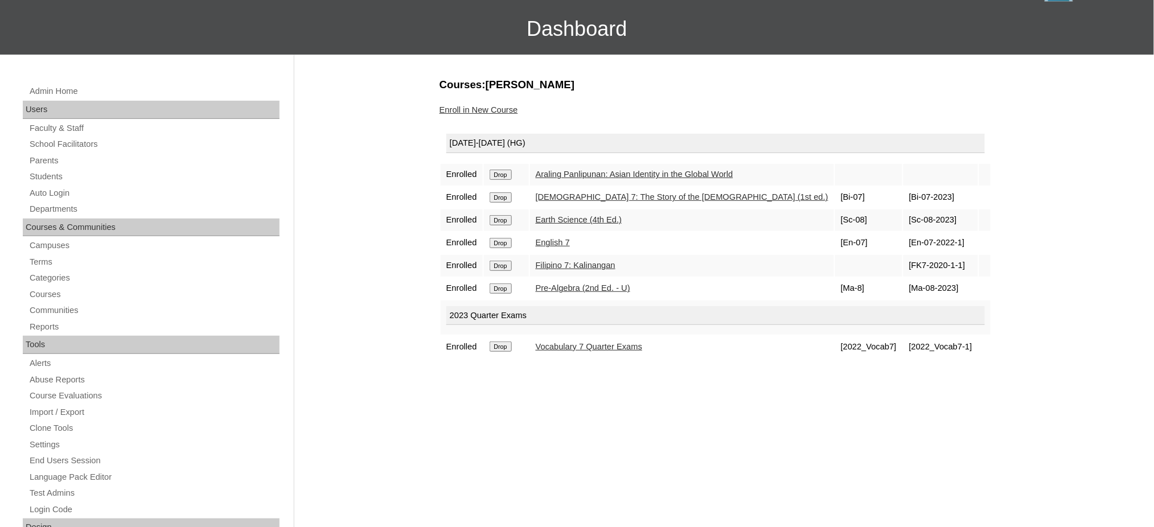
click at [503, 172] on input "Drop" at bounding box center [500, 175] width 22 height 10
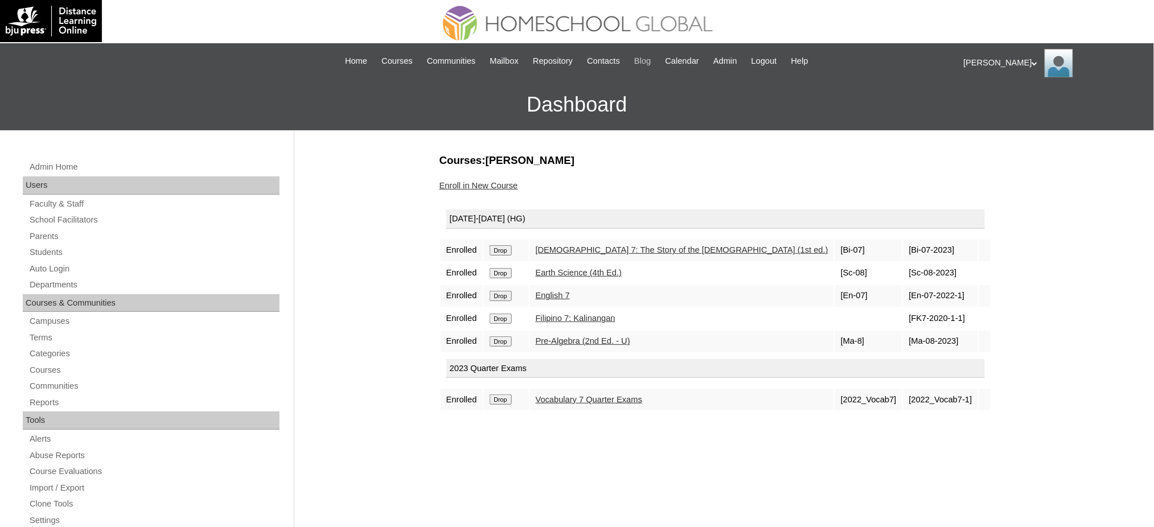
drag, startPoint x: 504, startPoint y: 248, endPoint x: 640, endPoint y: 54, distance: 237.0
click at [504, 248] on input "Drop" at bounding box center [500, 250] width 22 height 10
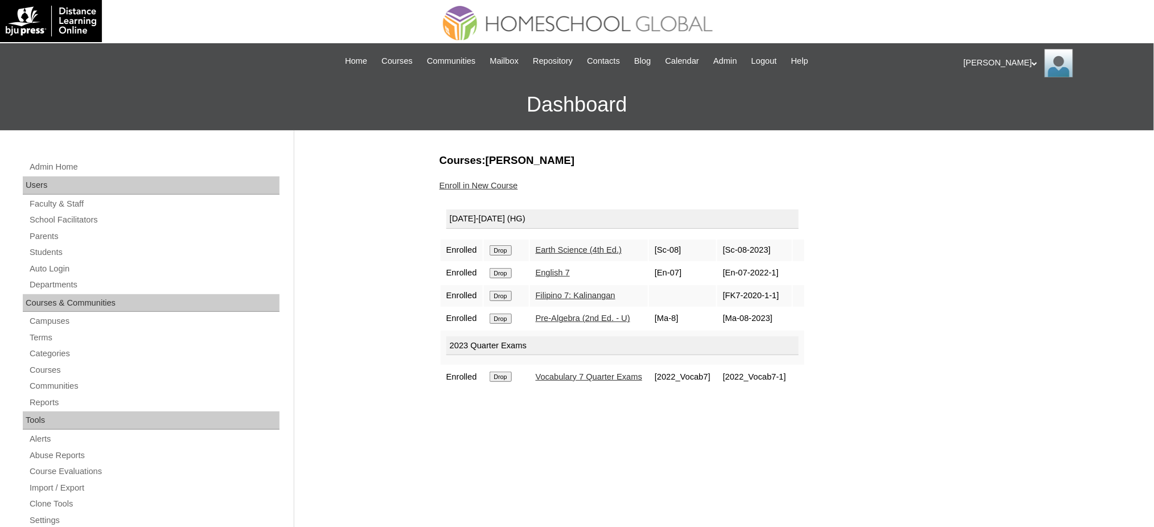
click at [506, 247] on input "Drop" at bounding box center [500, 250] width 22 height 10
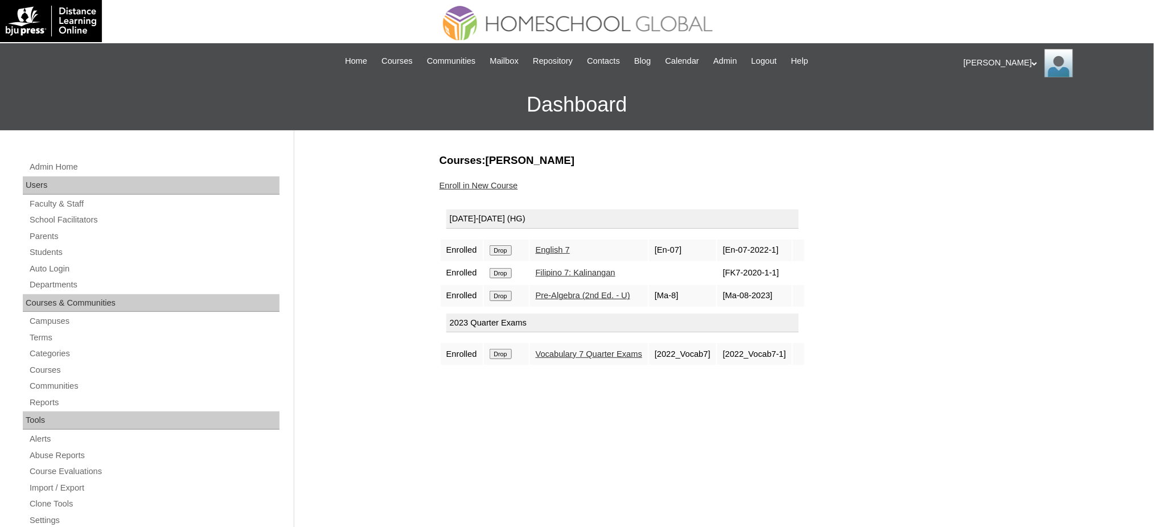
click at [504, 252] on input "Drop" at bounding box center [500, 250] width 22 height 10
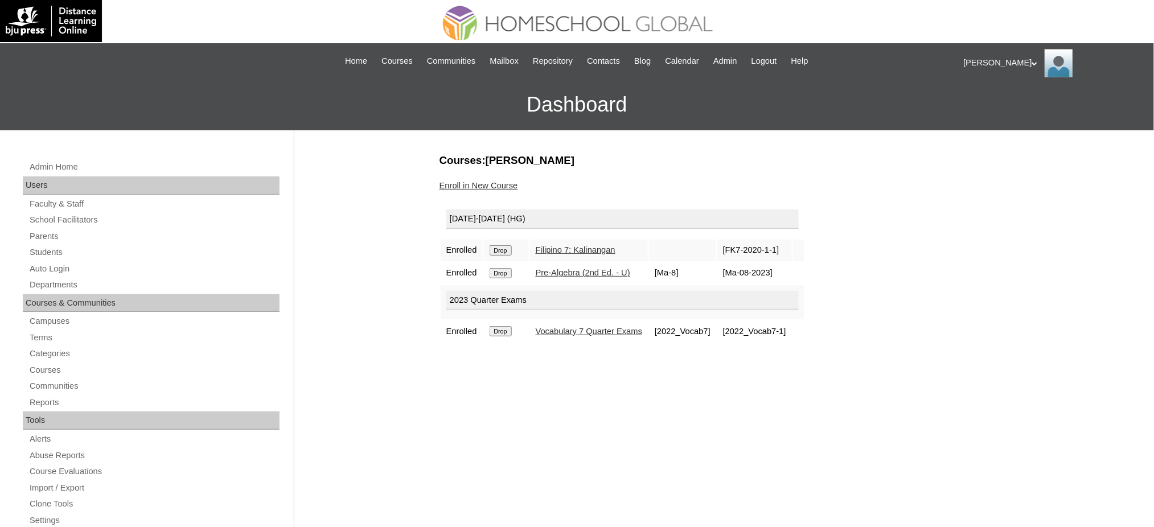
click at [499, 245] on input "Drop" at bounding box center [500, 250] width 22 height 10
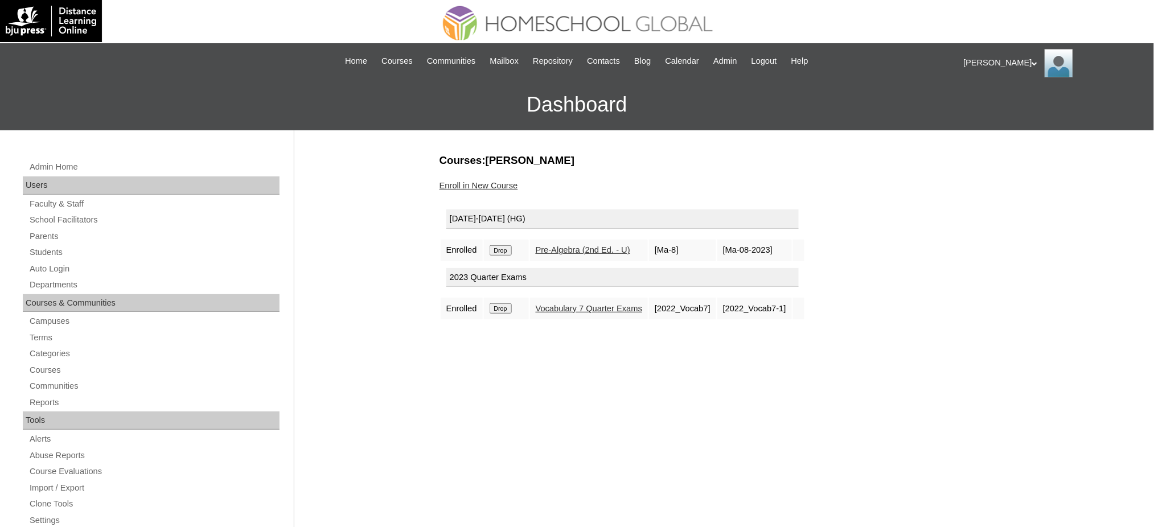
click at [507, 250] on input "Drop" at bounding box center [500, 250] width 22 height 10
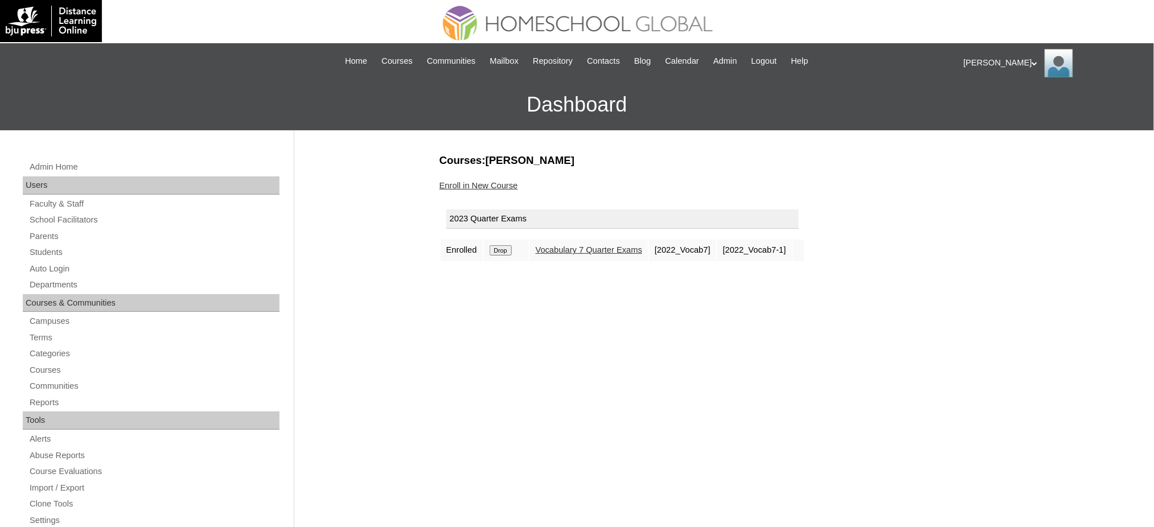
click at [505, 249] on input "Drop" at bounding box center [500, 250] width 22 height 10
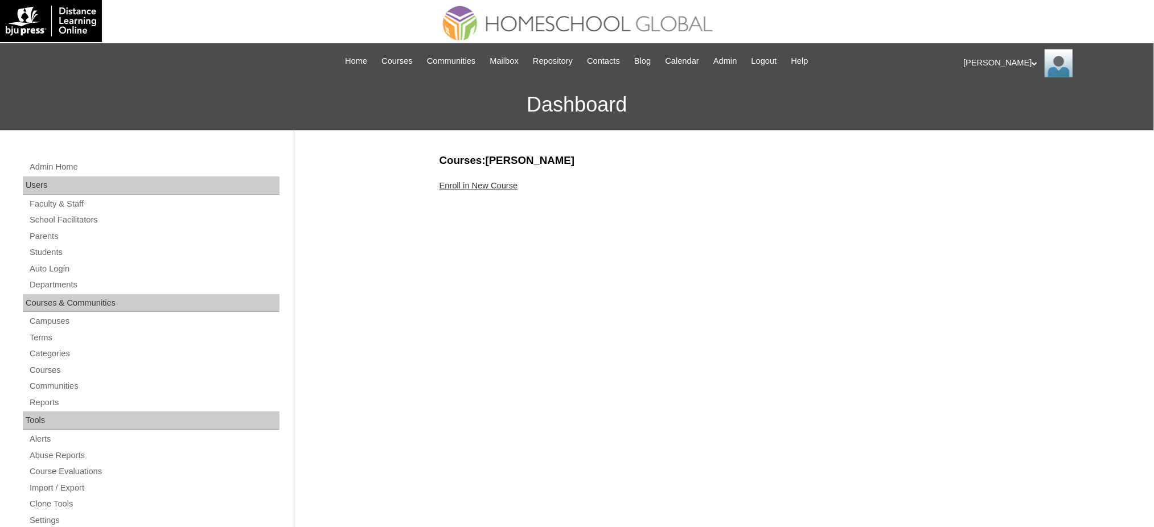
click at [503, 181] on link "Enroll in New Course" at bounding box center [478, 185] width 79 height 9
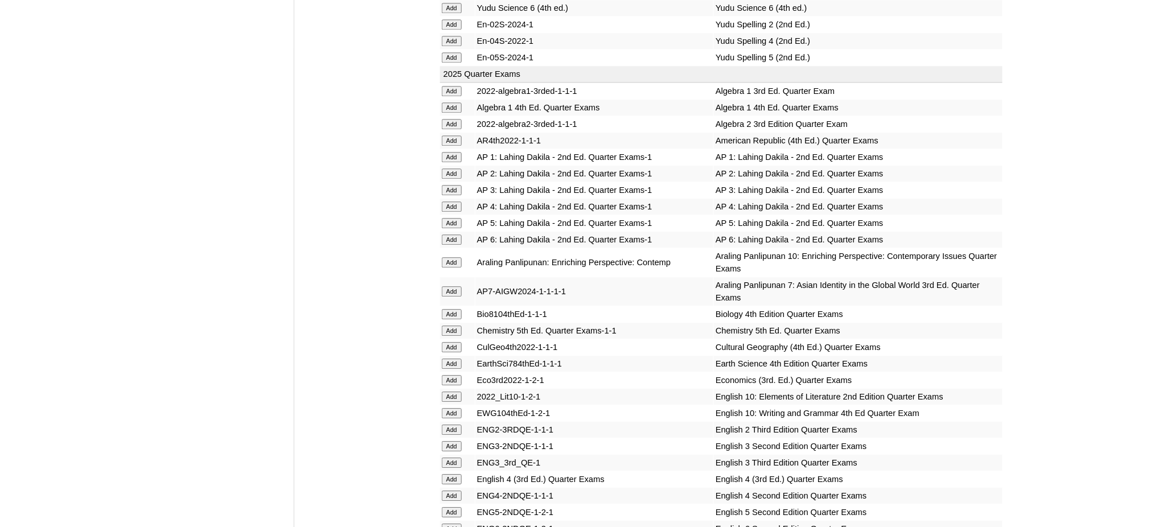
scroll to position [986, 0]
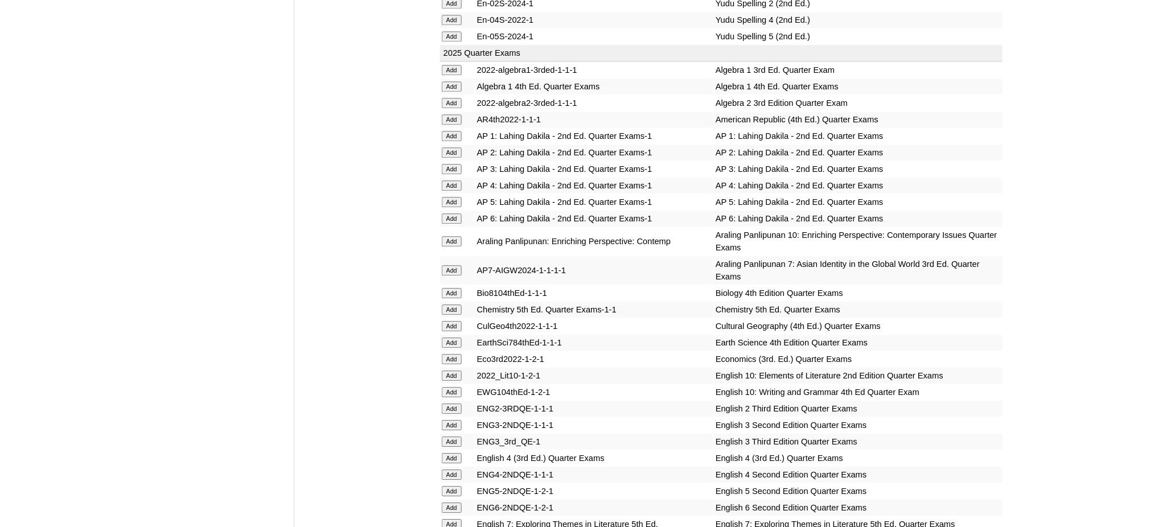
click at [455, 81] on input "Add" at bounding box center [452, 86] width 20 height 10
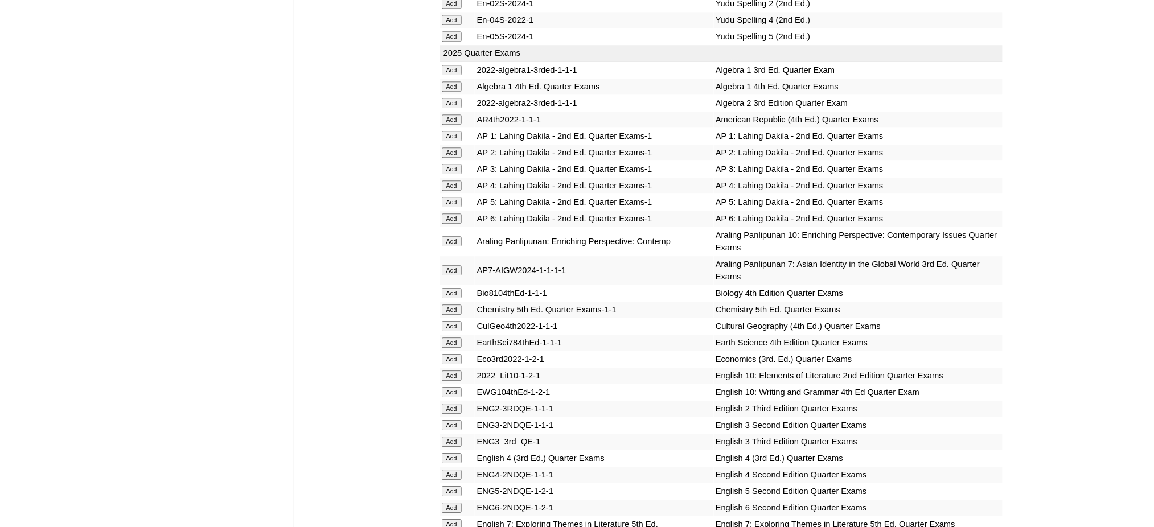
click at [455, 81] on input "Add" at bounding box center [452, 86] width 20 height 10
click at [452, 288] on input "Add" at bounding box center [452, 293] width 20 height 10
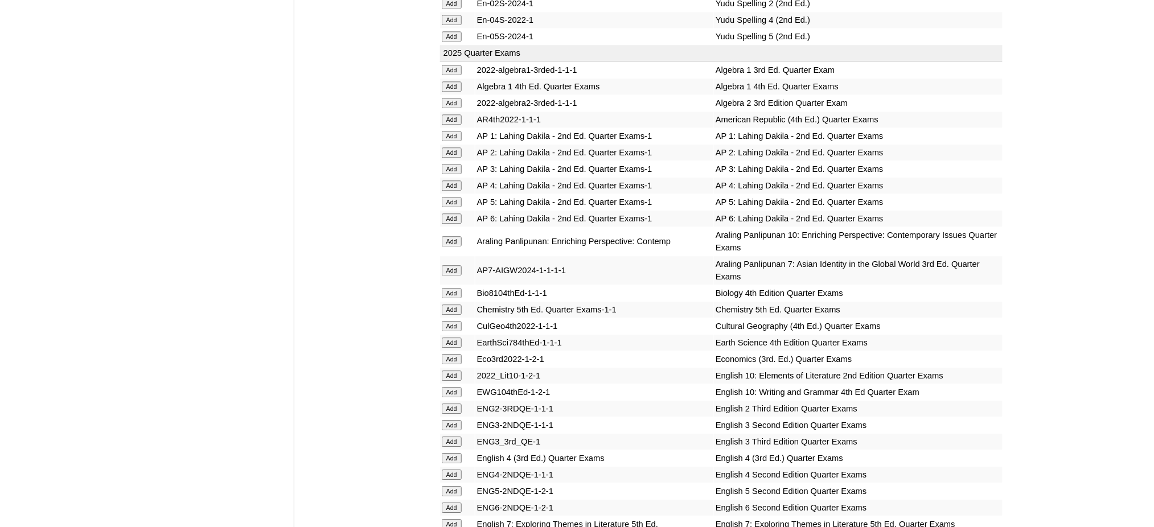
click at [452, 288] on input "Add" at bounding box center [452, 293] width 20 height 10
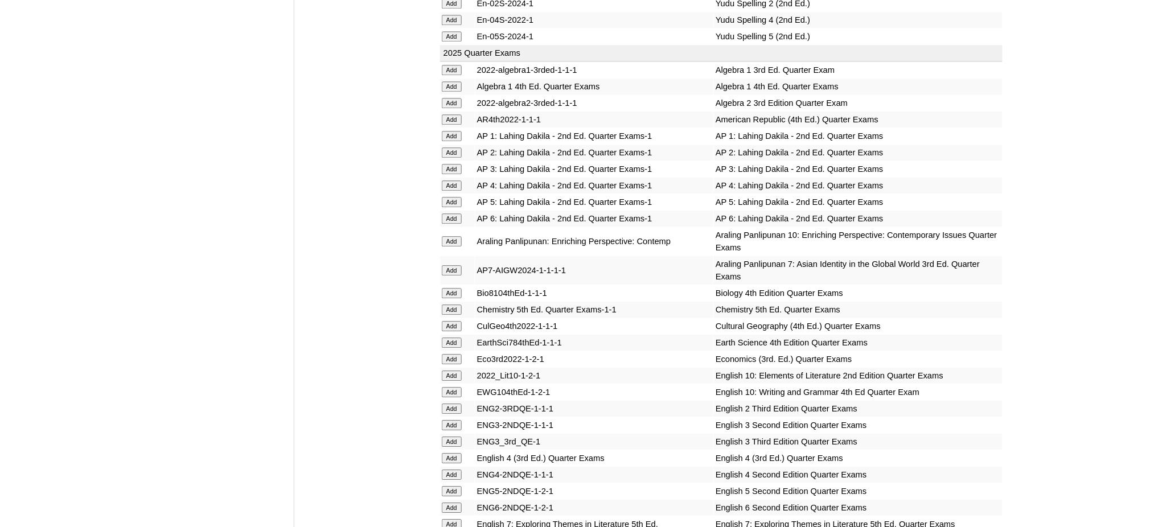
click at [452, 288] on input "Add" at bounding box center [452, 293] width 20 height 10
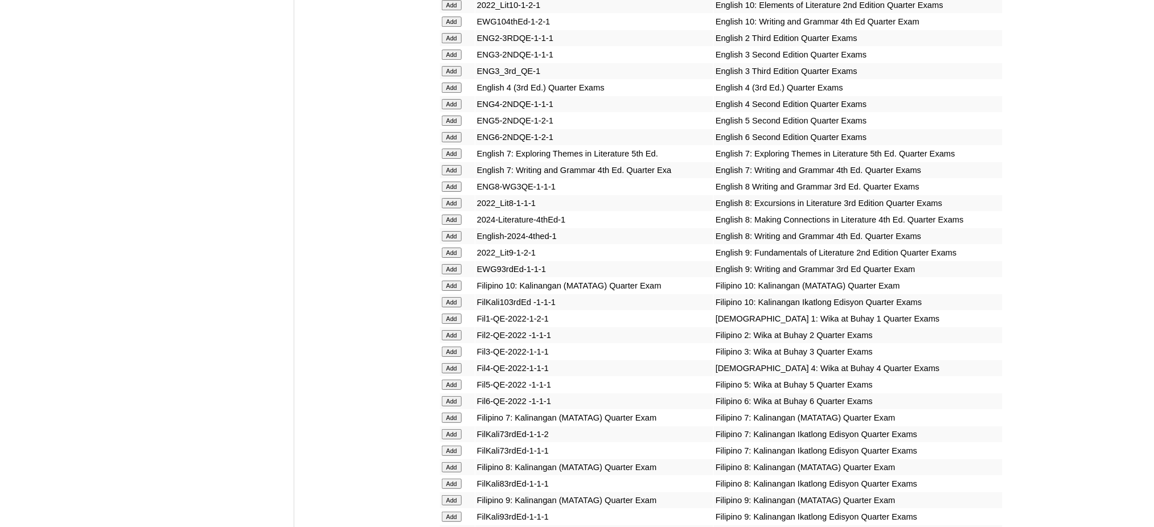
scroll to position [1366, 0]
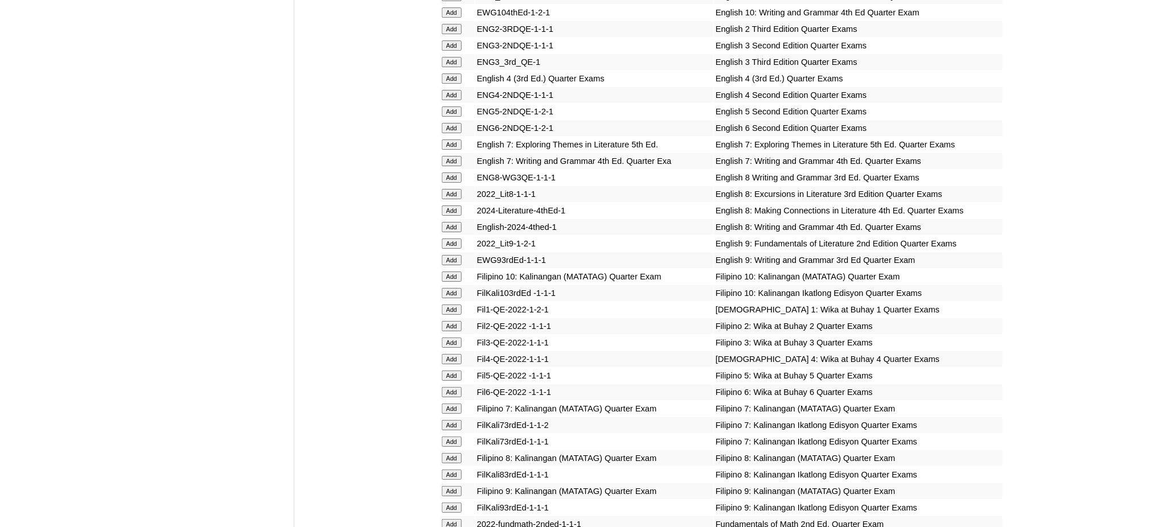
drag, startPoint x: 438, startPoint y: 179, endPoint x: 446, endPoint y: 179, distance: 8.5
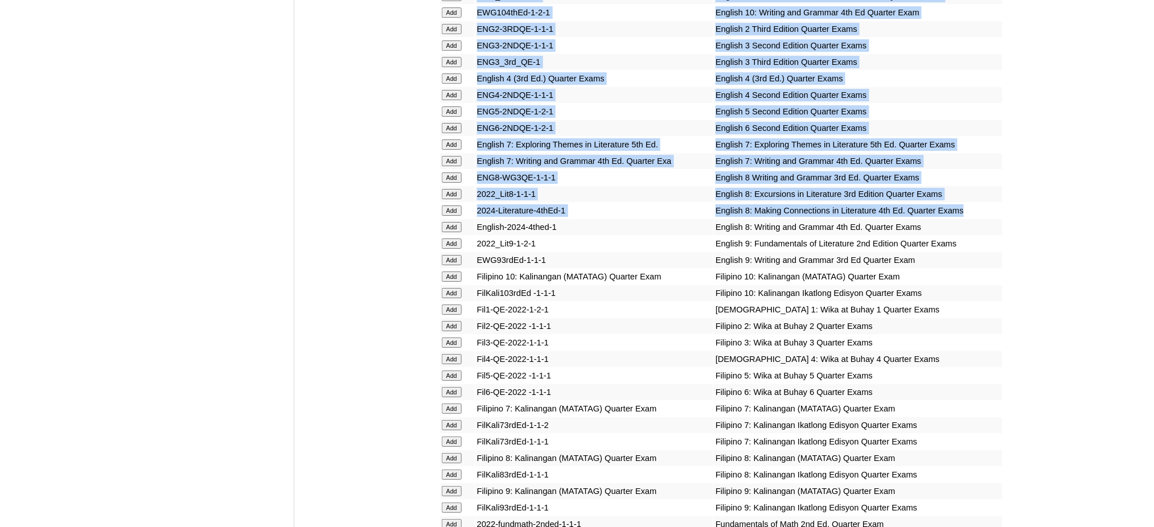
click at [447, 222] on input "Add" at bounding box center [452, 227] width 20 height 10
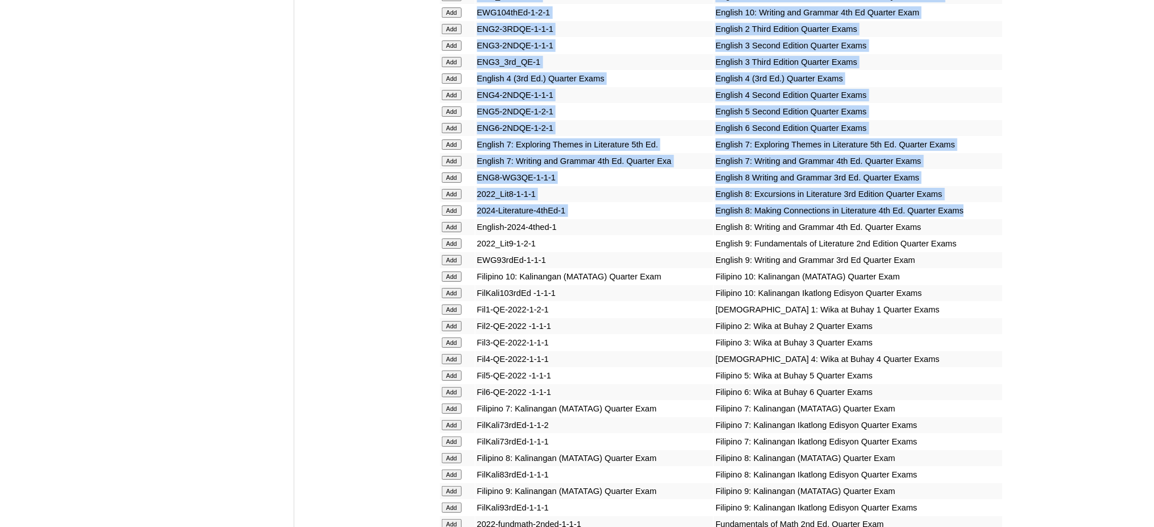
click at [452, 205] on input "Add" at bounding box center [452, 210] width 20 height 10
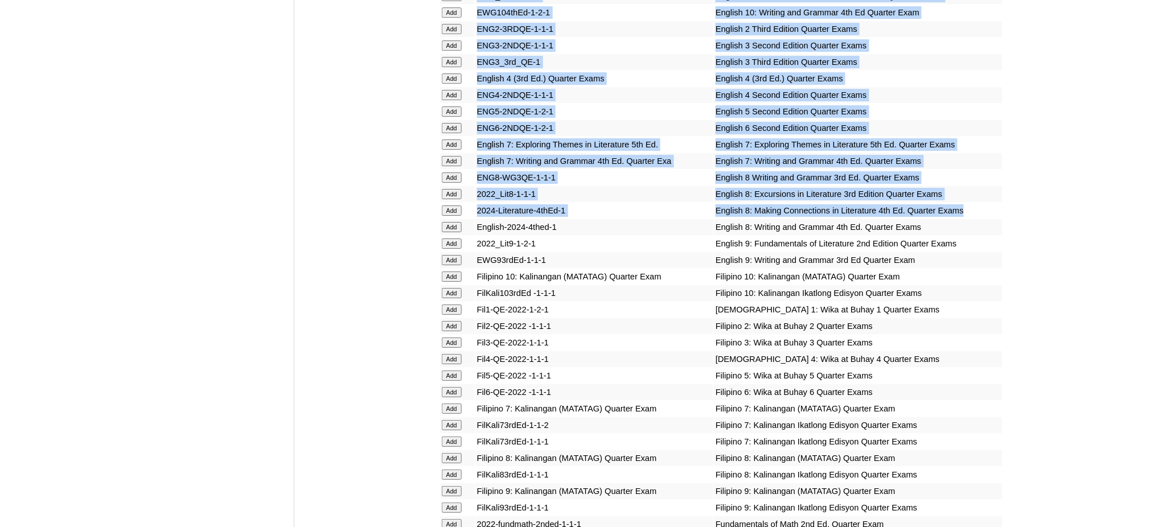
click at [452, 205] on input "Add" at bounding box center [452, 210] width 20 height 10
click at [447, 453] on input "Add" at bounding box center [452, 458] width 20 height 10
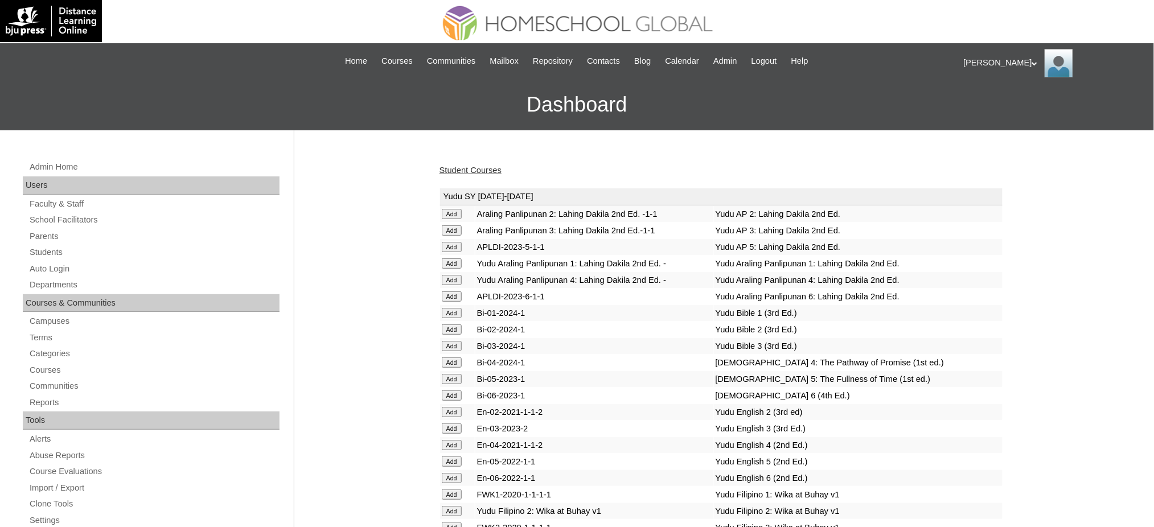
click at [495, 168] on link "Student Courses" at bounding box center [470, 170] width 62 height 9
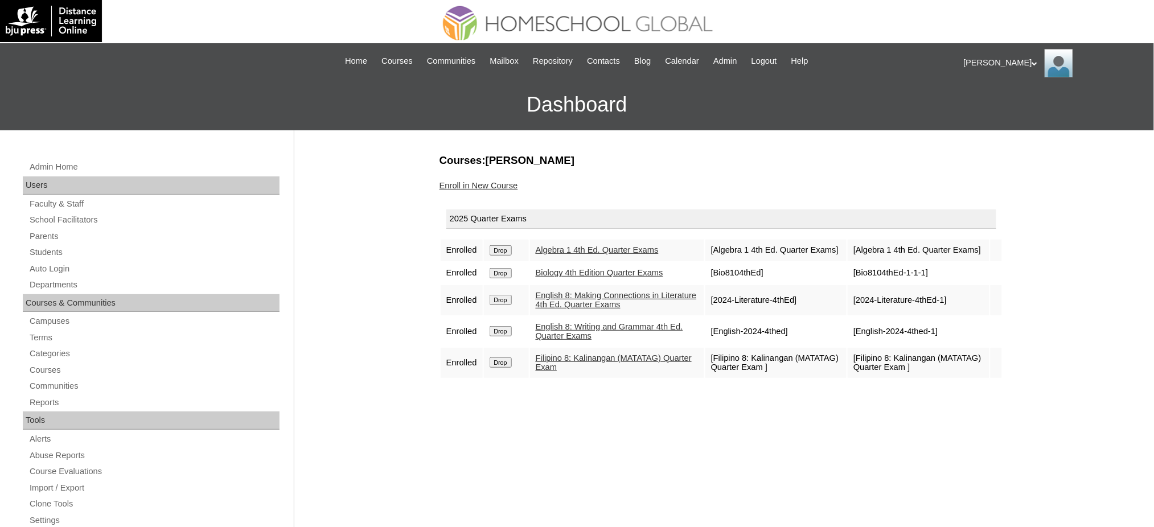
click at [495, 187] on link "Enroll in New Course" at bounding box center [478, 185] width 79 height 9
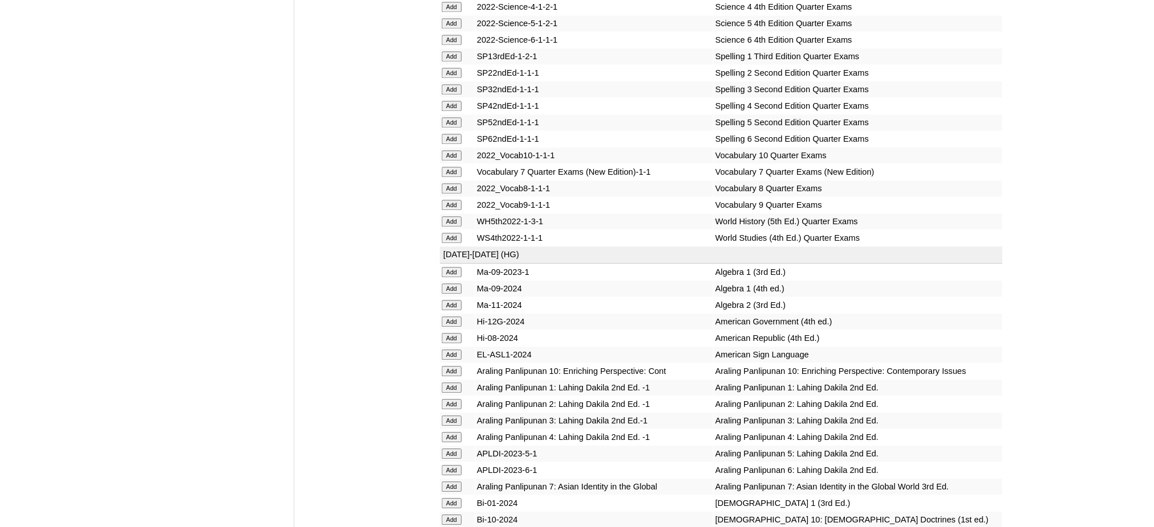
scroll to position [2504, 0]
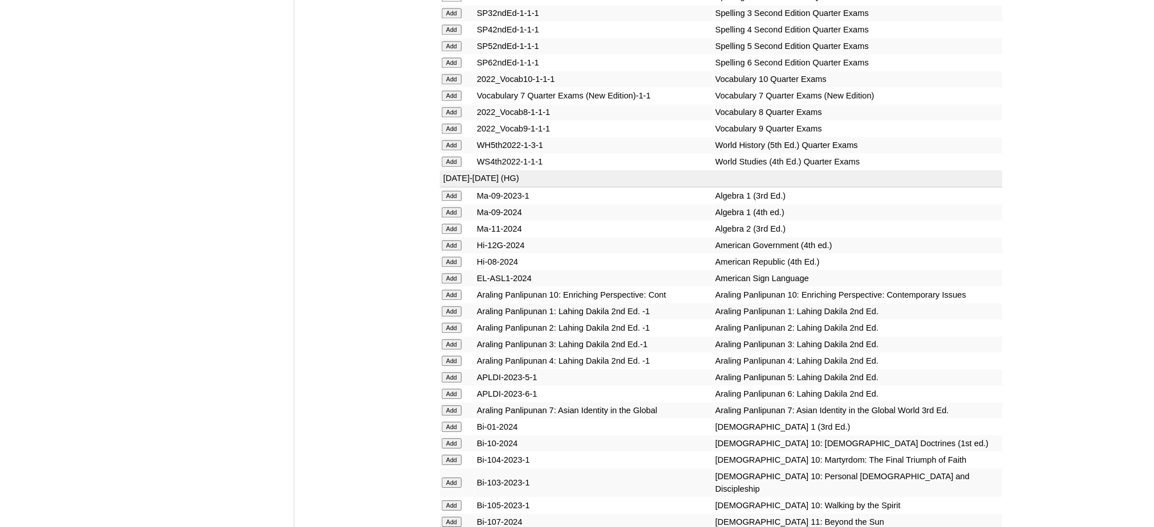
click at [454, 140] on input "Add" at bounding box center [452, 145] width 20 height 10
click at [444, 207] on input "Add" at bounding box center [452, 212] width 20 height 10
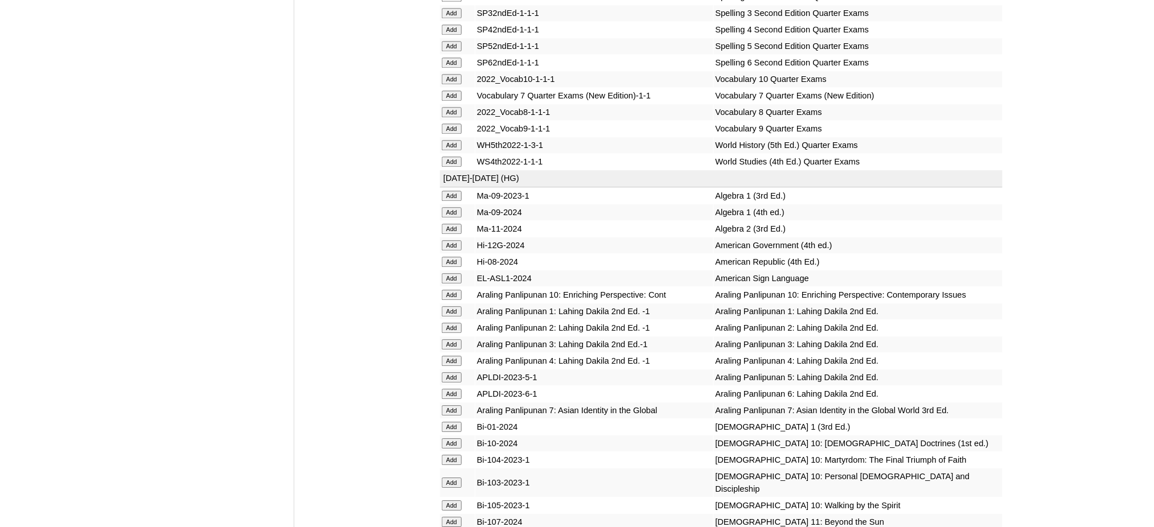
click at [444, 207] on input "Add" at bounding box center [452, 212] width 20 height 10
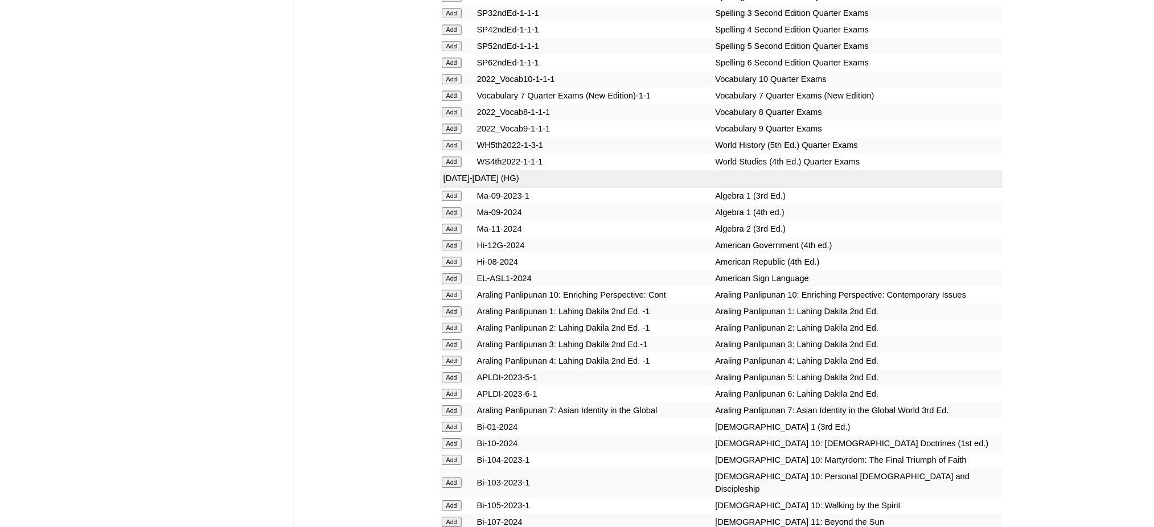
click at [444, 207] on input "Add" at bounding box center [452, 212] width 20 height 10
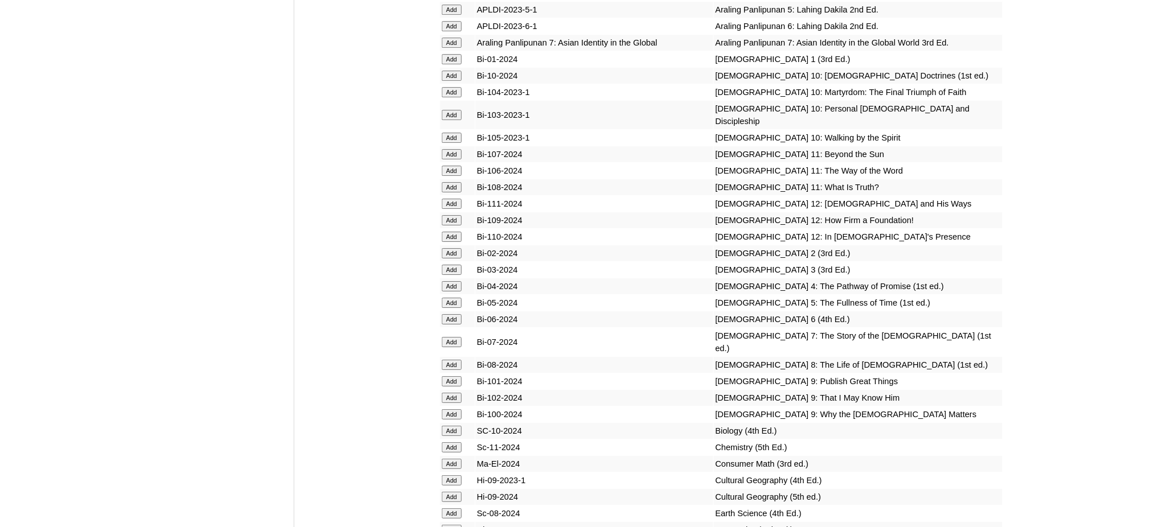
scroll to position [2883, 0]
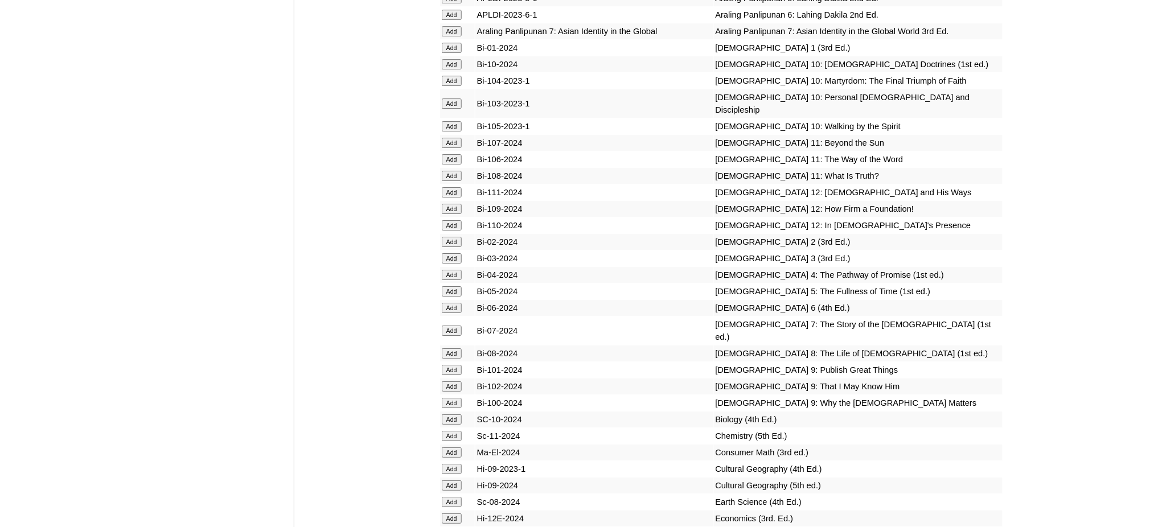
click at [447, 348] on input "Add" at bounding box center [452, 353] width 20 height 10
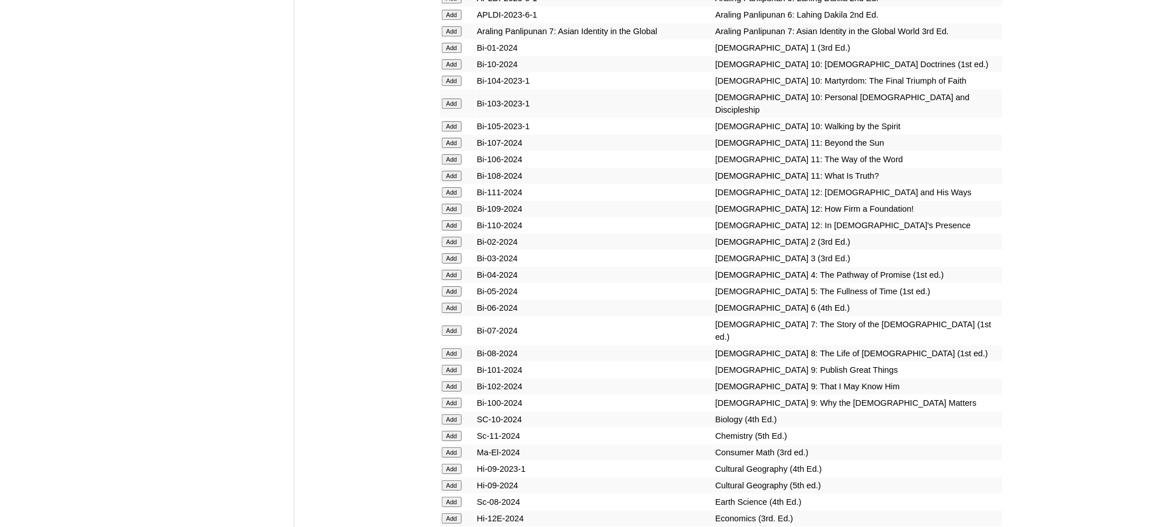
click at [447, 348] on input "Add" at bounding box center [452, 353] width 20 height 10
click at [447, 414] on input "Add" at bounding box center [452, 419] width 20 height 10
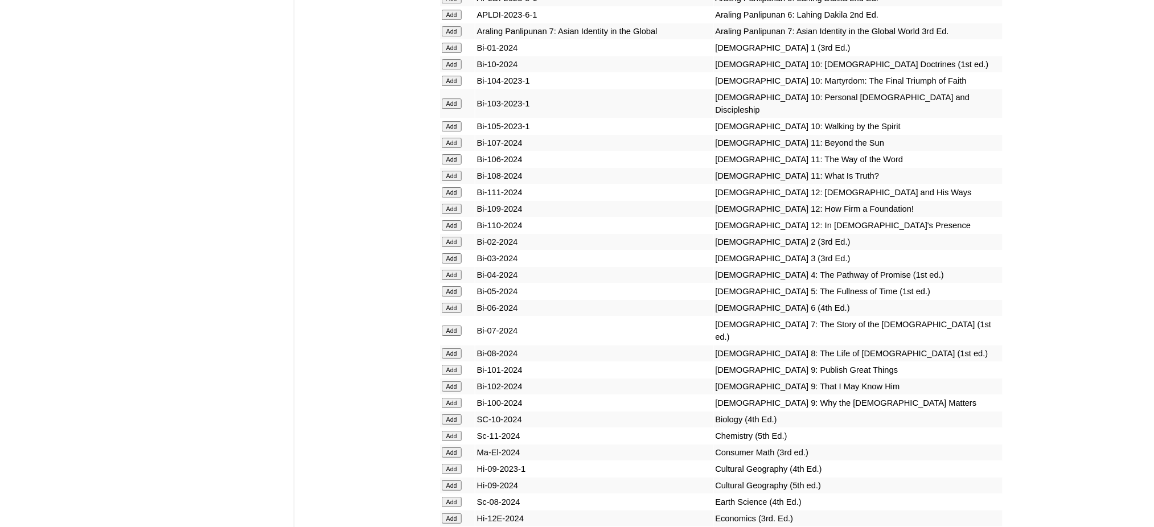
click at [447, 414] on input "Add" at bounding box center [452, 419] width 20 height 10
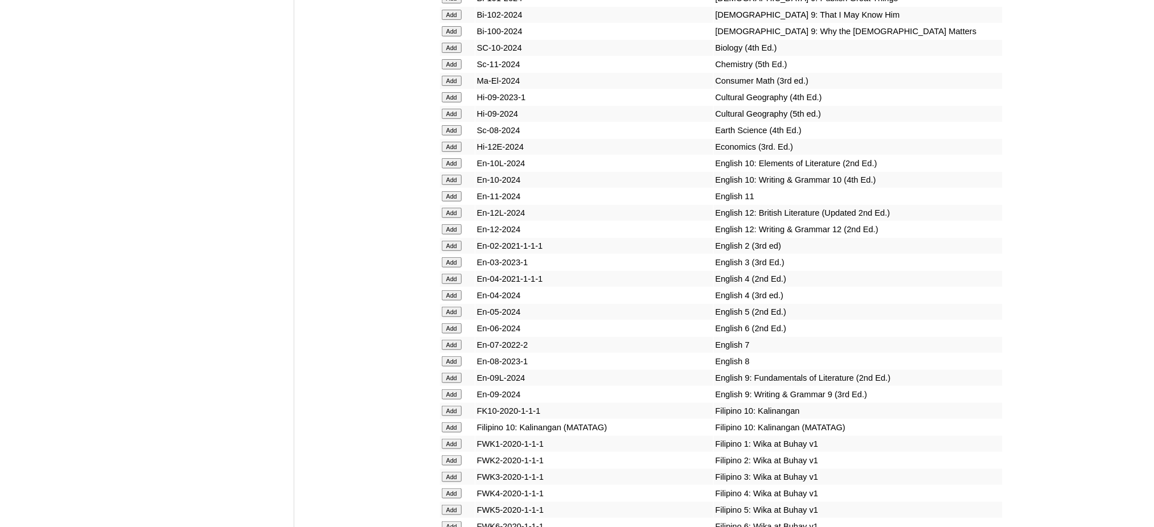
scroll to position [3263, 0]
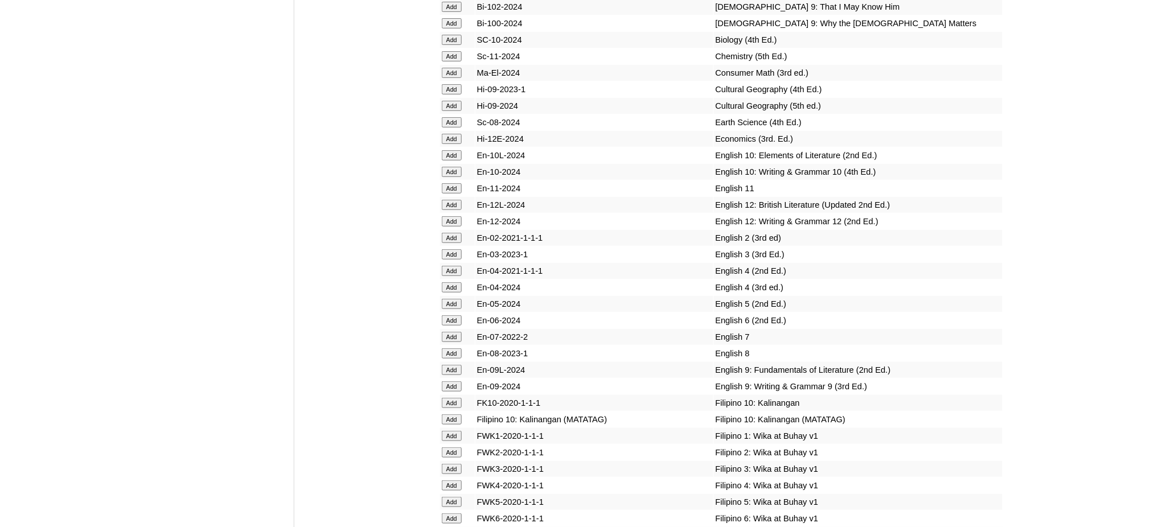
click at [450, 348] on input "Add" at bounding box center [452, 353] width 20 height 10
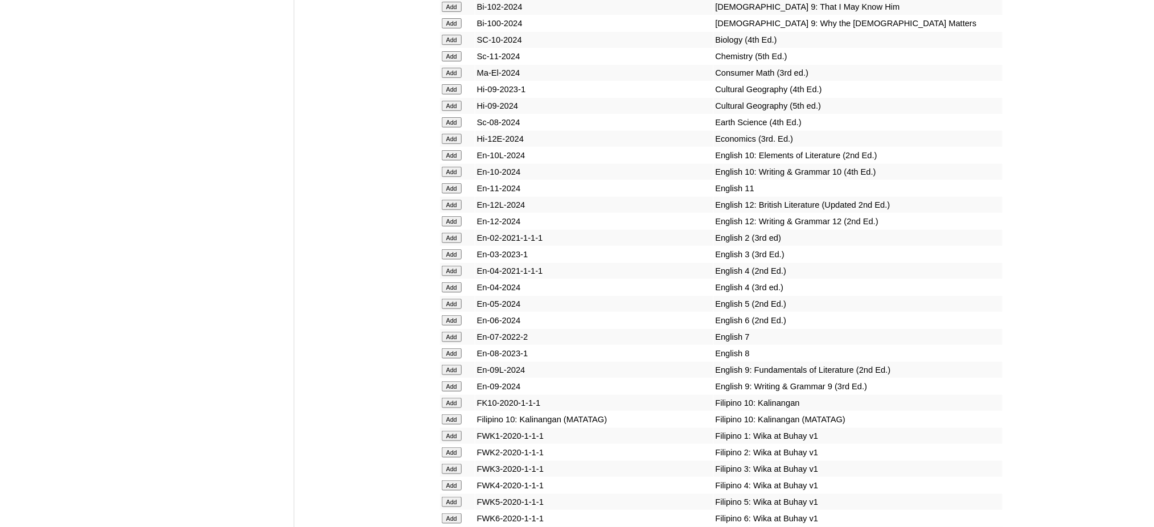
click at [450, 348] on input "Add" at bounding box center [452, 353] width 20 height 10
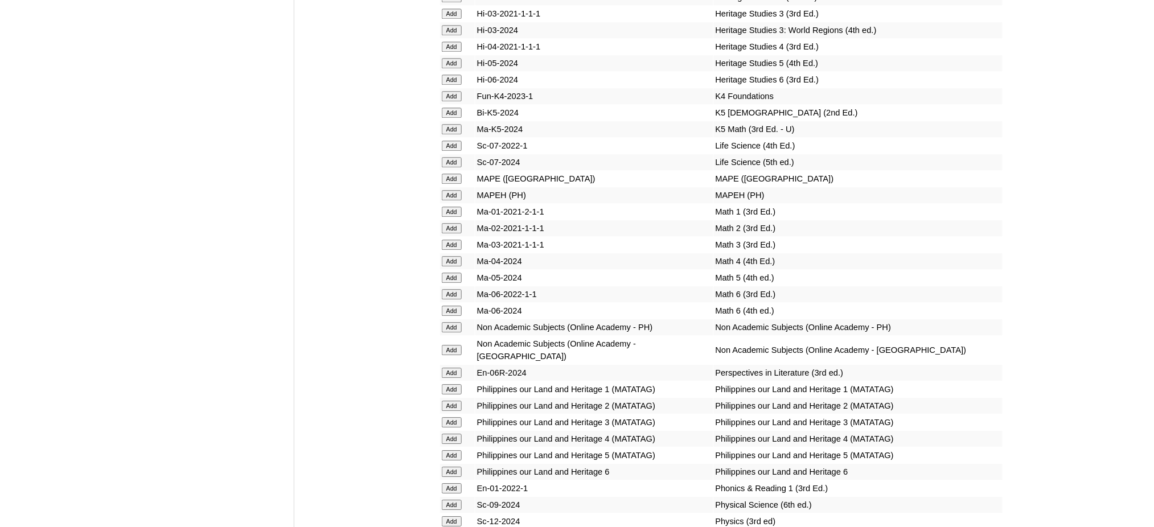
scroll to position [4173, 0]
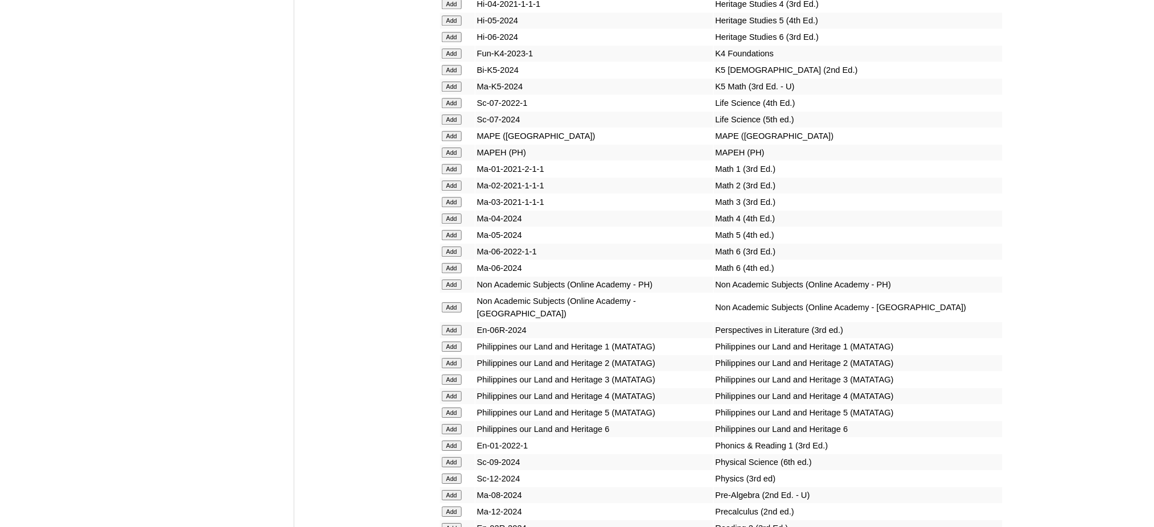
click at [452, 147] on input "Add" at bounding box center [452, 152] width 20 height 10
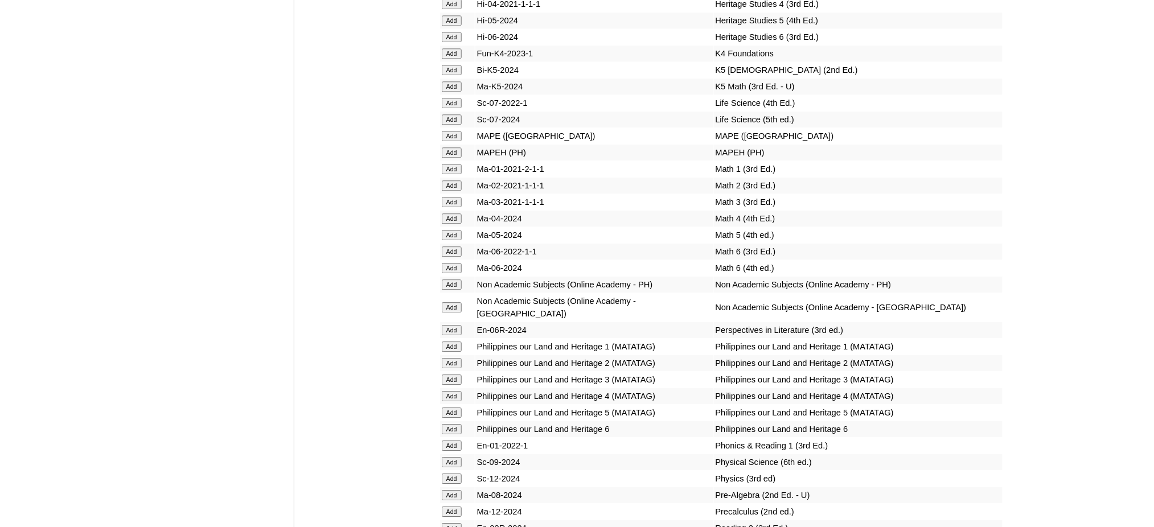
click at [452, 147] on input "Add" at bounding box center [452, 152] width 20 height 10
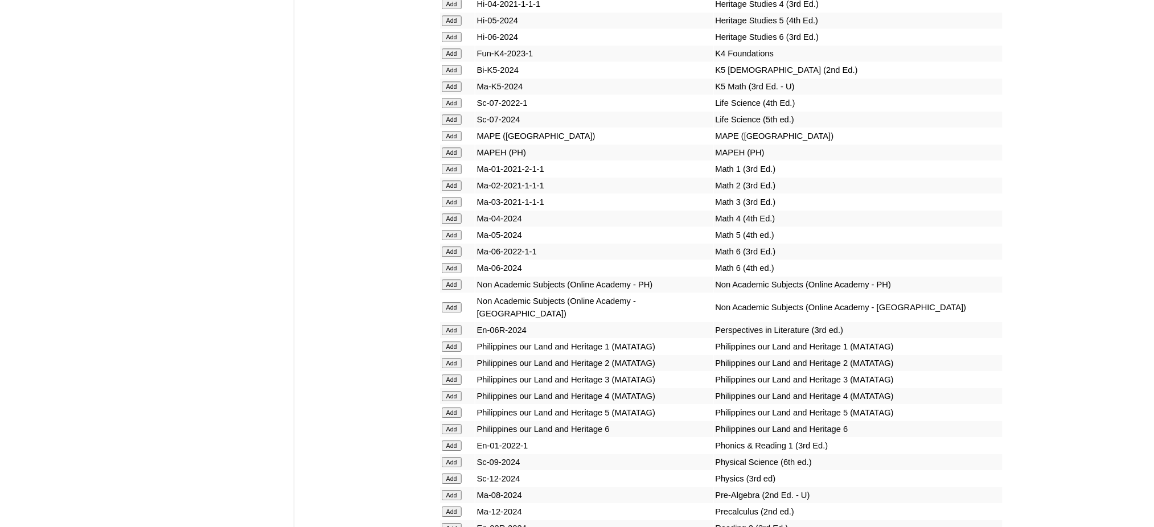
click at [452, 147] on input "Add" at bounding box center [452, 152] width 20 height 10
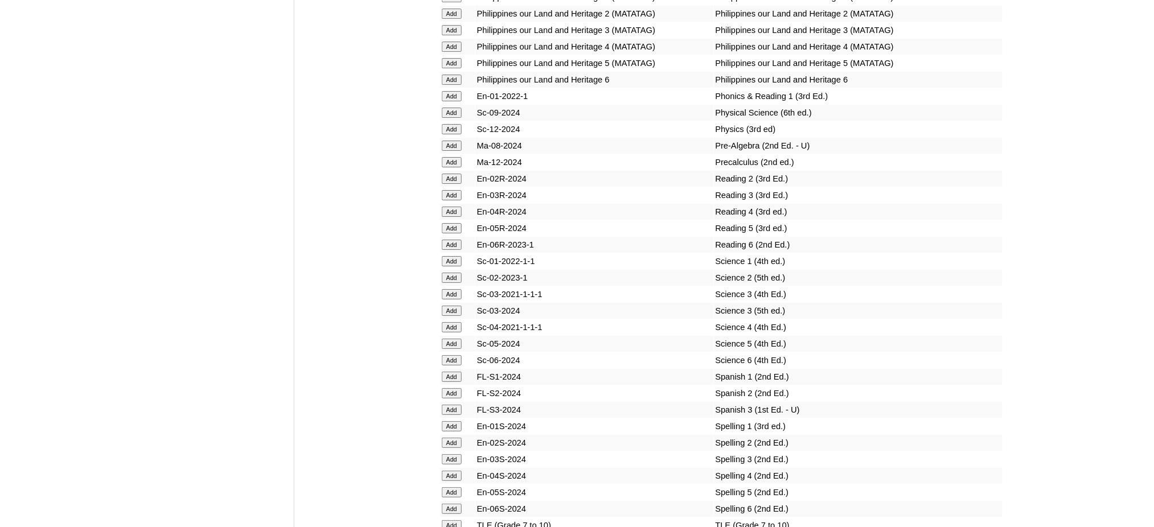
scroll to position [4553, 0]
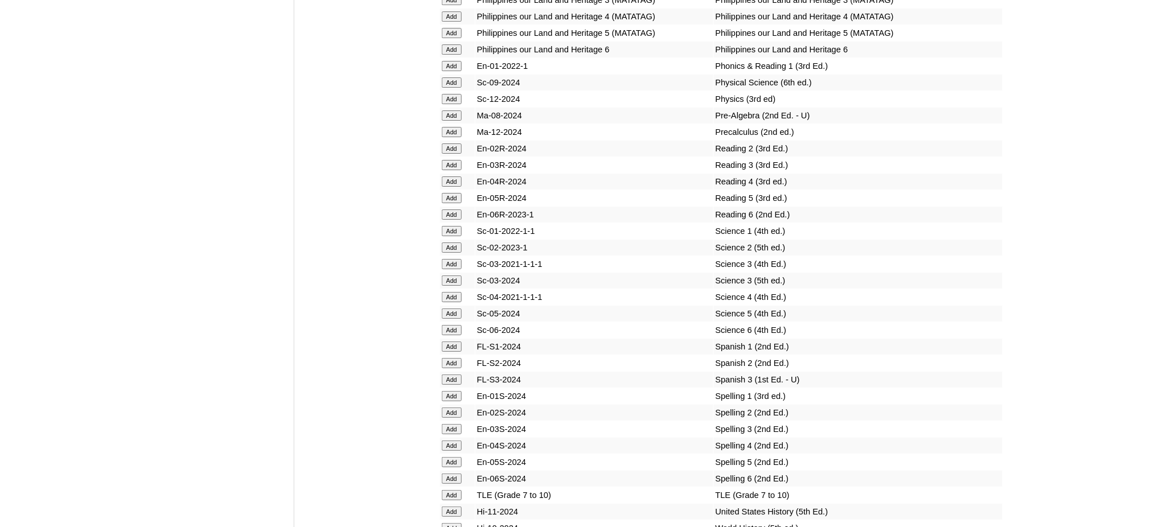
click at [448, 490] on input "Add" at bounding box center [452, 495] width 20 height 10
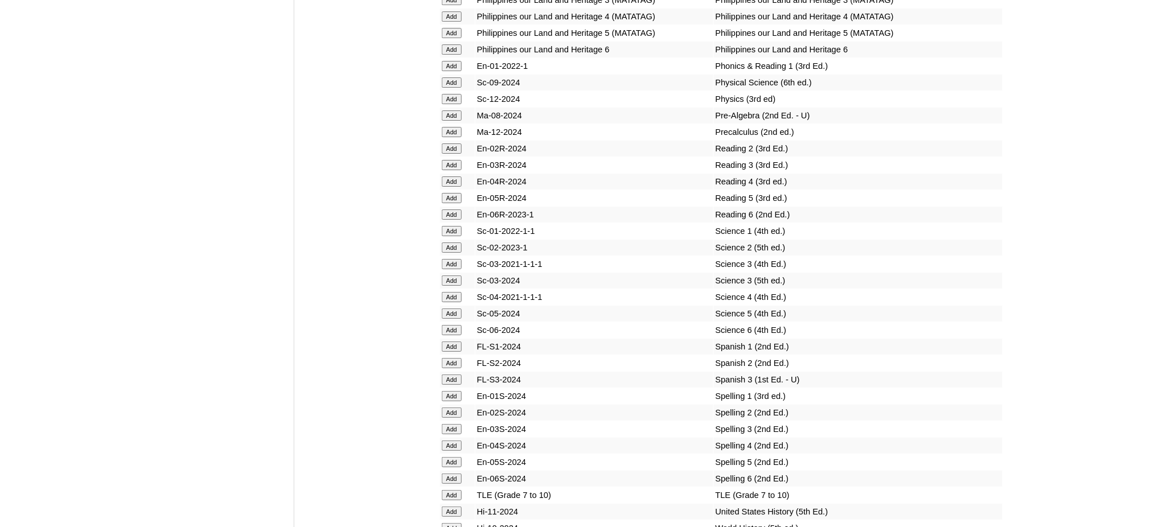
click at [448, 490] on input "Add" at bounding box center [452, 495] width 20 height 10
click at [451, 523] on input "Add" at bounding box center [452, 528] width 20 height 10
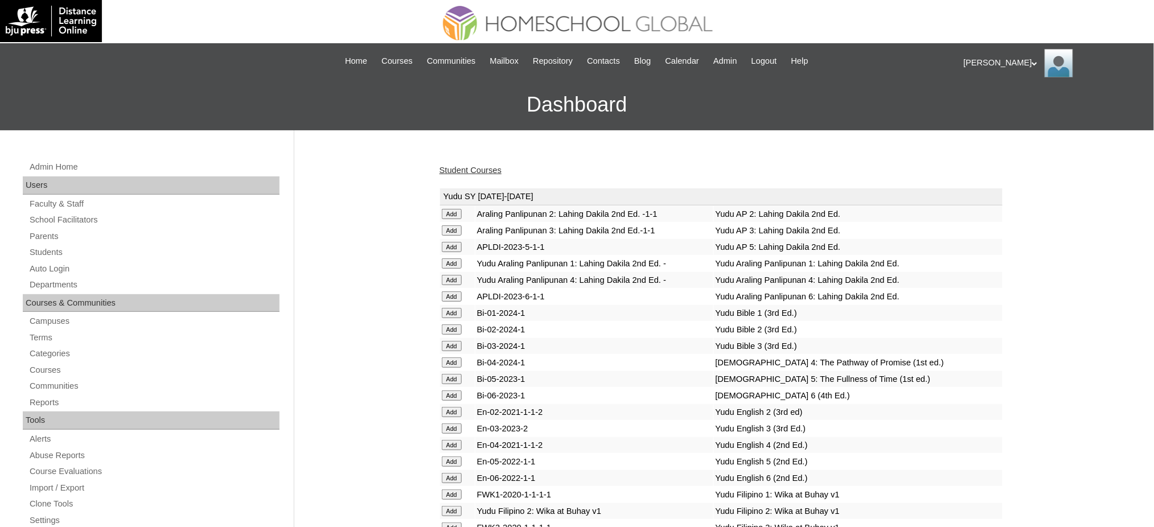
click at [463, 168] on link "Student Courses" at bounding box center [470, 170] width 62 height 9
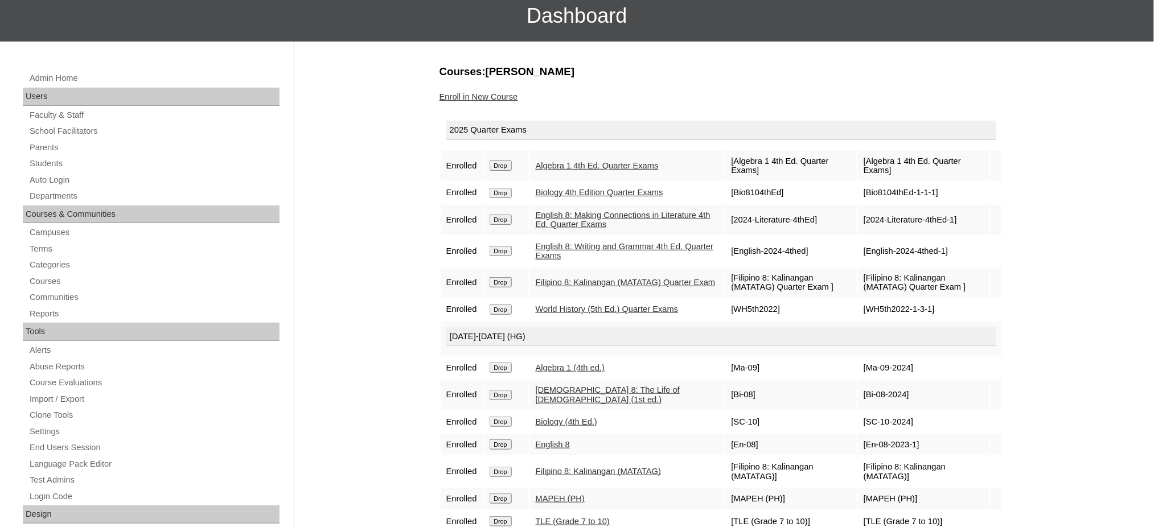
scroll to position [76, 0]
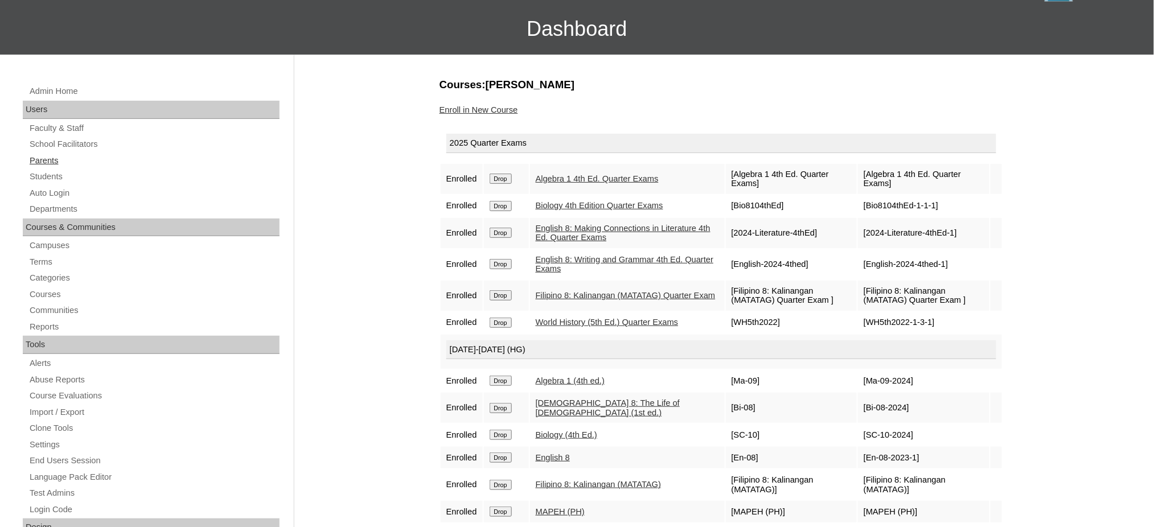
click at [55, 159] on link "Parents" at bounding box center [153, 161] width 251 height 14
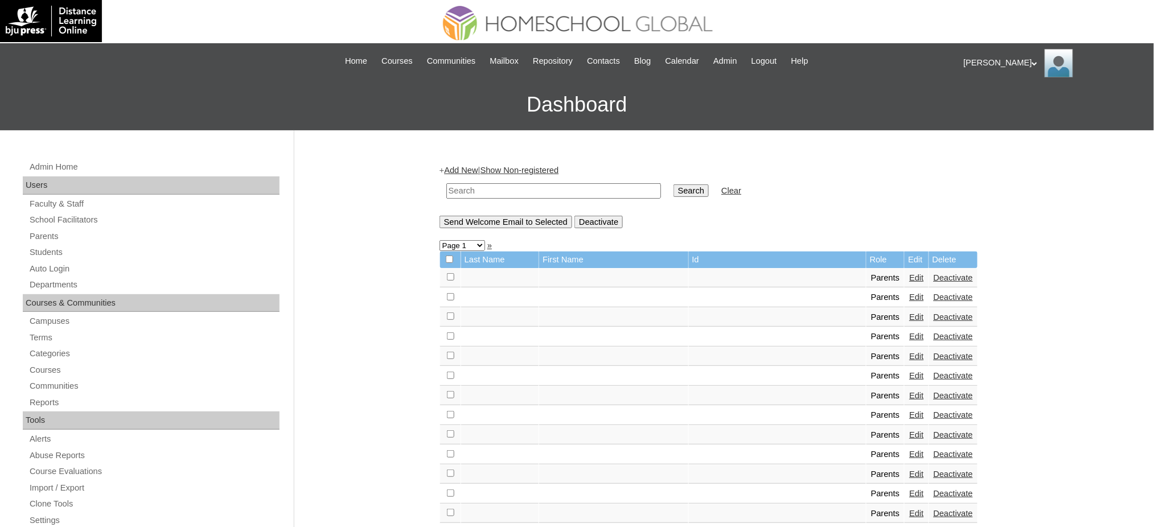
click at [547, 188] on input "text" at bounding box center [553, 190] width 215 height 15
paste input "MHP00513-TECHPH2021"
type input "MHP00513-TECHPH2021"
click at [673, 192] on input "Search" at bounding box center [690, 190] width 35 height 13
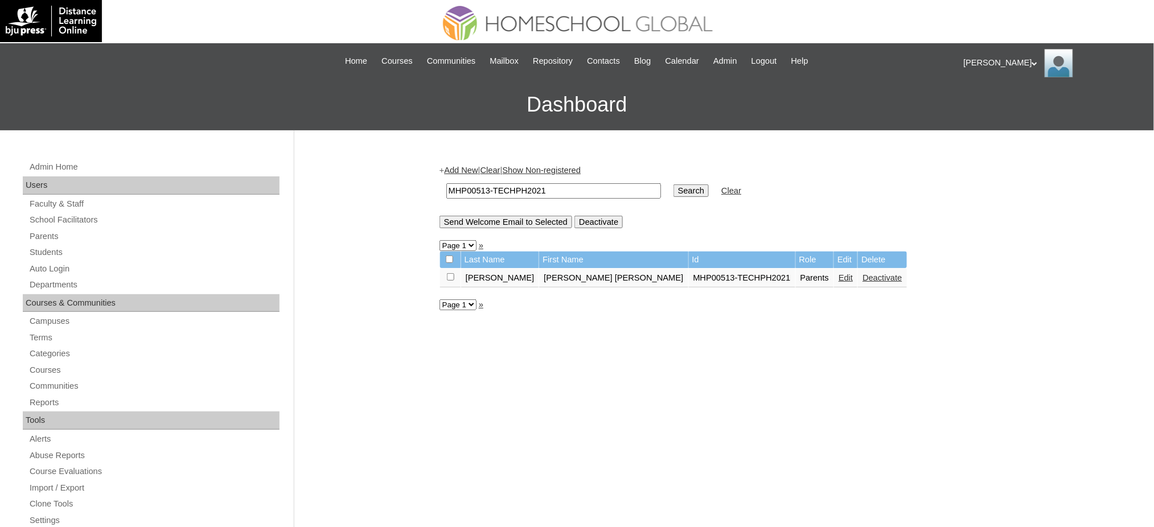
click at [838, 273] on link "Edit" at bounding box center [845, 277] width 14 height 9
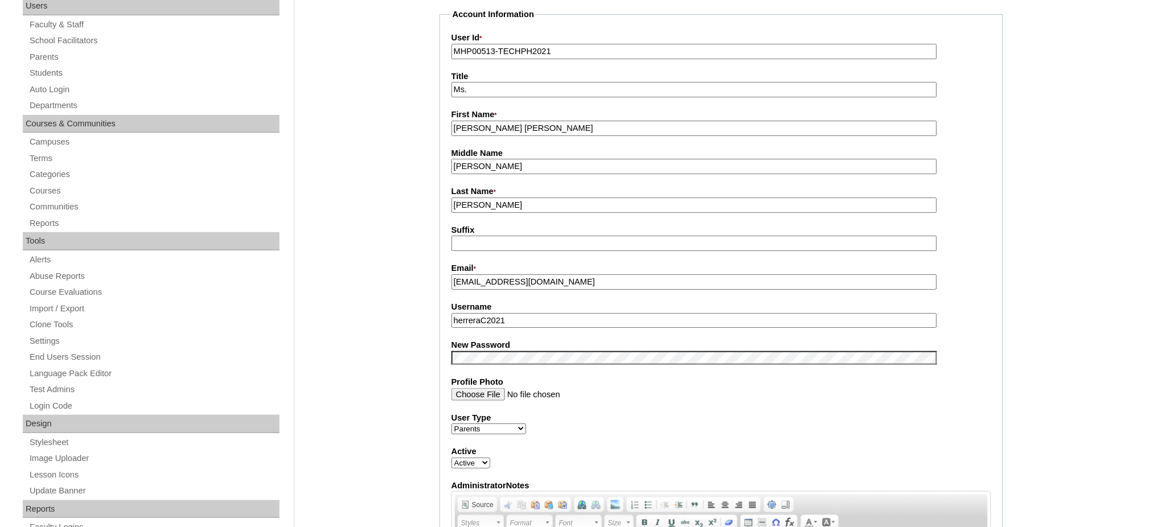
scroll to position [228, 0]
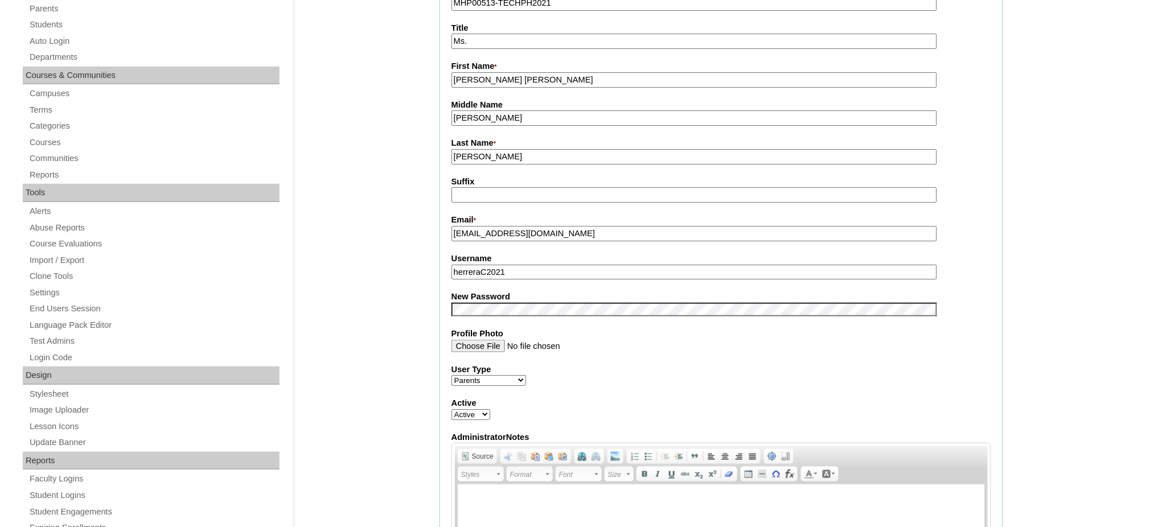
click at [504, 266] on input "herreraC2021" at bounding box center [693, 272] width 485 height 15
click at [504, 309] on fieldset "Account Information User Id * MHP00513-TECHPH2021 Title Ms. First Name * Cher K…" at bounding box center [720, 300] width 563 height 680
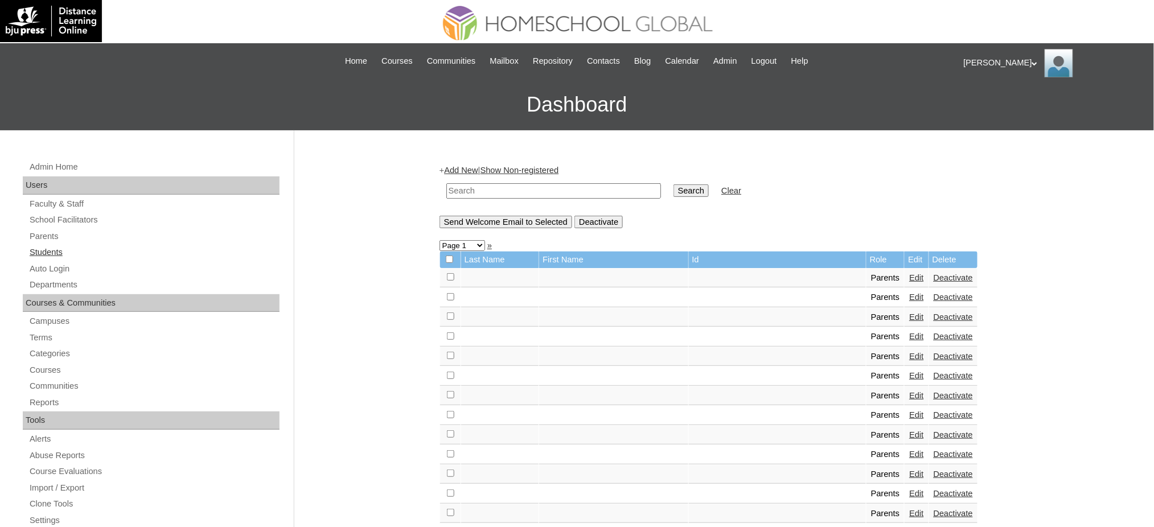
click at [34, 254] on link "Students" at bounding box center [153, 252] width 251 height 14
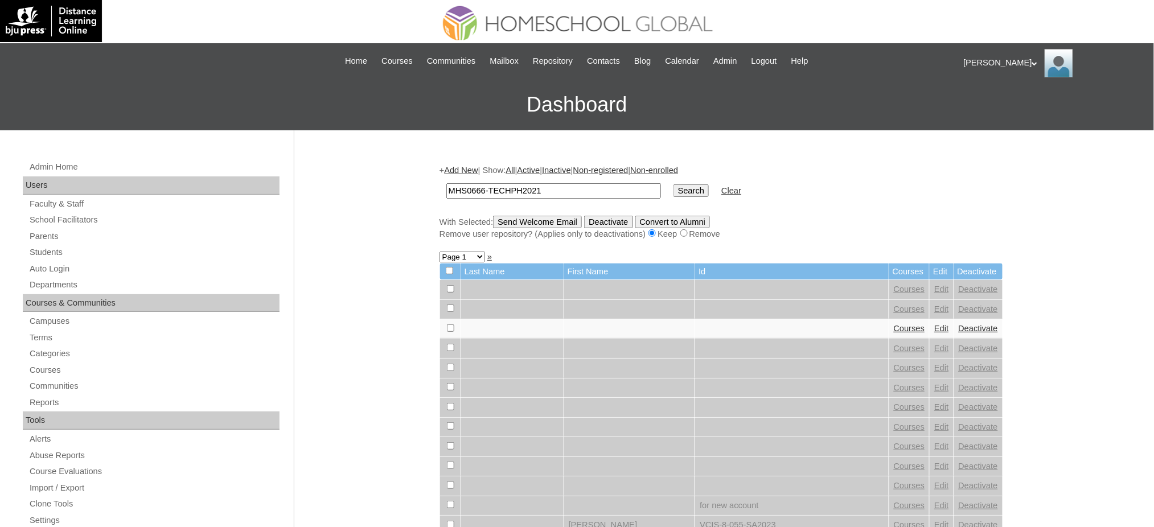
type input "MHS0666-TECHPH2021"
click at [673, 192] on input "Search" at bounding box center [690, 190] width 35 height 13
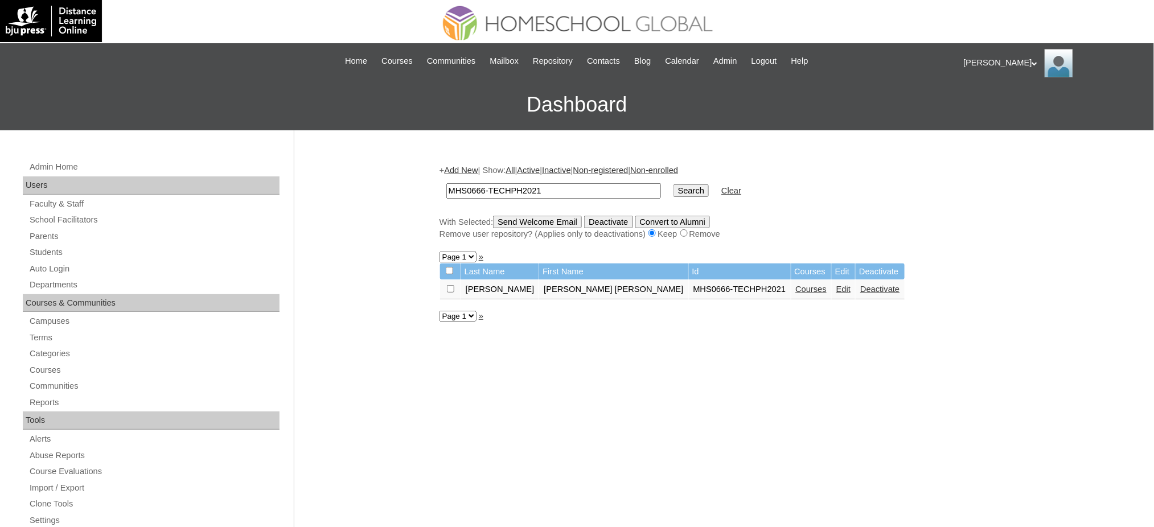
click at [836, 287] on link "Edit" at bounding box center [843, 289] width 14 height 9
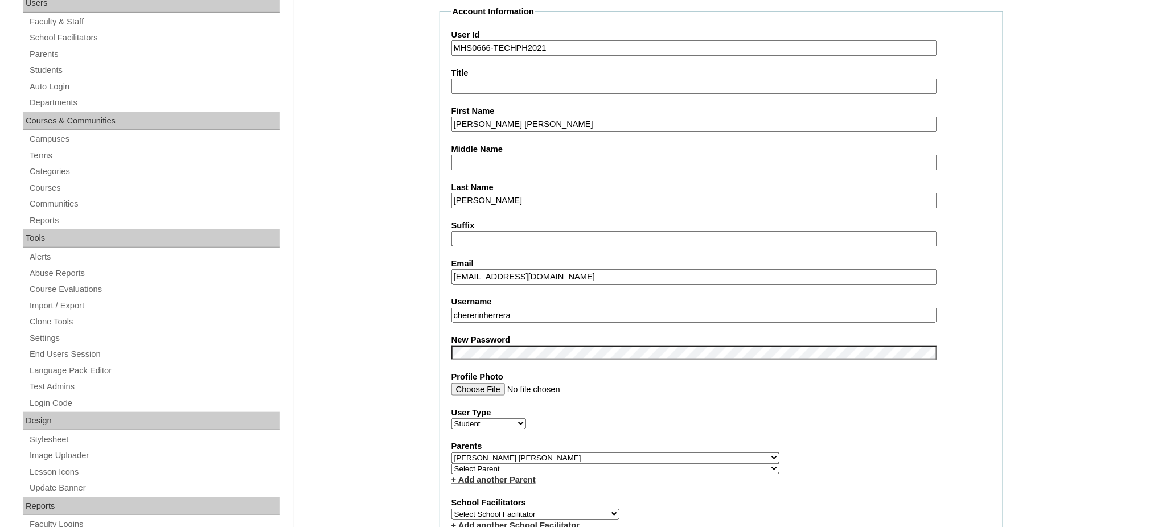
scroll to position [228, 0]
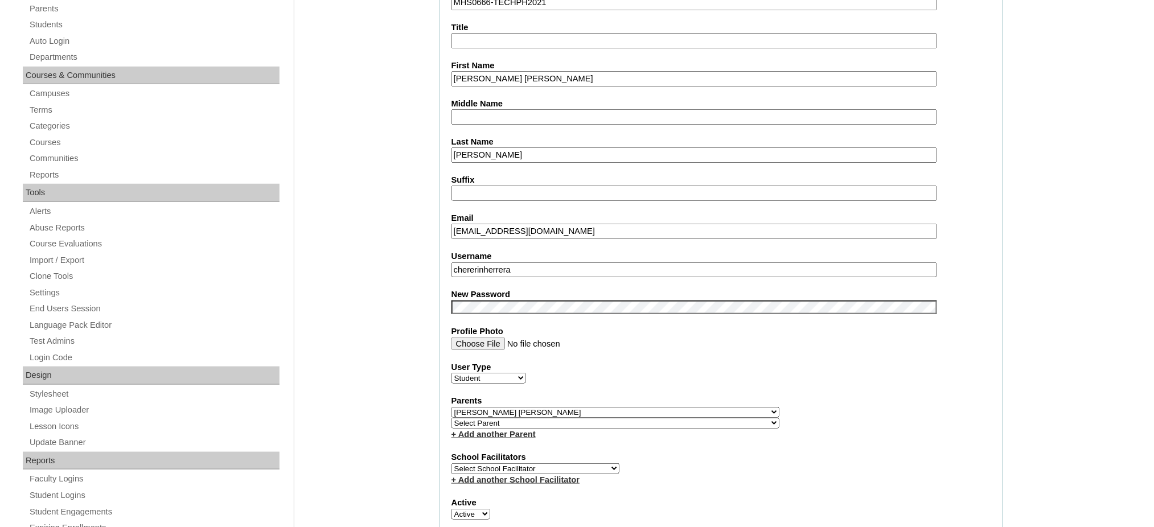
click at [545, 266] on input "chererinherrera" at bounding box center [693, 269] width 485 height 15
click at [504, 72] on input "Cher Erin" at bounding box center [693, 78] width 485 height 15
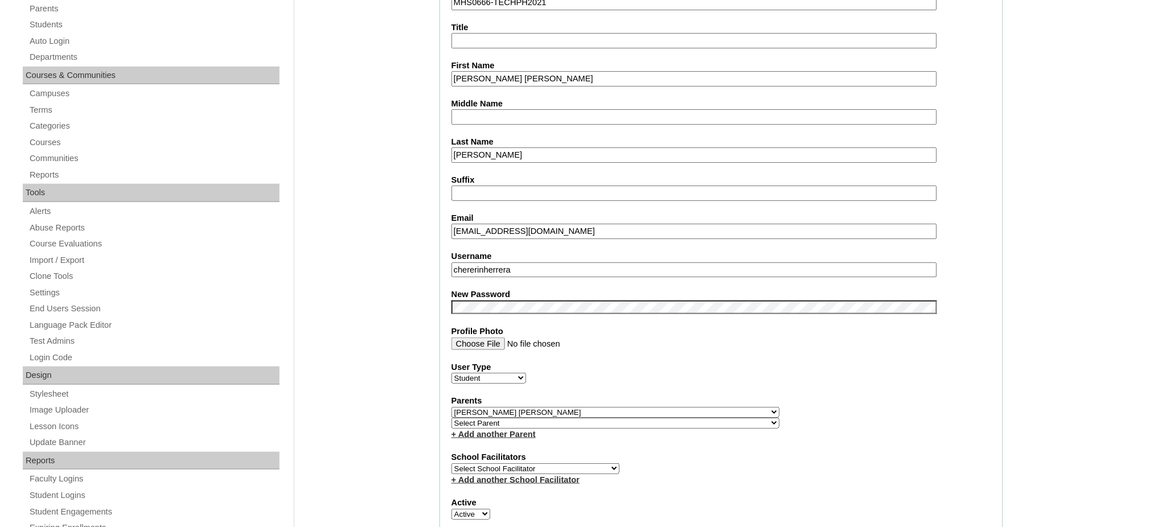
click at [504, 72] on input "Cher Erin" at bounding box center [693, 78] width 485 height 15
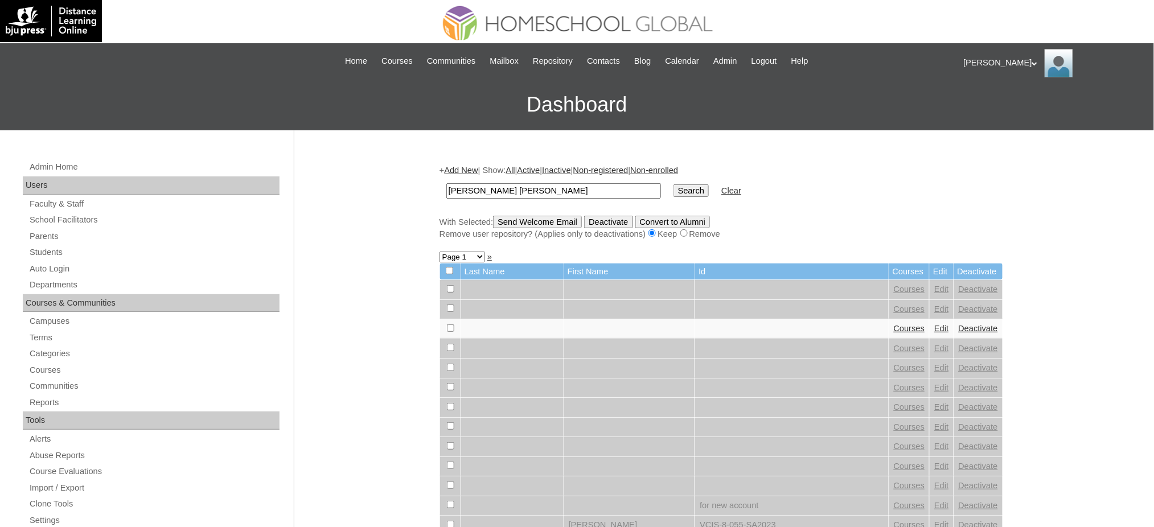
type input "[PERSON_NAME] [PERSON_NAME]"
click at [673, 184] on input "Search" at bounding box center [690, 190] width 35 height 13
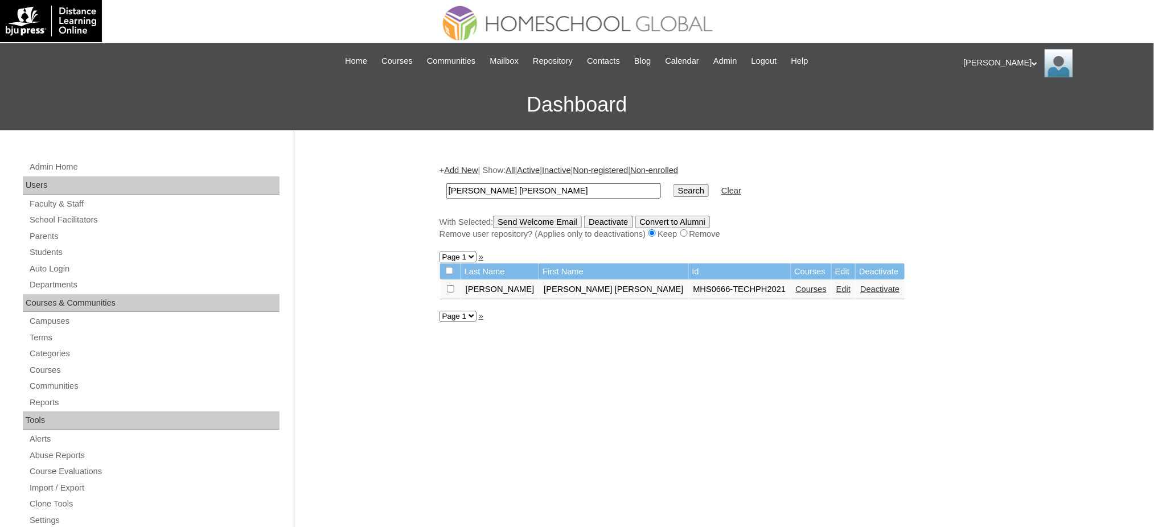
click at [796, 287] on link "Courses" at bounding box center [811, 289] width 31 height 9
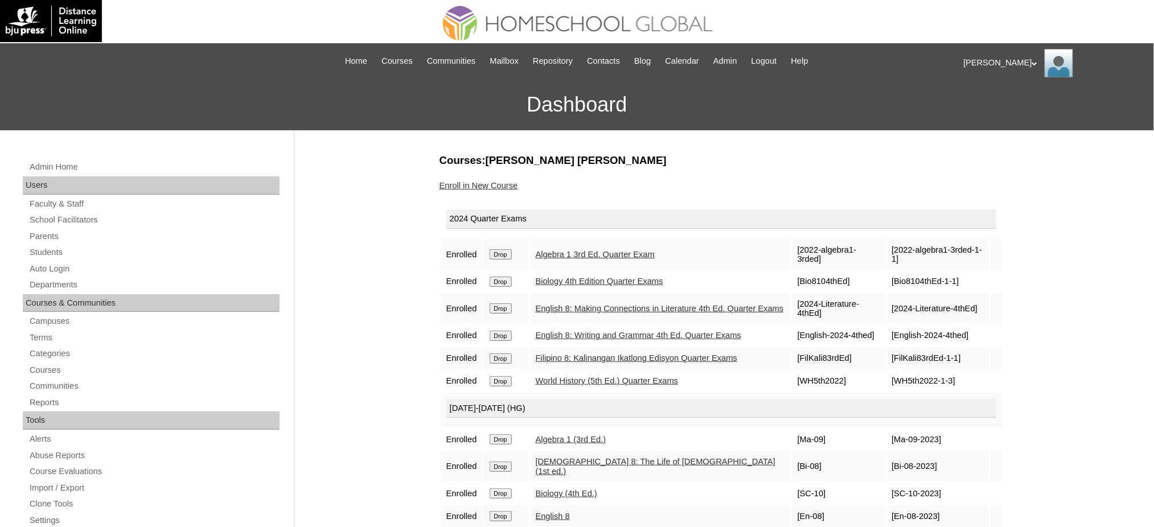
click at [497, 254] on input "Drop" at bounding box center [500, 254] width 22 height 10
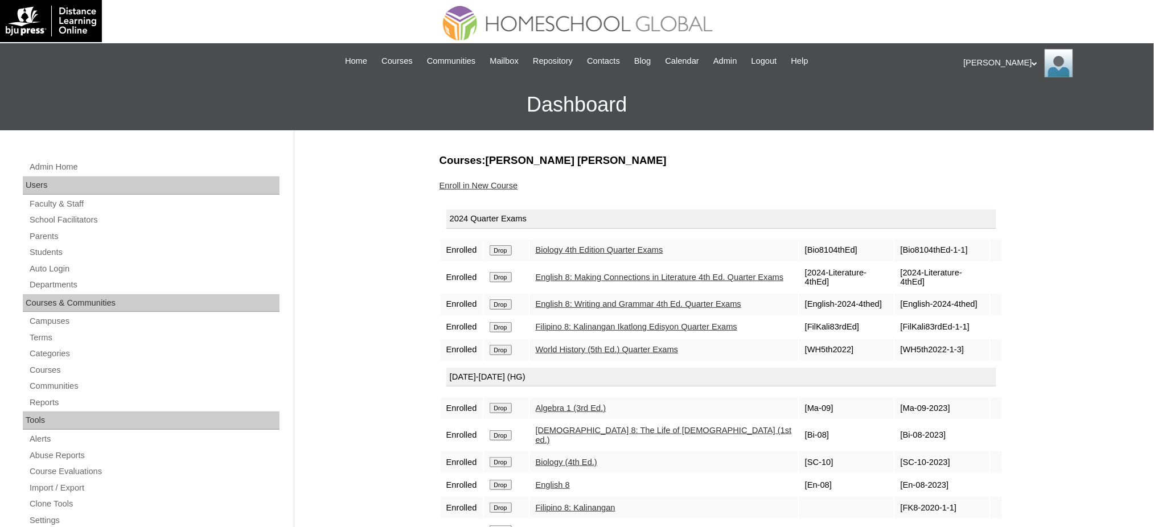
click at [509, 245] on input "Drop" at bounding box center [500, 250] width 22 height 10
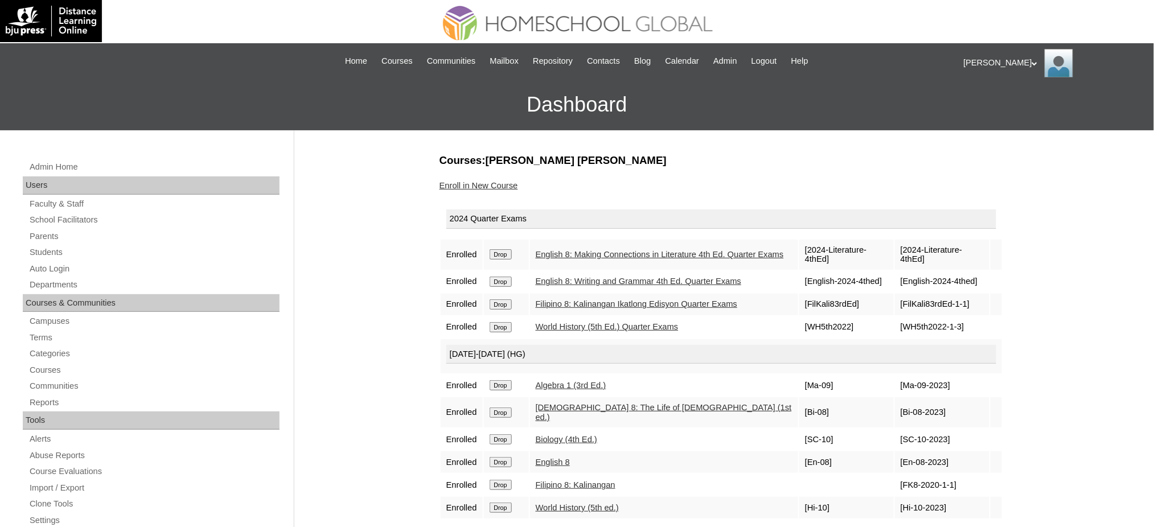
click at [510, 253] on input "Drop" at bounding box center [500, 254] width 22 height 10
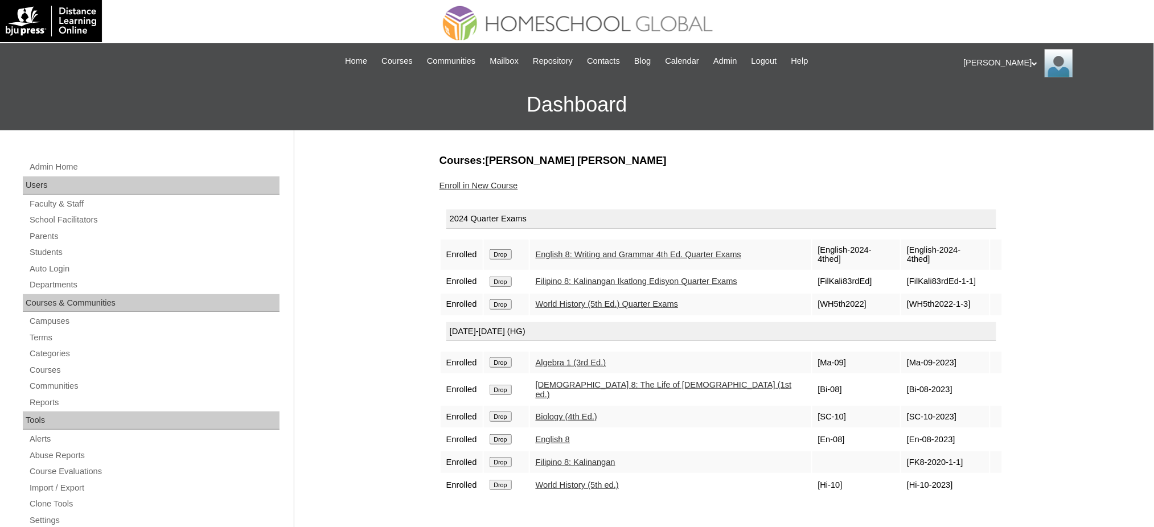
click at [499, 252] on input "Drop" at bounding box center [500, 254] width 22 height 10
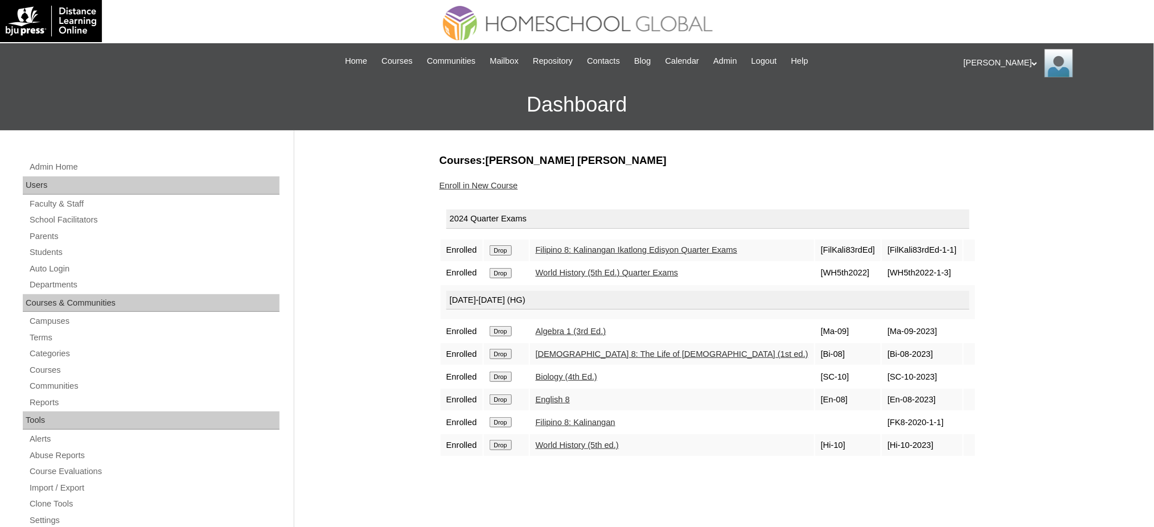
click at [507, 246] on input "Drop" at bounding box center [500, 250] width 22 height 10
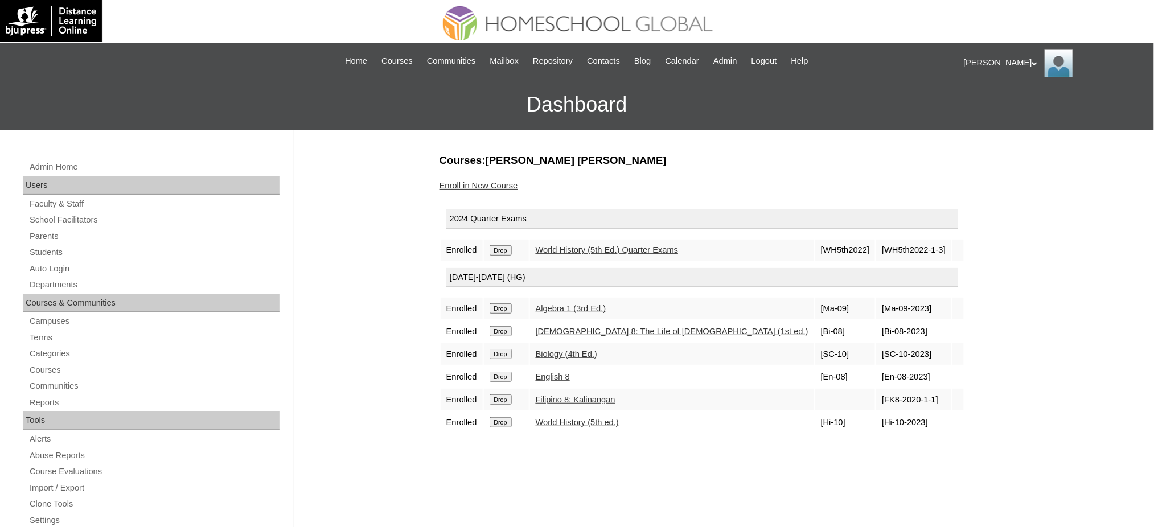
click at [512, 246] on input "Drop" at bounding box center [500, 250] width 22 height 10
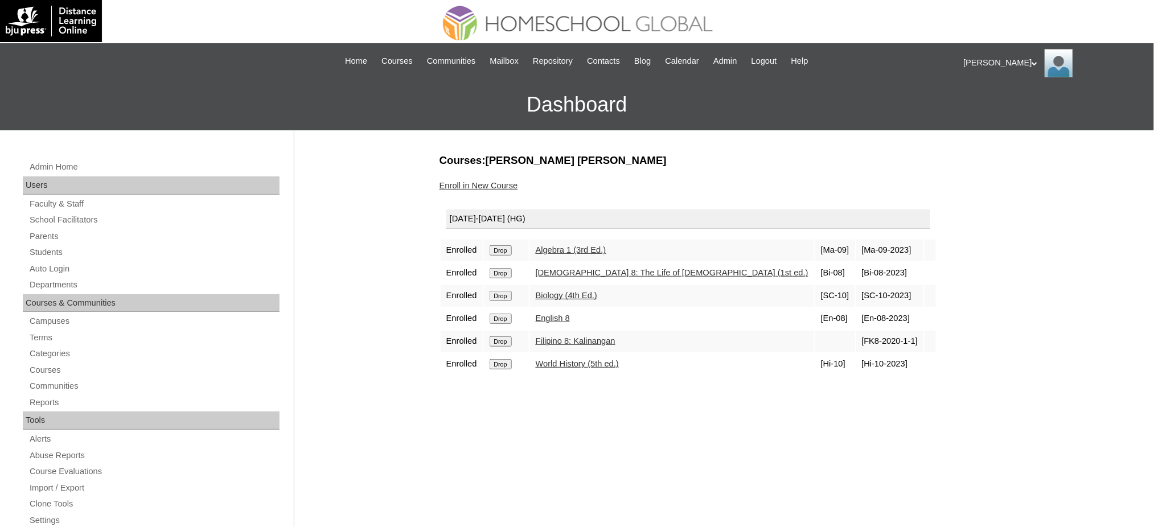
click at [502, 249] on input "Drop" at bounding box center [500, 250] width 22 height 10
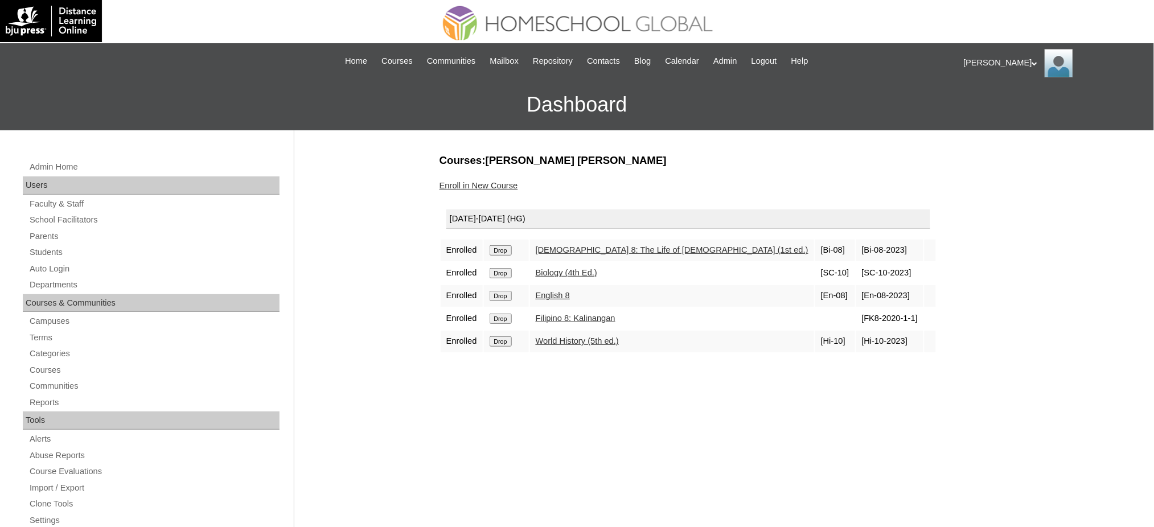
click at [508, 245] on input "Drop" at bounding box center [500, 250] width 22 height 10
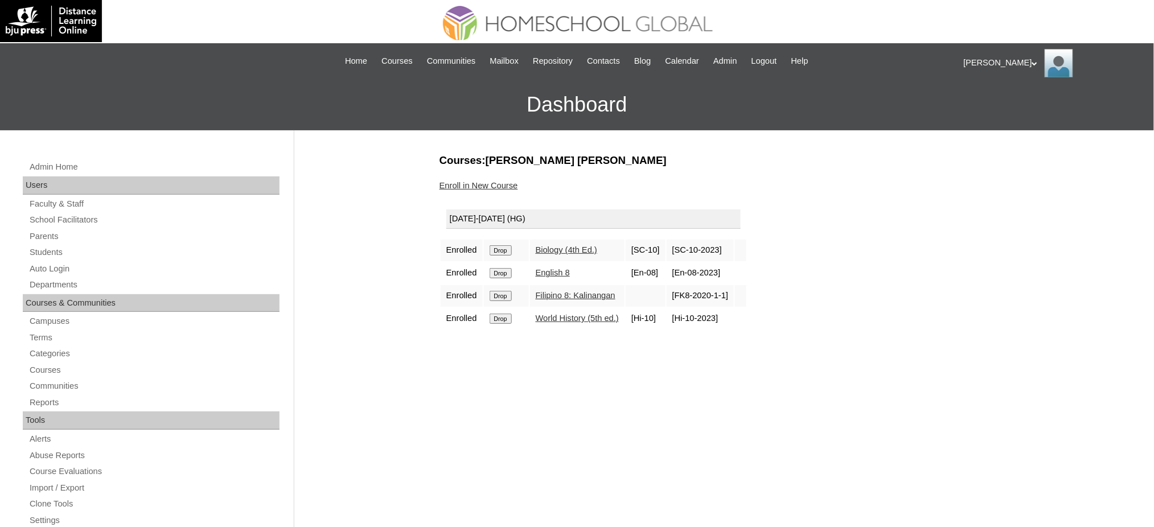
click at [504, 250] on input "Drop" at bounding box center [500, 250] width 22 height 10
click at [508, 248] on input "Drop" at bounding box center [500, 250] width 22 height 10
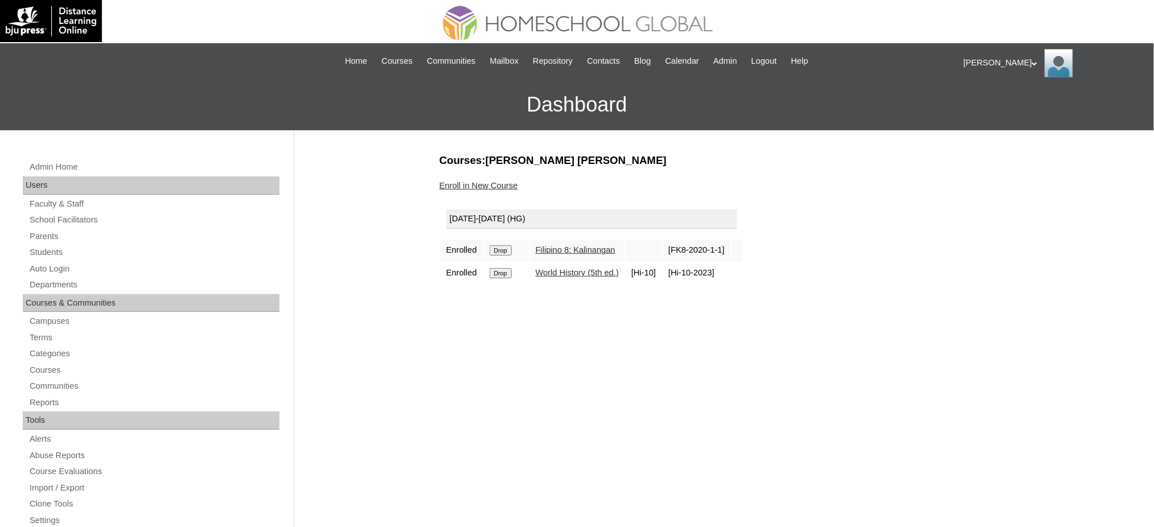
click at [508, 249] on input "Drop" at bounding box center [500, 250] width 22 height 10
click at [505, 247] on input "Drop" at bounding box center [500, 250] width 22 height 10
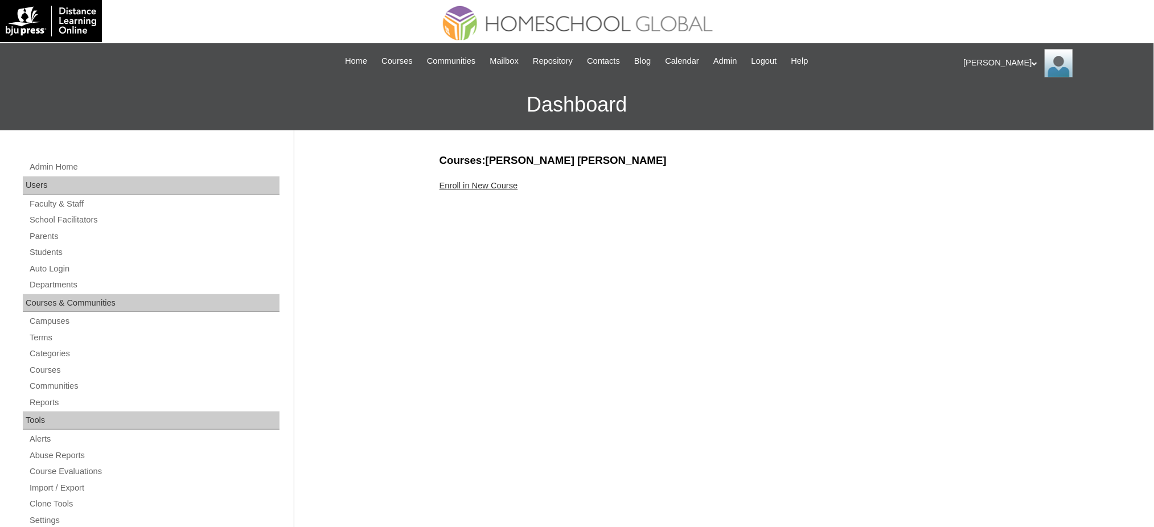
click at [445, 187] on link "Enroll in New Course" at bounding box center [478, 185] width 79 height 9
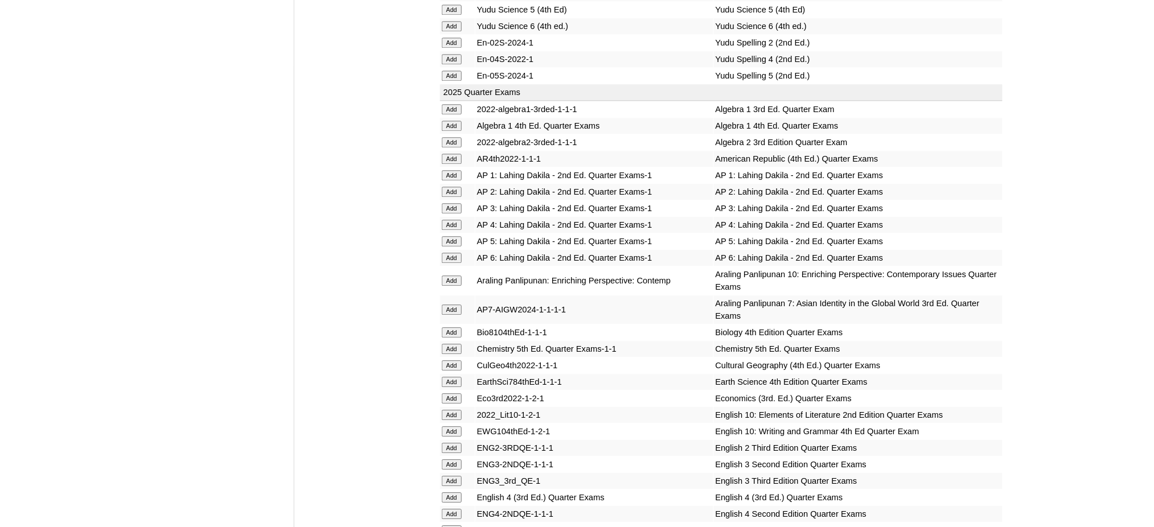
scroll to position [986, 0]
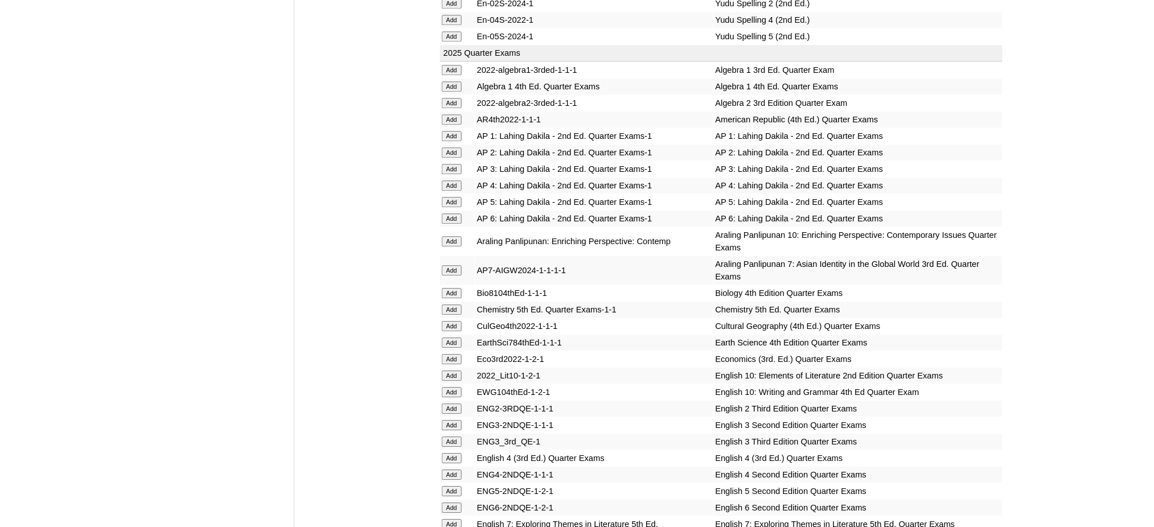
click at [454, 98] on input "Add" at bounding box center [452, 103] width 20 height 10
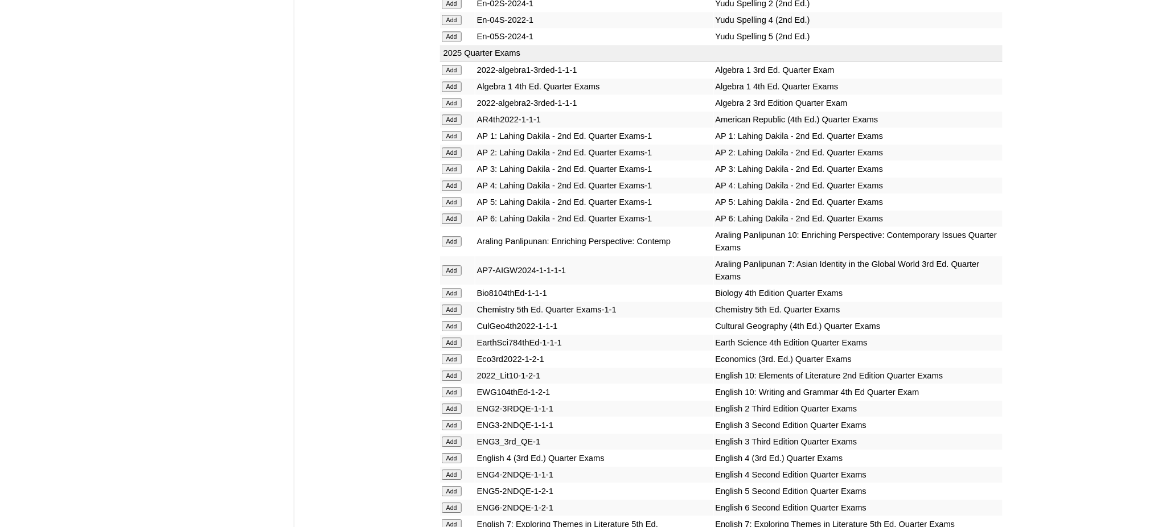
click at [454, 98] on input "Add" at bounding box center [452, 103] width 20 height 10
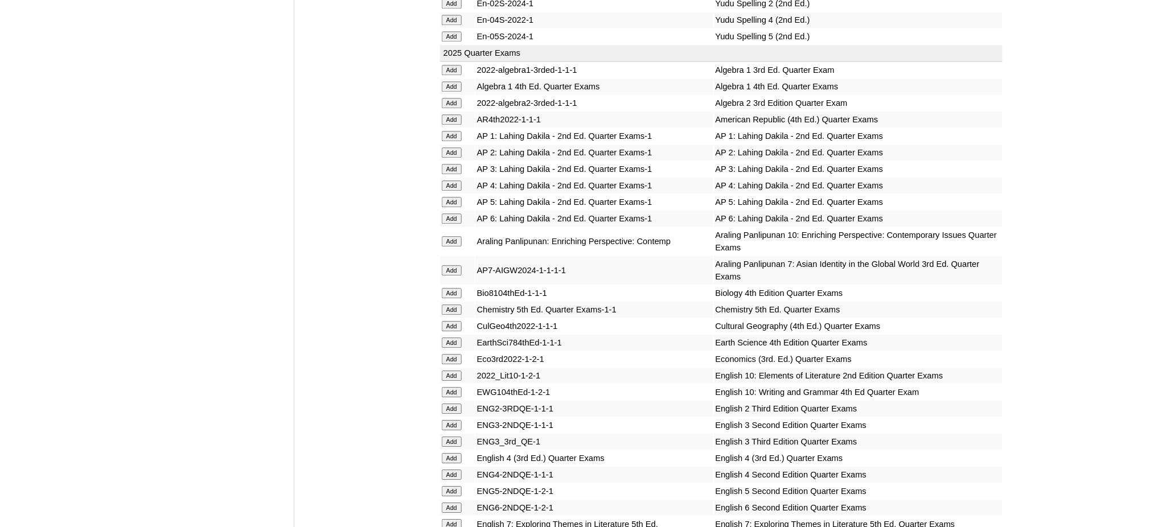
click at [454, 98] on input "Add" at bounding box center [452, 103] width 20 height 10
click at [457, 304] on input "Add" at bounding box center [452, 309] width 20 height 10
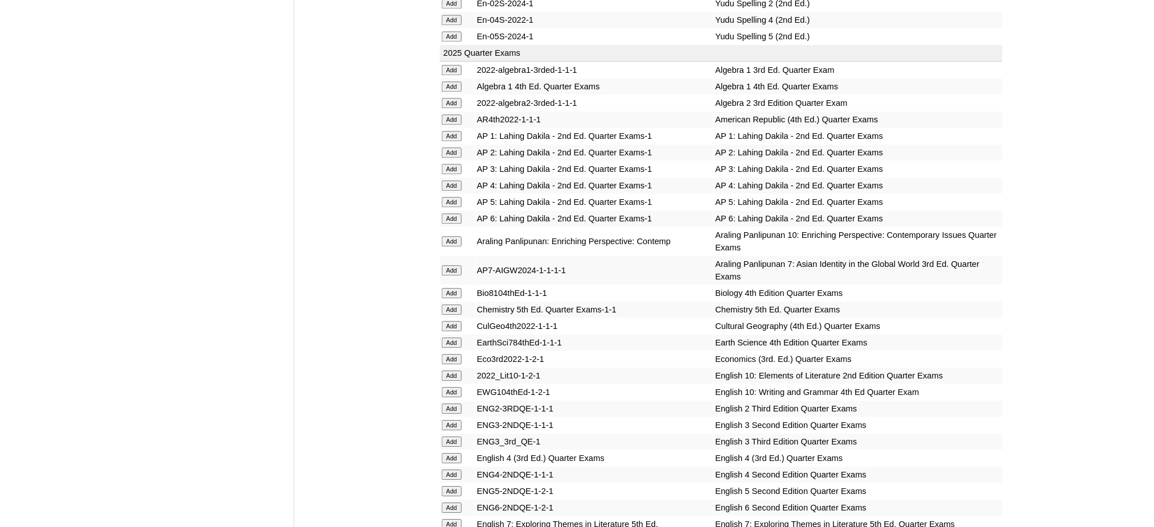
click at [457, 304] on input "Add" at bounding box center [452, 309] width 20 height 10
click at [449, 354] on input "Add" at bounding box center [452, 359] width 20 height 10
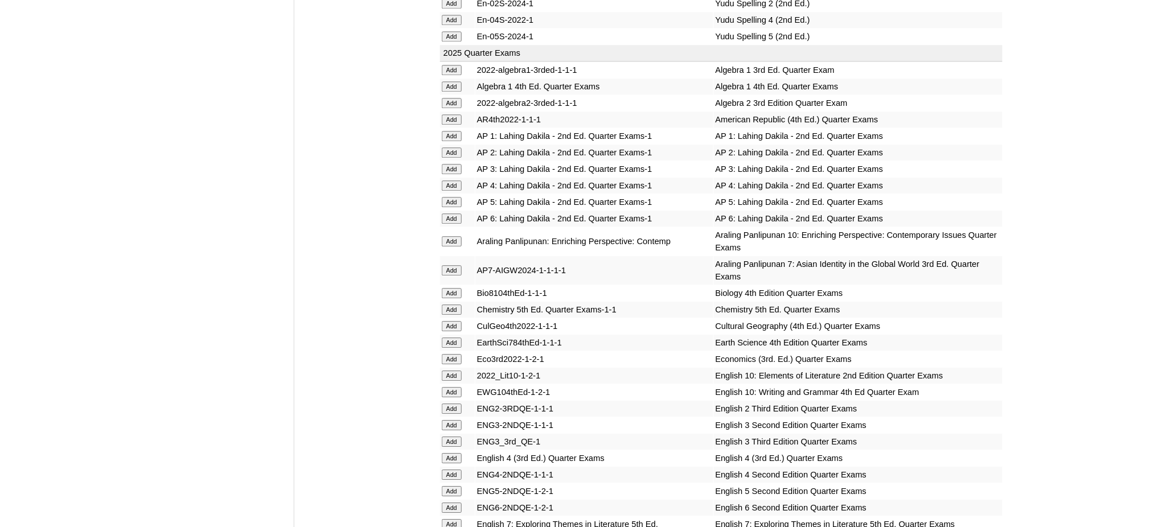
click at [449, 354] on input "Add" at bounding box center [452, 359] width 20 height 10
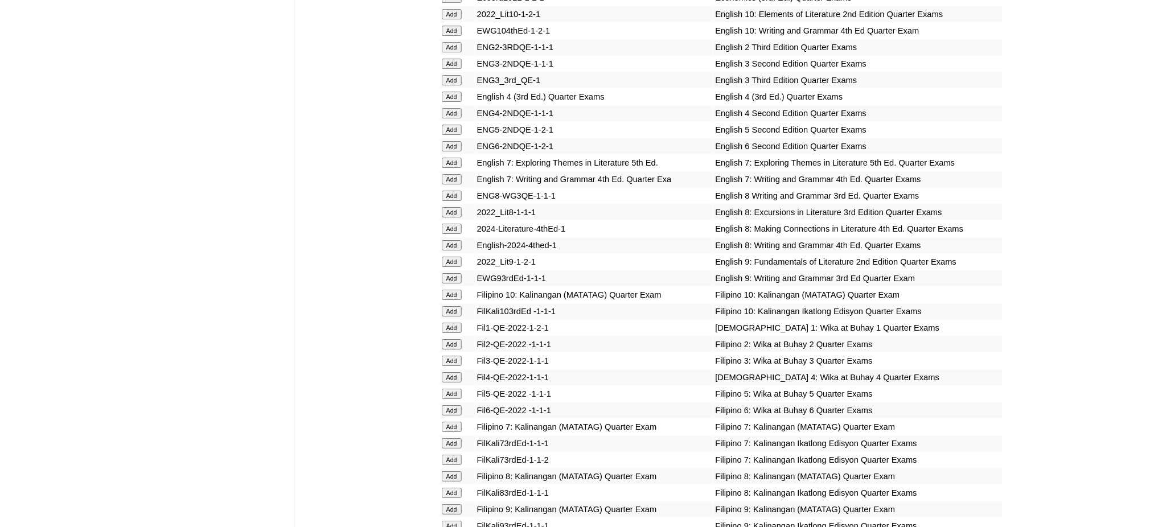
scroll to position [1366, 0]
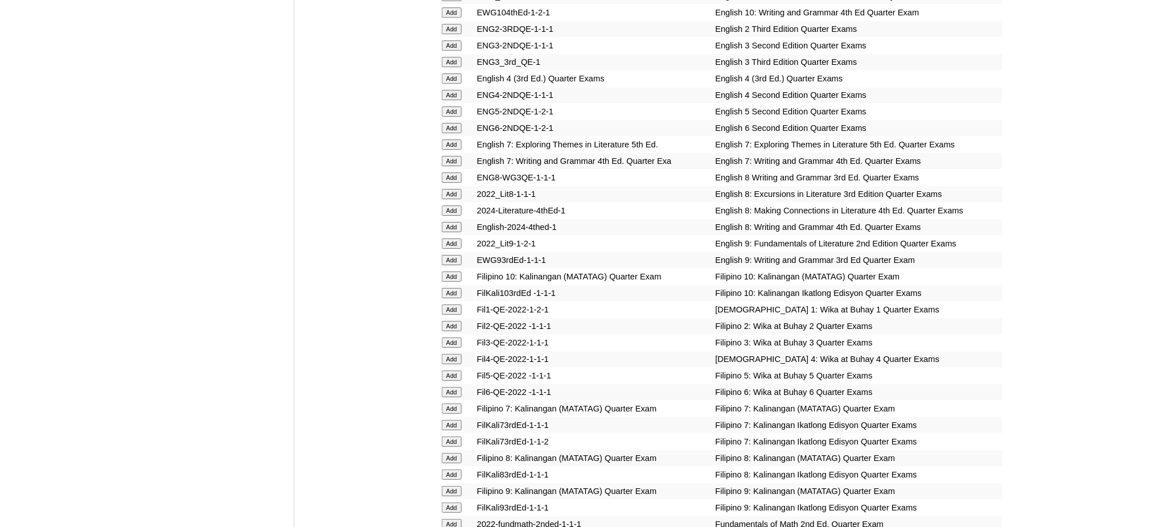
click at [456, 238] on input "Add" at bounding box center [452, 243] width 20 height 10
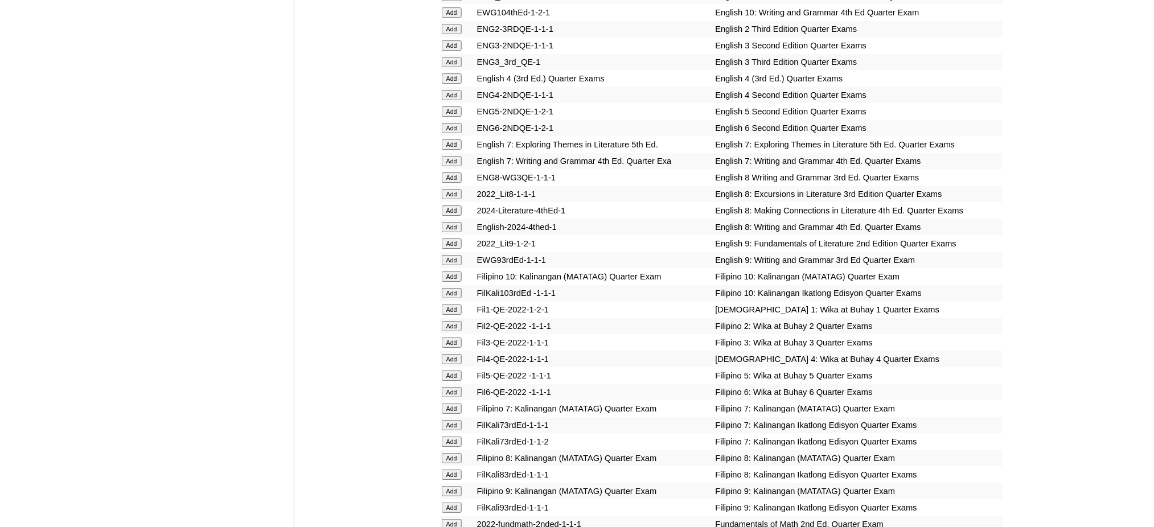
click at [454, 255] on input "Add" at bounding box center [452, 260] width 20 height 10
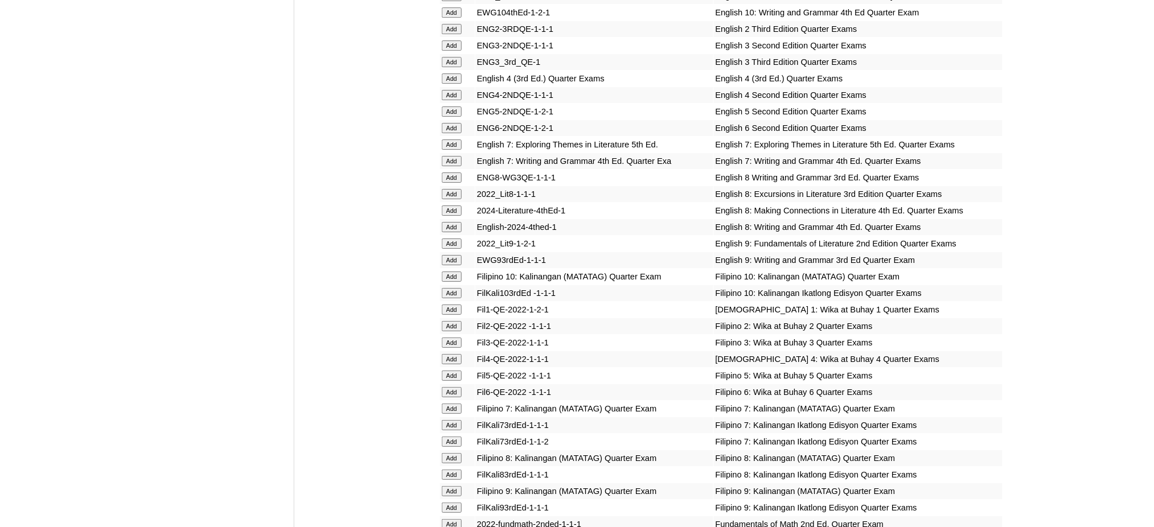
click at [454, 255] on input "Add" at bounding box center [452, 260] width 20 height 10
click at [458, 486] on input "Add" at bounding box center [452, 491] width 20 height 10
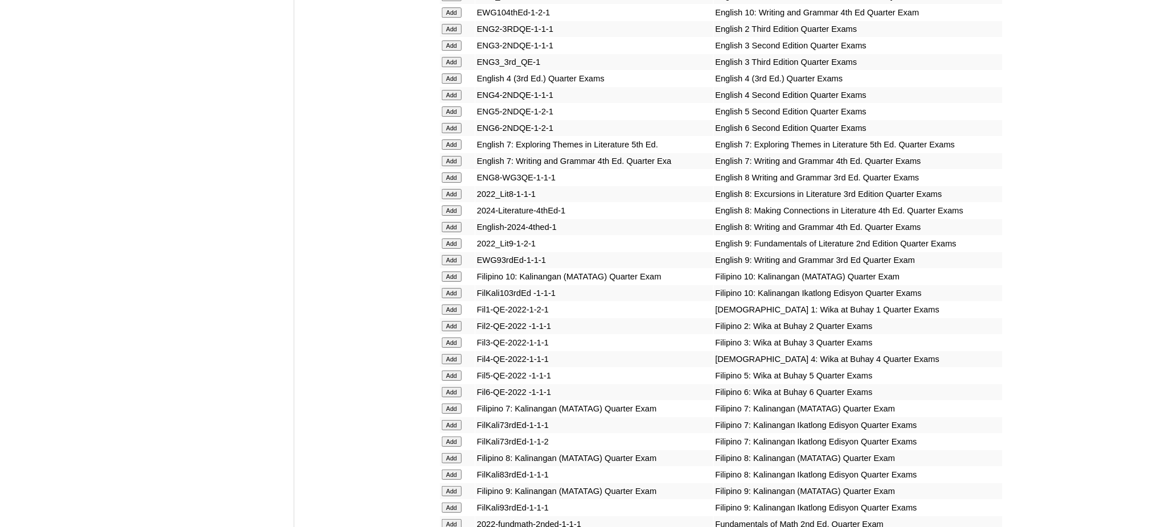
click at [458, 486] on input "Add" at bounding box center [452, 491] width 20 height 10
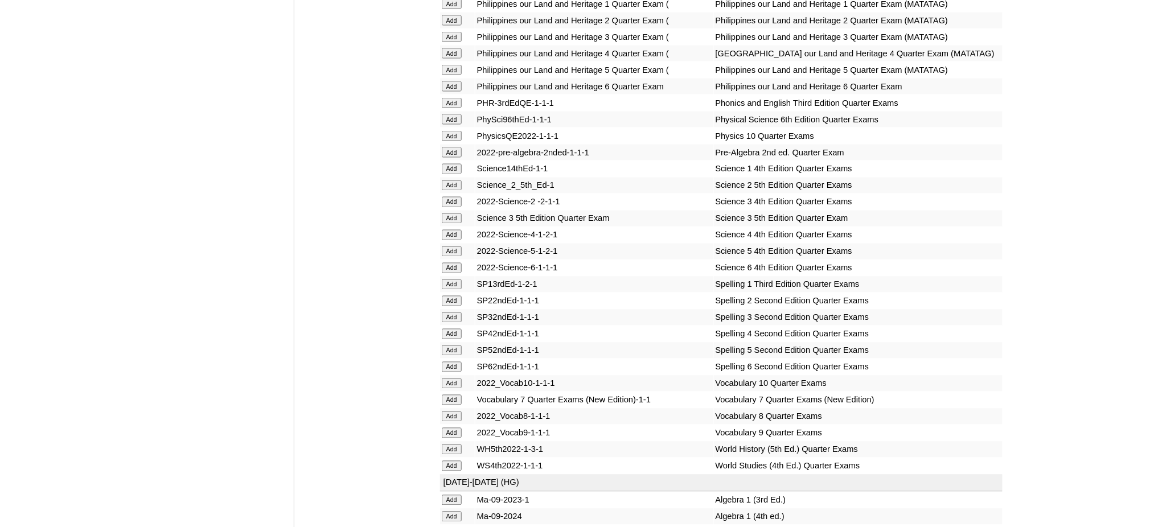
scroll to position [2200, 0]
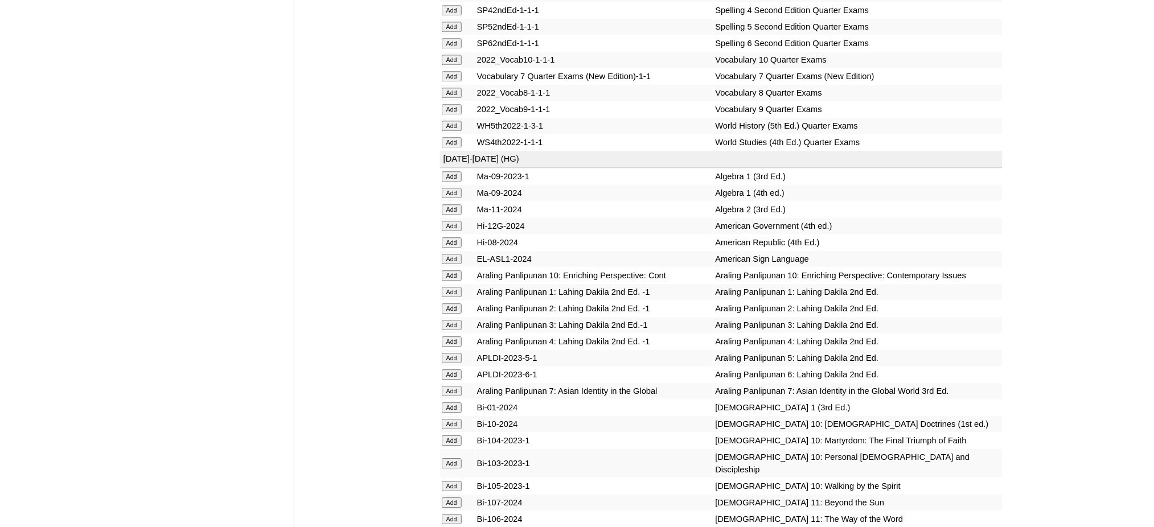
scroll to position [2580, 0]
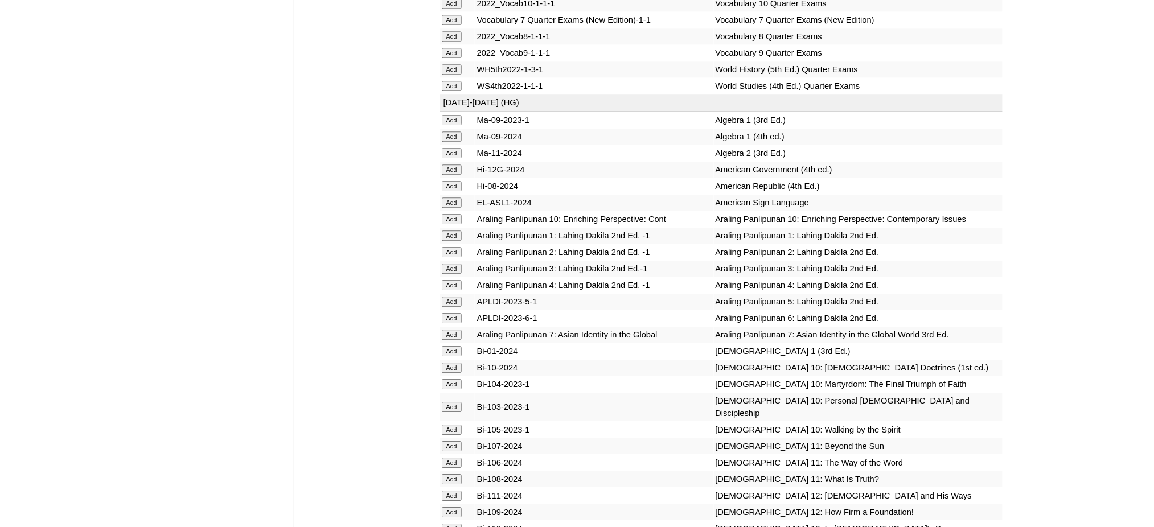
click at [455, 48] on input "Add" at bounding box center [452, 53] width 20 height 10
click at [451, 148] on input "Add" at bounding box center [452, 153] width 20 height 10
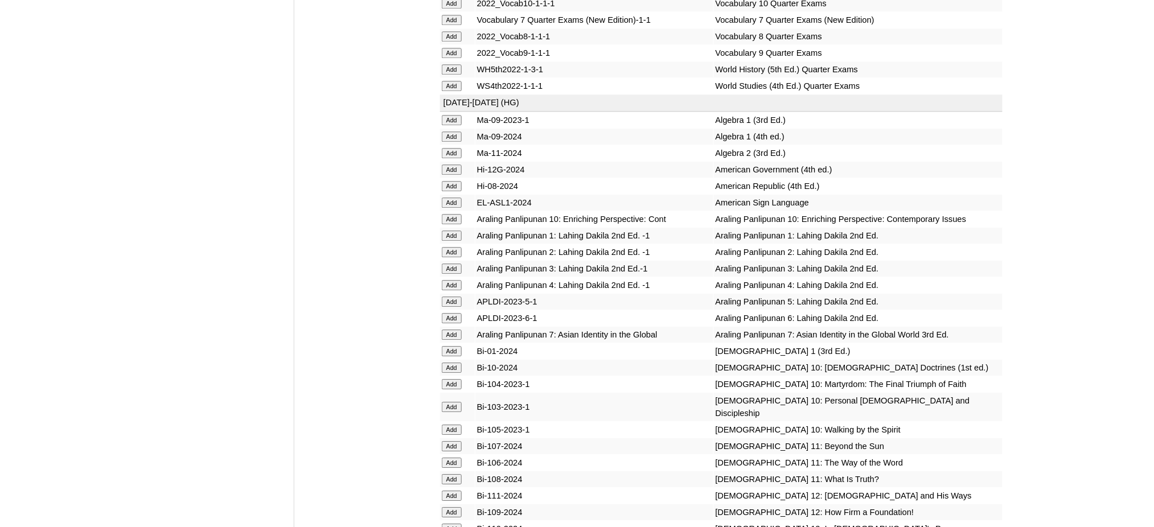
click at [451, 148] on input "Add" at bounding box center [452, 153] width 20 height 10
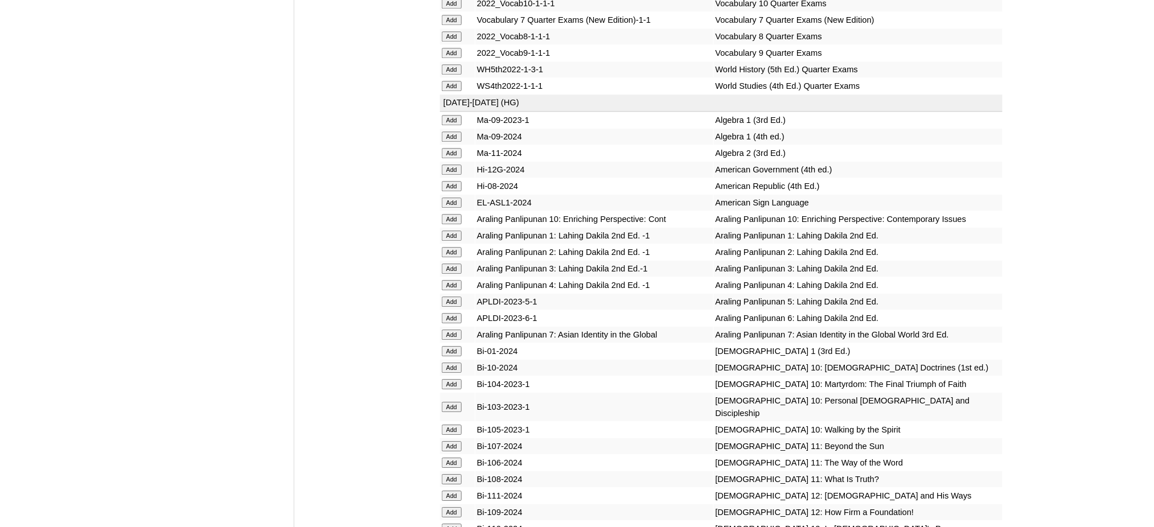
click at [451, 148] on input "Add" at bounding box center [452, 153] width 20 height 10
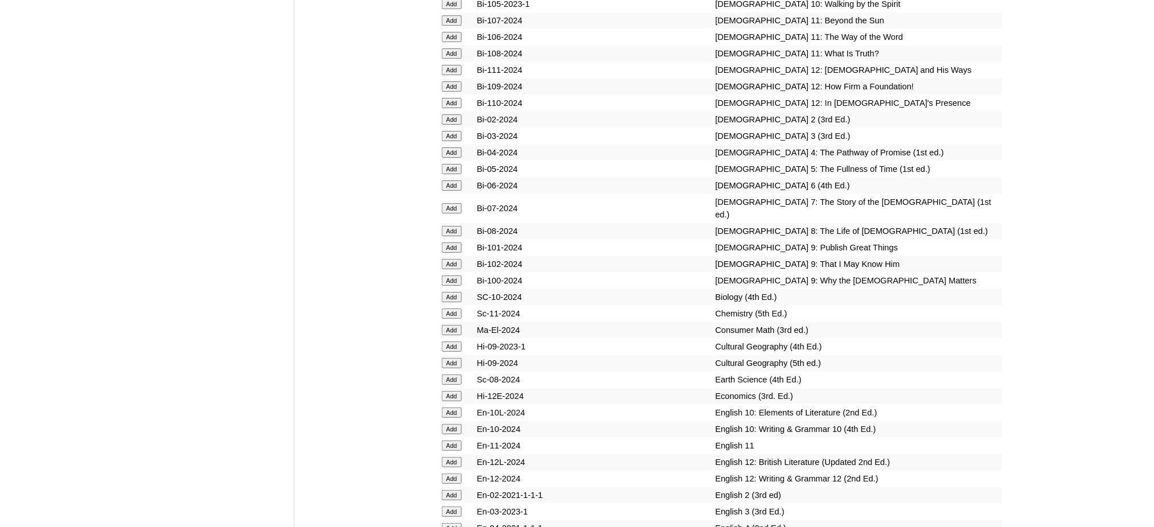
scroll to position [3035, 0]
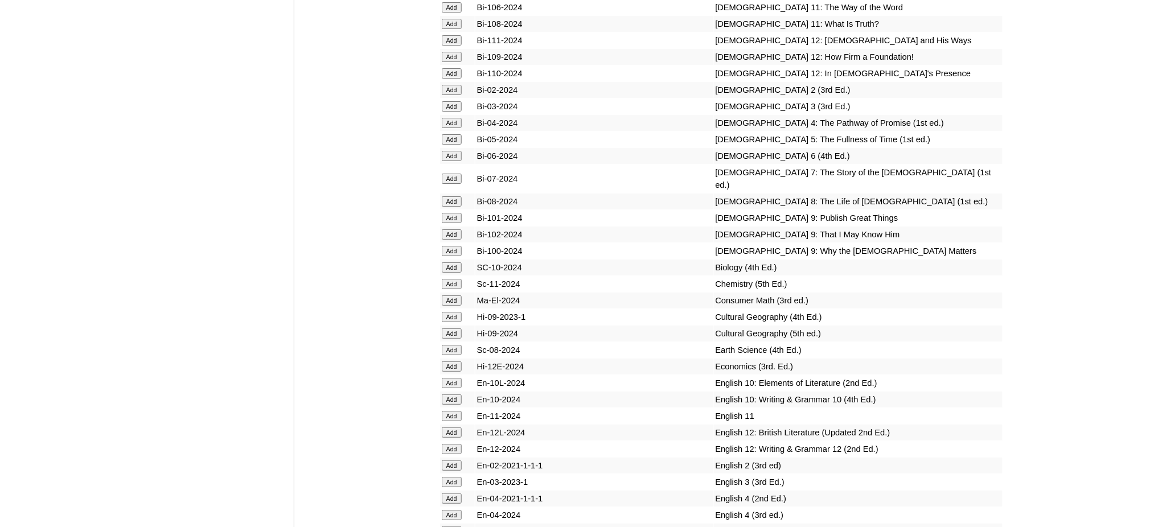
click at [452, 213] on input "Add" at bounding box center [452, 218] width 20 height 10
click at [451, 229] on input "Add" at bounding box center [452, 234] width 20 height 10
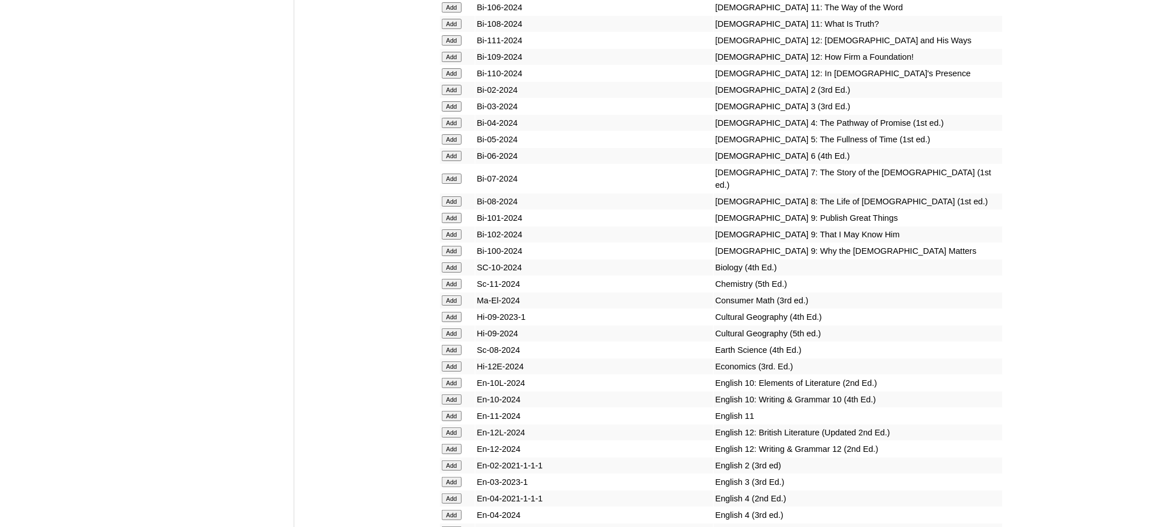
click at [451, 229] on input "Add" at bounding box center [452, 234] width 20 height 10
click at [453, 246] on input "Add" at bounding box center [452, 251] width 20 height 10
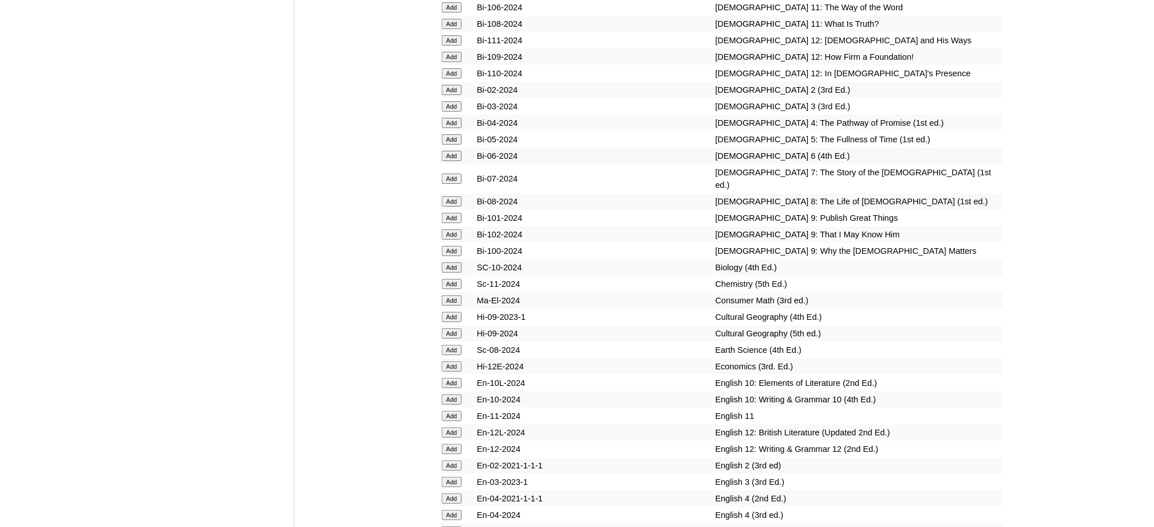
click at [453, 246] on input "Add" at bounding box center [452, 251] width 20 height 10
click at [451, 279] on input "Add" at bounding box center [452, 284] width 20 height 10
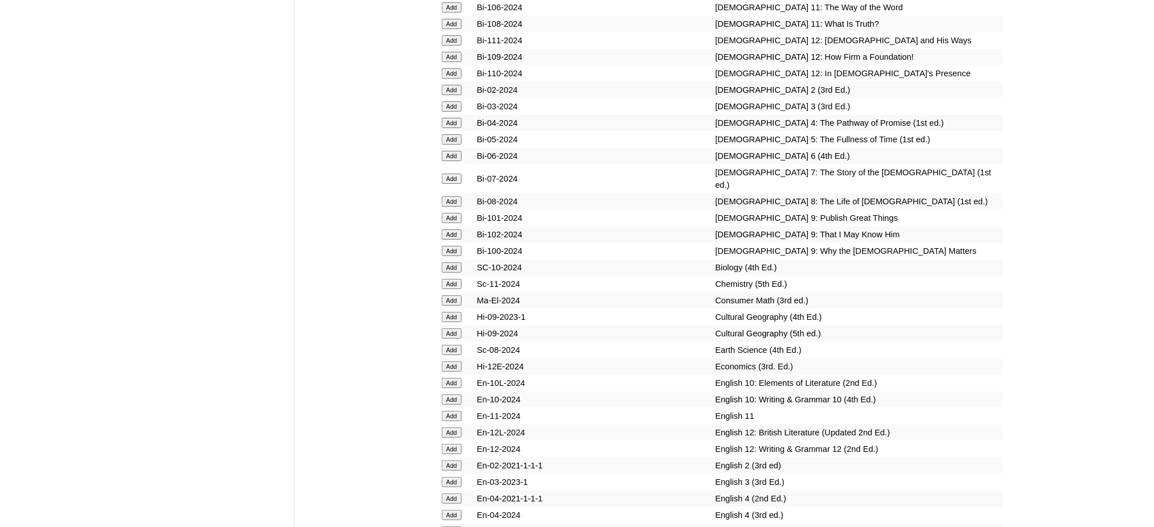
click at [451, 279] on input "Add" at bounding box center [452, 284] width 20 height 10
click at [455, 361] on input "Add" at bounding box center [452, 366] width 20 height 10
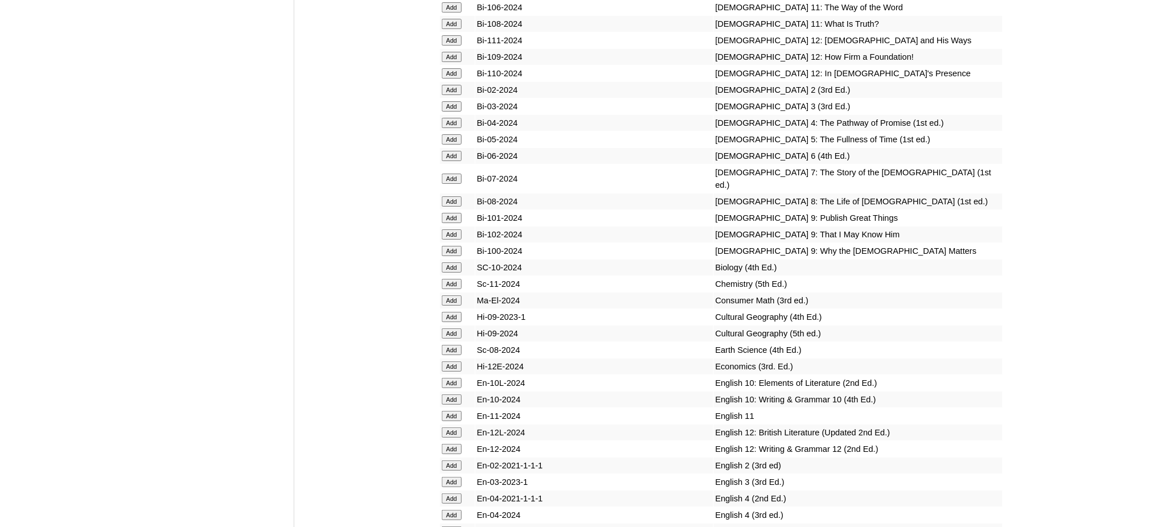
click at [455, 361] on input "Add" at bounding box center [452, 366] width 20 height 10
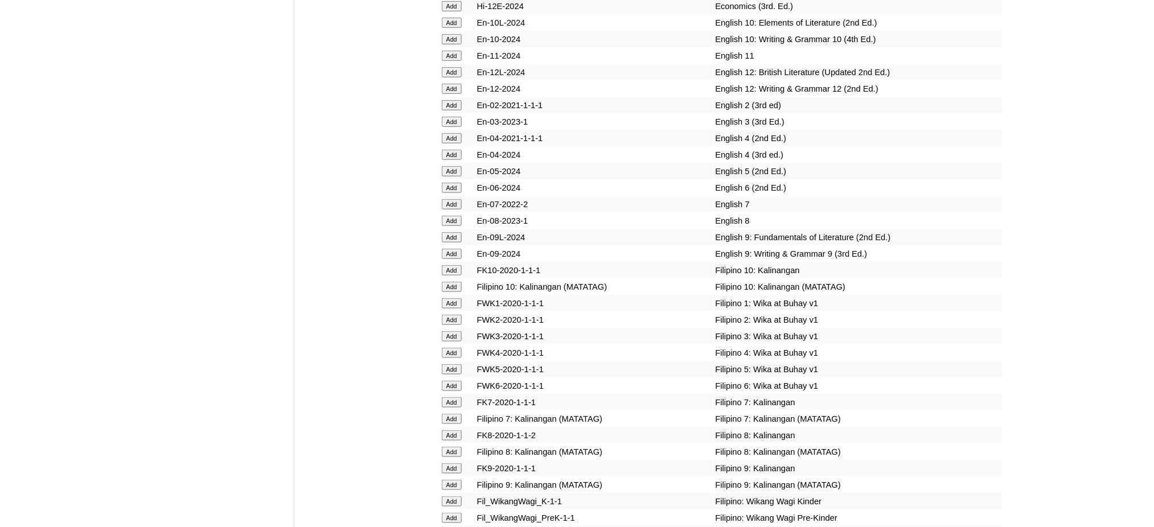
scroll to position [3415, 0]
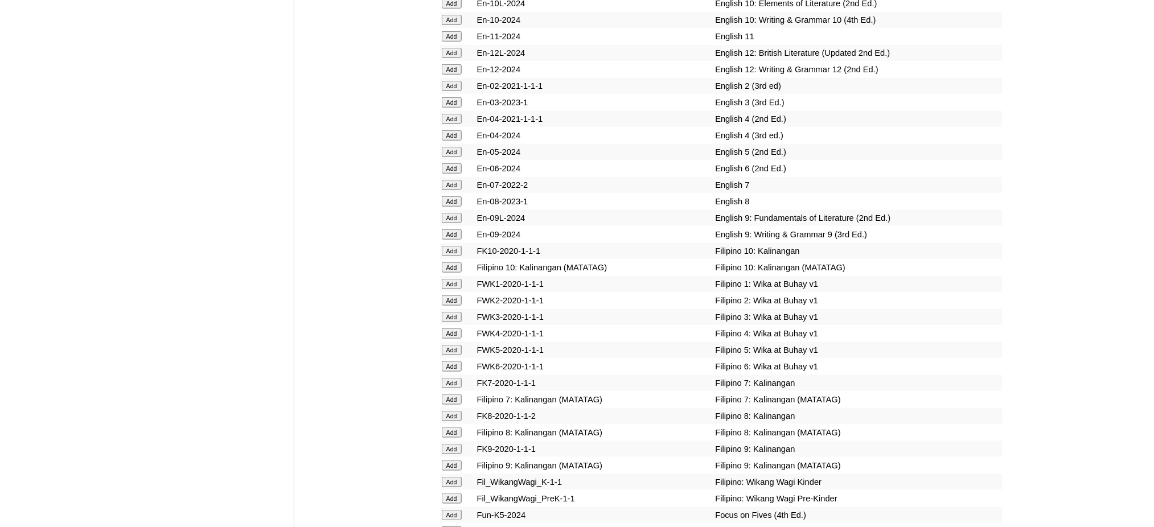
click at [448, 213] on input "Add" at bounding box center [452, 218] width 20 height 10
click at [450, 229] on input "Add" at bounding box center [452, 234] width 20 height 10
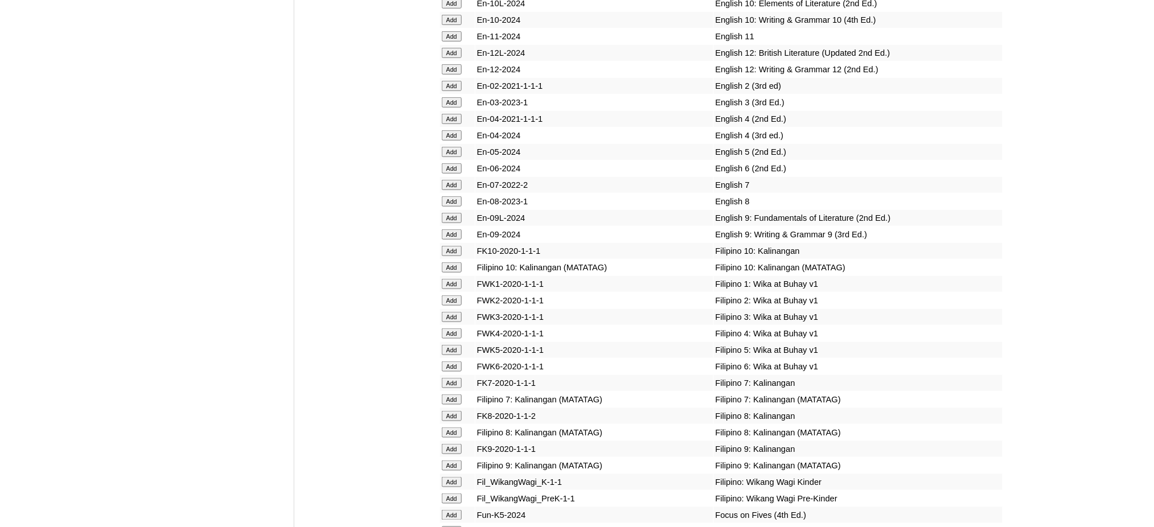
click at [450, 229] on input "Add" at bounding box center [452, 234] width 20 height 10
click at [449, 460] on input "Add" at bounding box center [452, 465] width 20 height 10
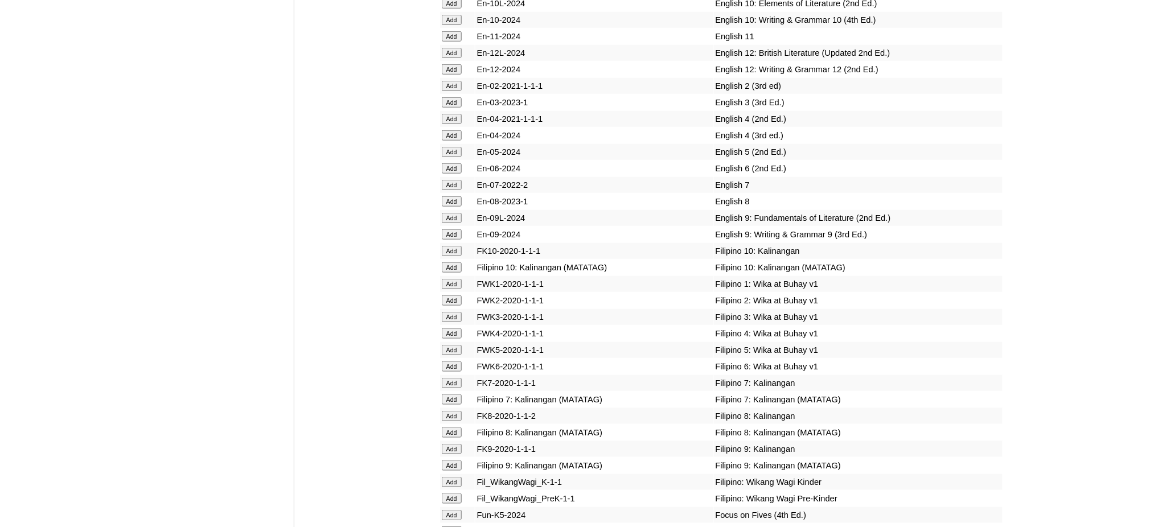
click at [449, 460] on input "Add" at bounding box center [452, 465] width 20 height 10
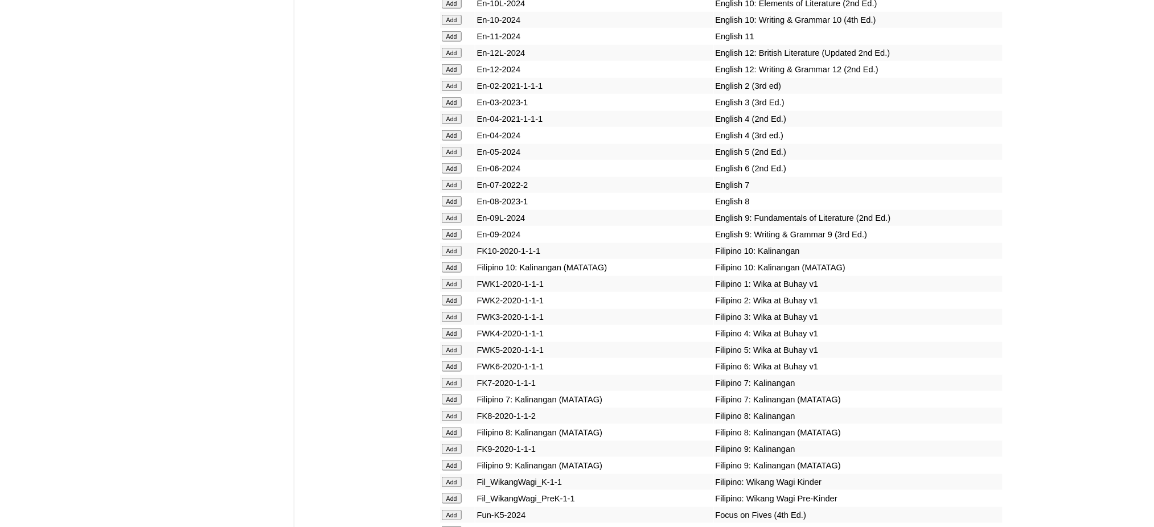
click at [449, 460] on input "Add" at bounding box center [452, 465] width 20 height 10
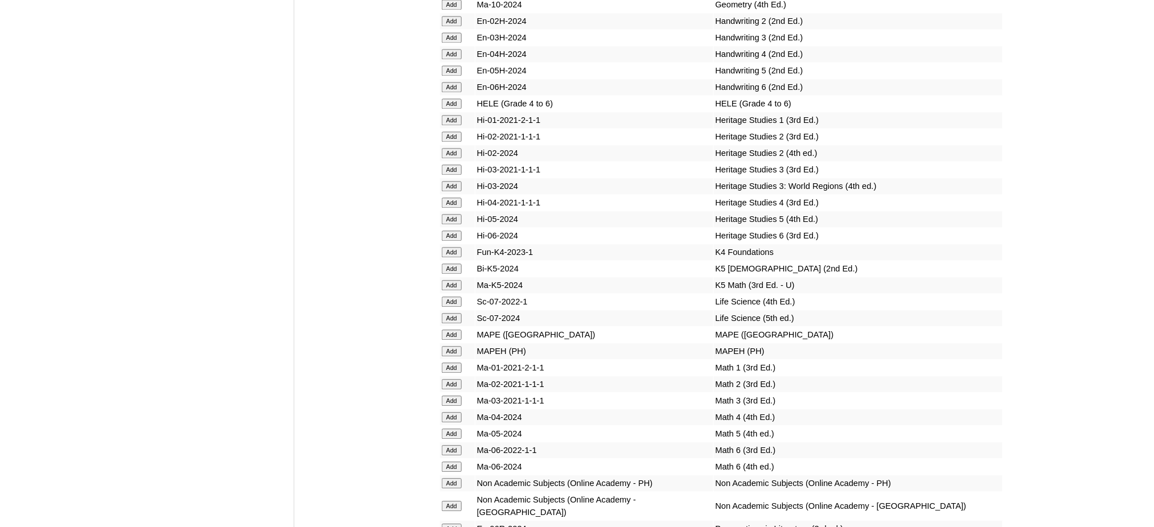
scroll to position [4021, 0]
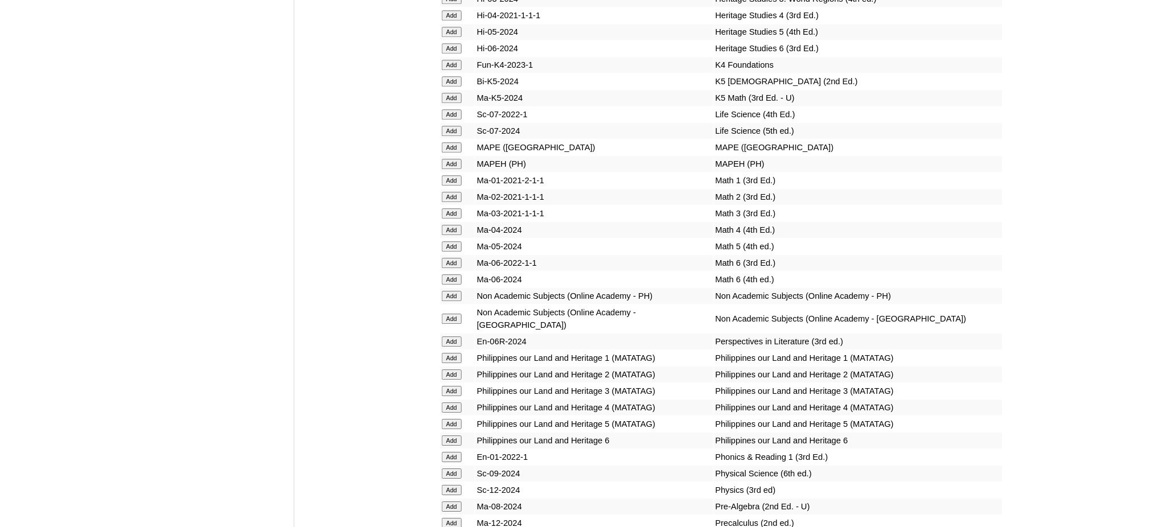
scroll to position [4173, 0]
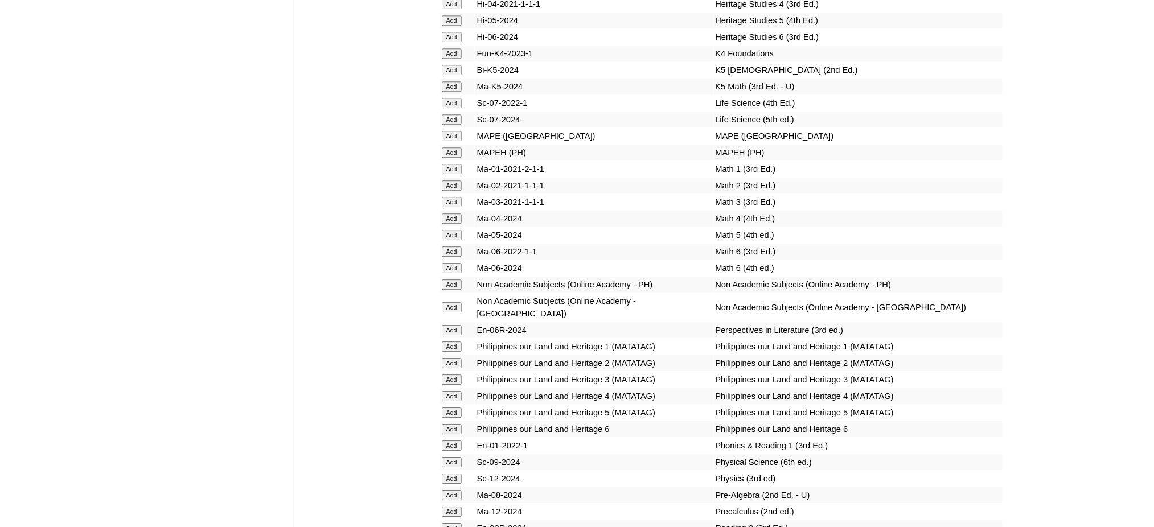
click at [450, 147] on input "Add" at bounding box center [452, 152] width 20 height 10
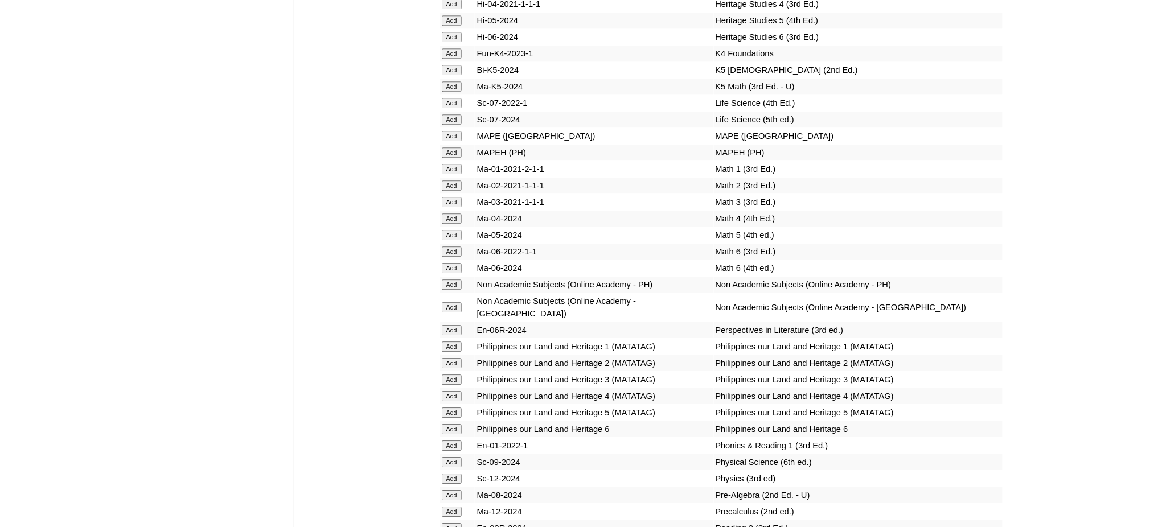
click at [450, 147] on input "Add" at bounding box center [452, 152] width 20 height 10
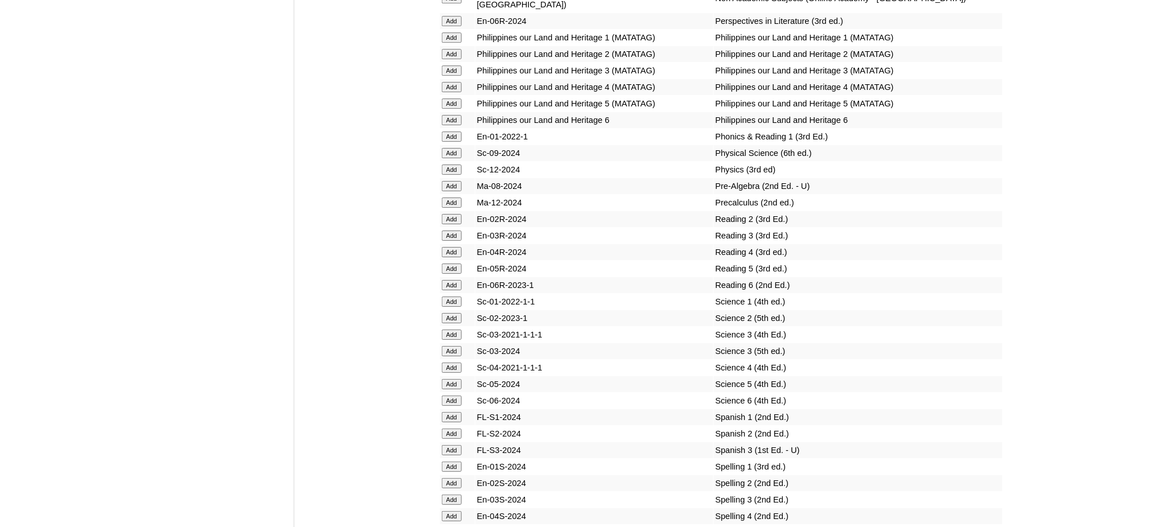
scroll to position [4553, 0]
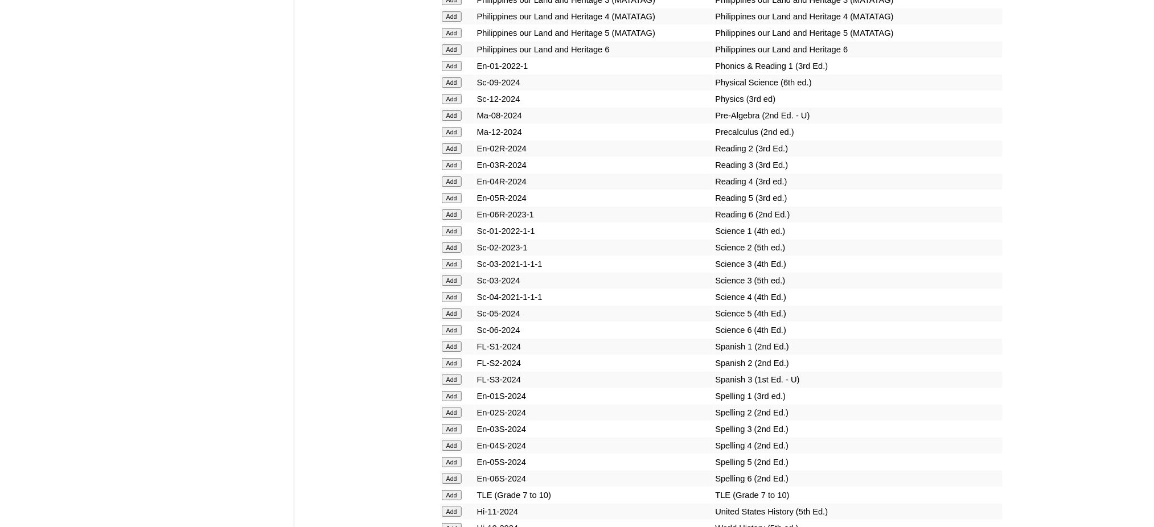
click at [456, 490] on input "Add" at bounding box center [452, 495] width 20 height 10
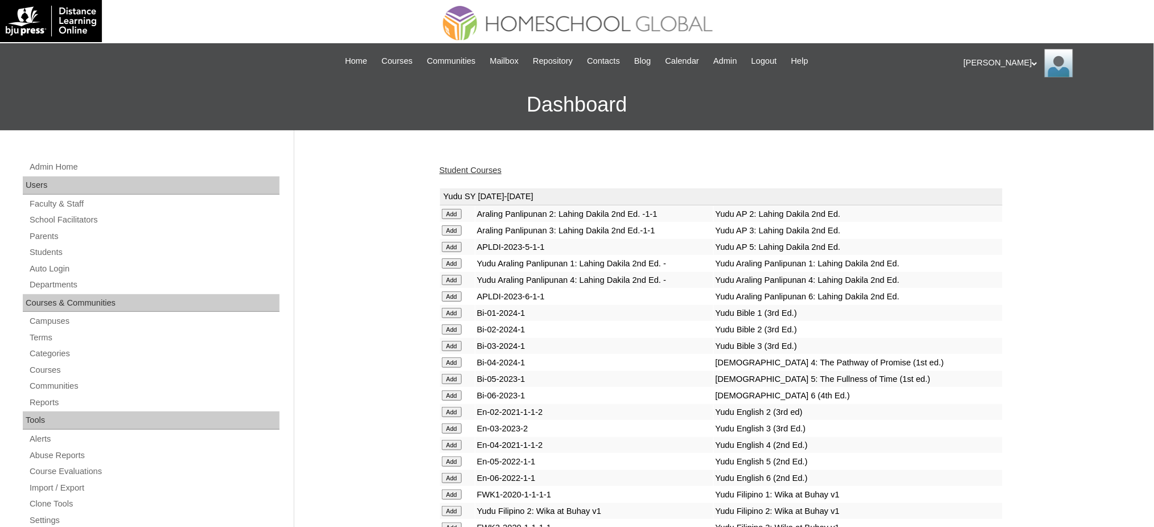
click at [477, 170] on link "Student Courses" at bounding box center [470, 170] width 62 height 9
